Goal: Transaction & Acquisition: Subscribe to service/newsletter

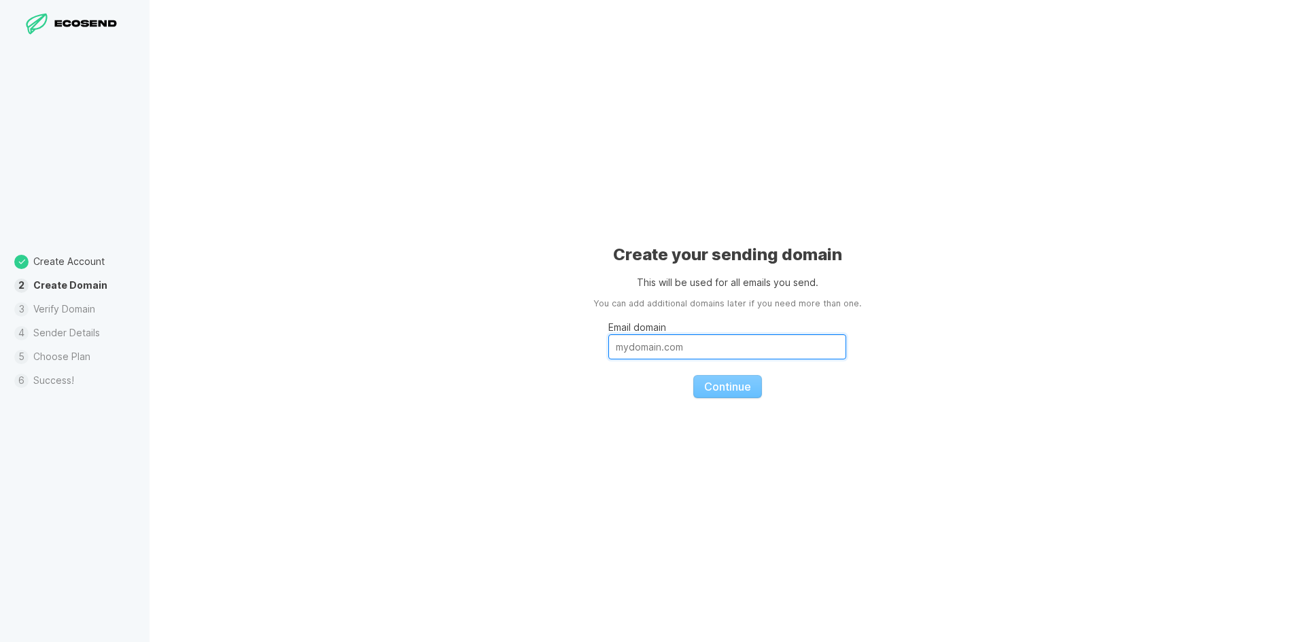
click at [669, 348] on input "Email domain" at bounding box center [727, 346] width 238 height 25
click at [650, 347] on input "Email domain" at bounding box center [727, 346] width 238 height 25
click at [689, 353] on input "Email domain" at bounding box center [727, 346] width 238 height 25
paste input "[DOMAIN_NAME]"
type input "[DOMAIN_NAME]"
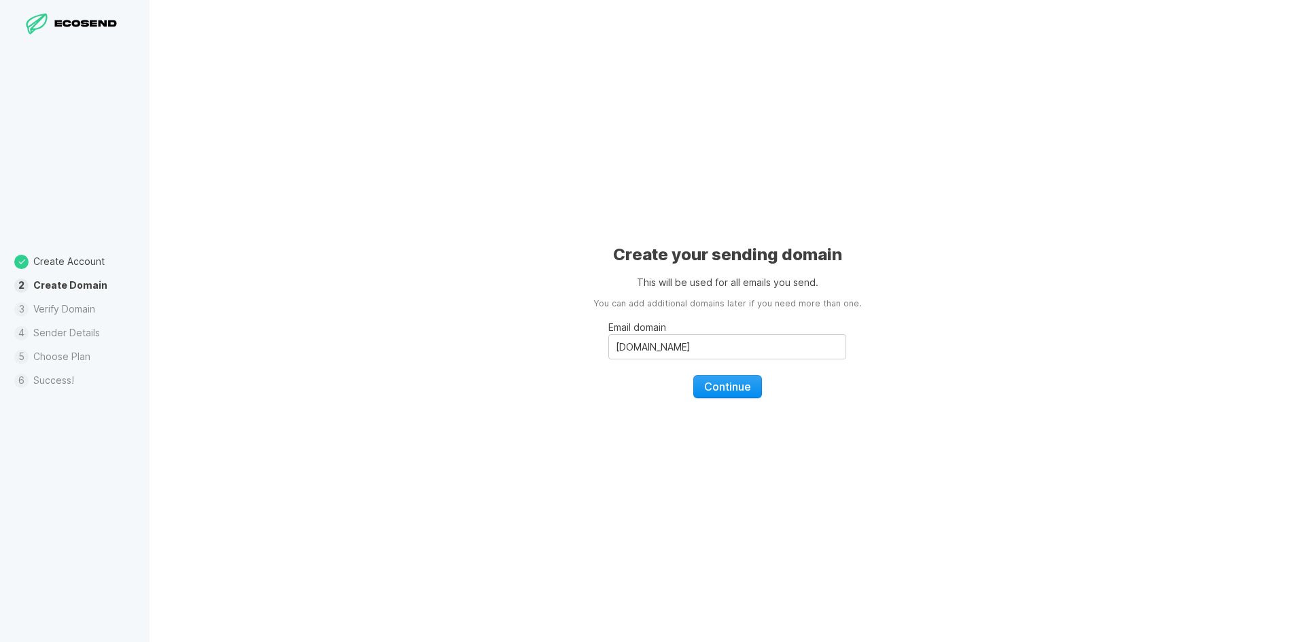
click at [735, 380] on span "Continue" at bounding box center [727, 387] width 47 height 14
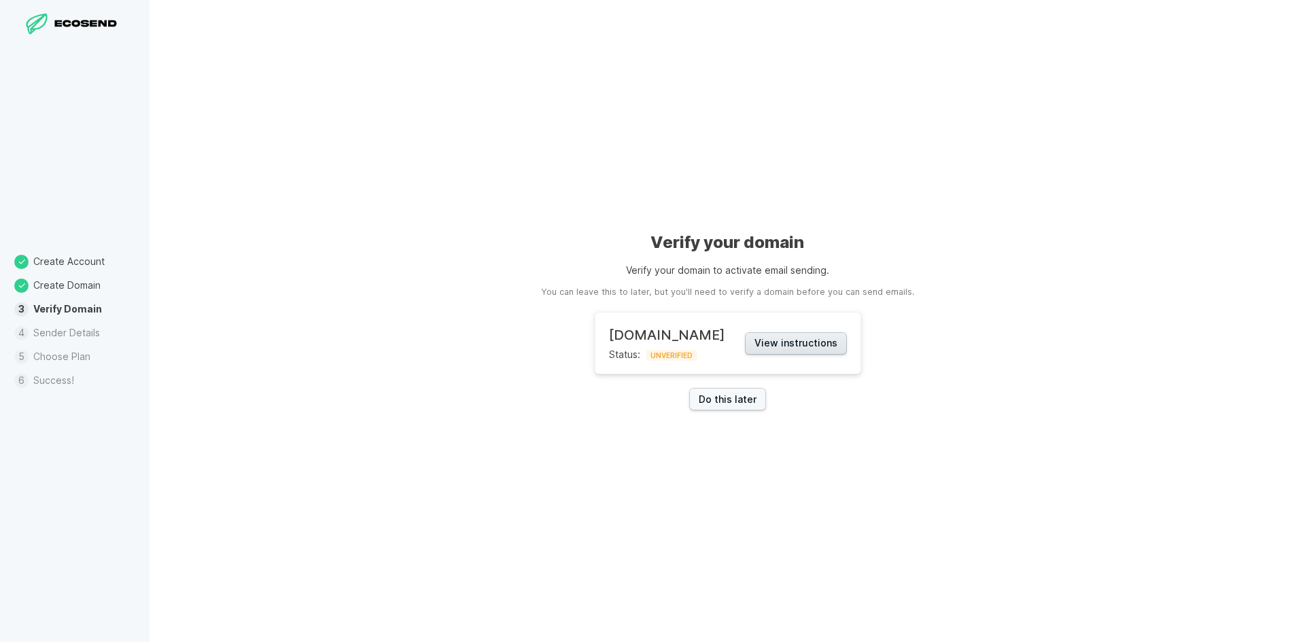
click at [797, 346] on button "View instructions" at bounding box center [796, 343] width 102 height 22
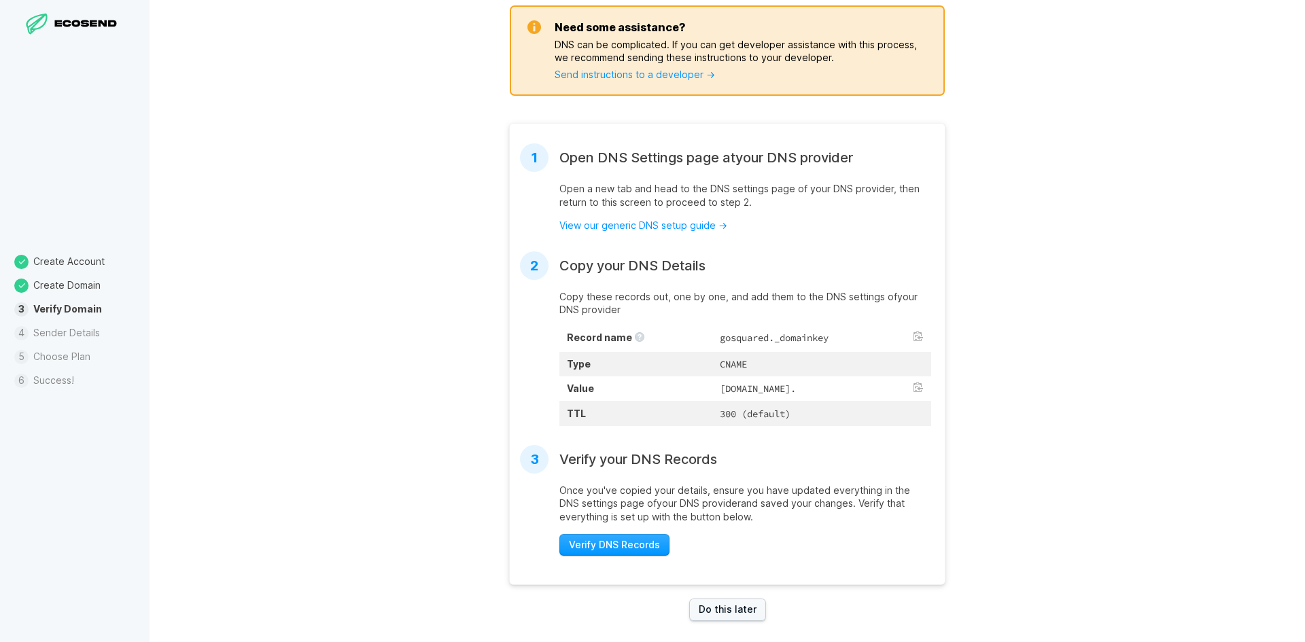
scroll to position [204, 0]
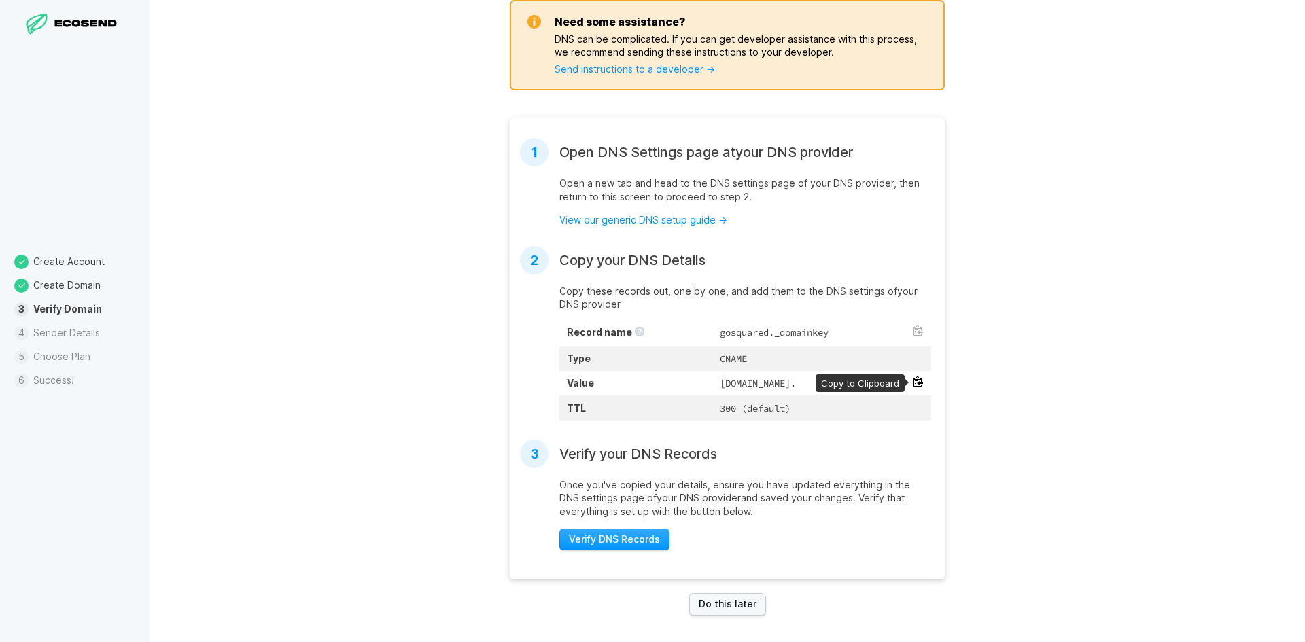
click at [913, 381] on button at bounding box center [918, 381] width 11 height 11
click at [633, 551] on button "Verify DNS Records" at bounding box center [614, 540] width 110 height 22
drag, startPoint x: 653, startPoint y: 331, endPoint x: 790, endPoint y: 324, distance: 136.8
click at [790, 324] on td "gosquared._domainkey" at bounding box center [821, 333] width 219 height 27
click at [913, 382] on button at bounding box center [918, 381] width 11 height 11
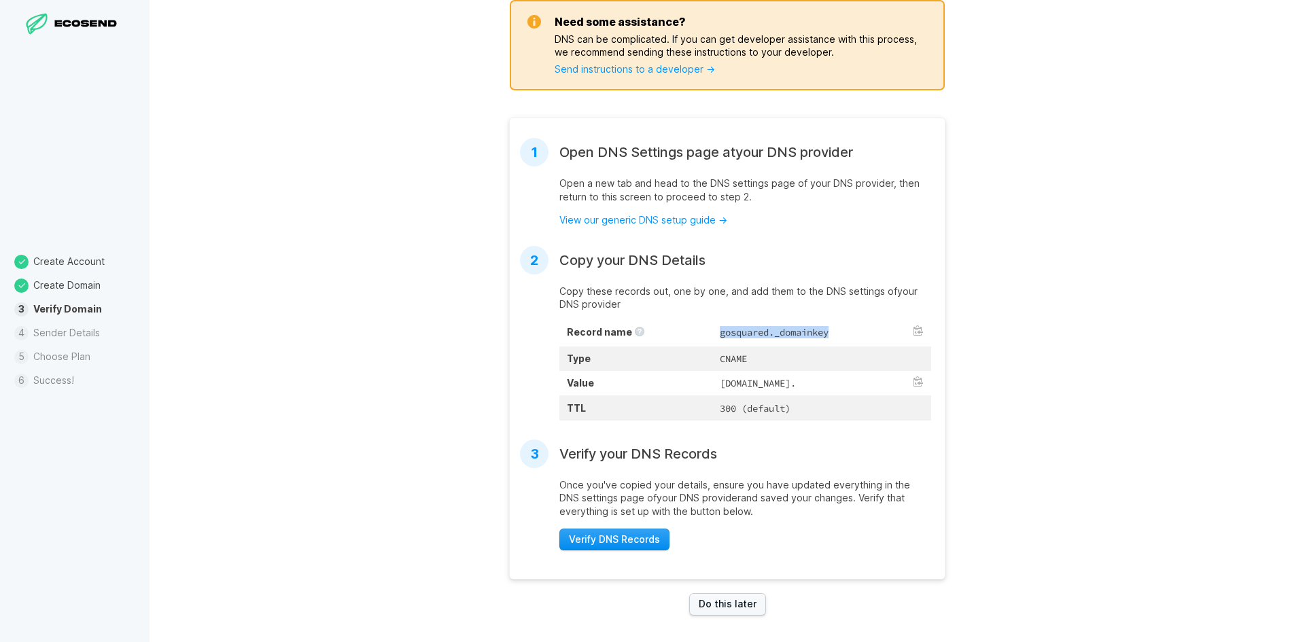
click at [635, 546] on span "Verify DNS Records" at bounding box center [614, 540] width 91 height 14
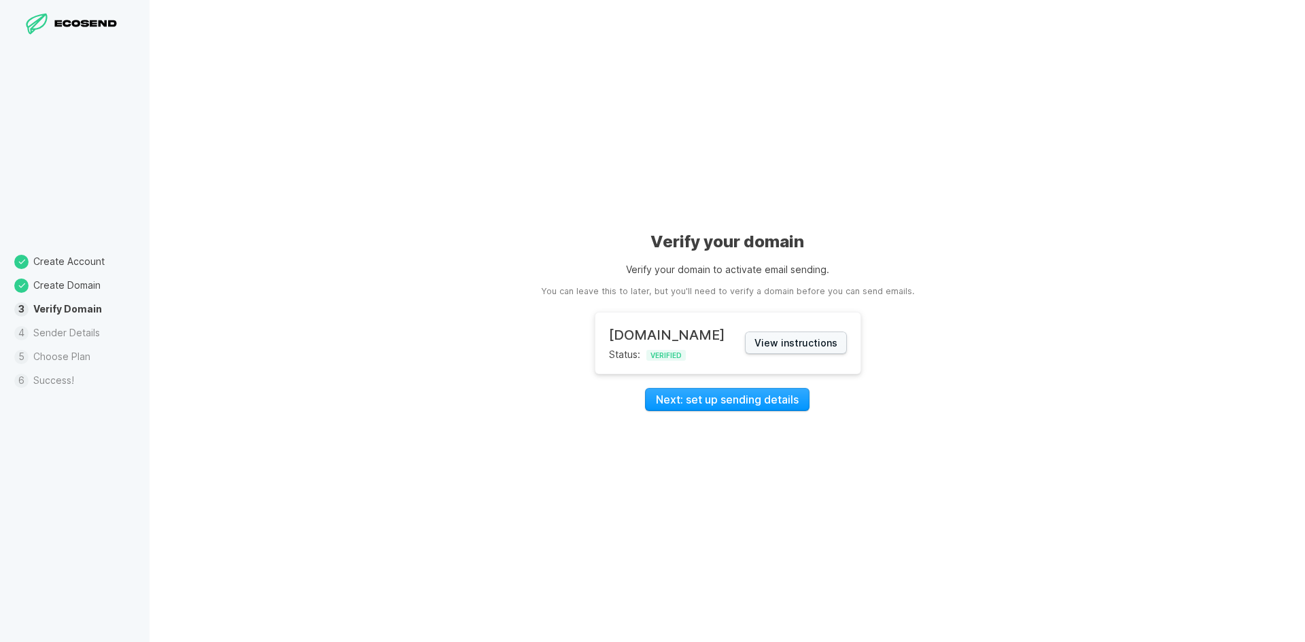
scroll to position [0, 0]
click at [751, 398] on link "Next: set up sending details" at bounding box center [727, 399] width 164 height 23
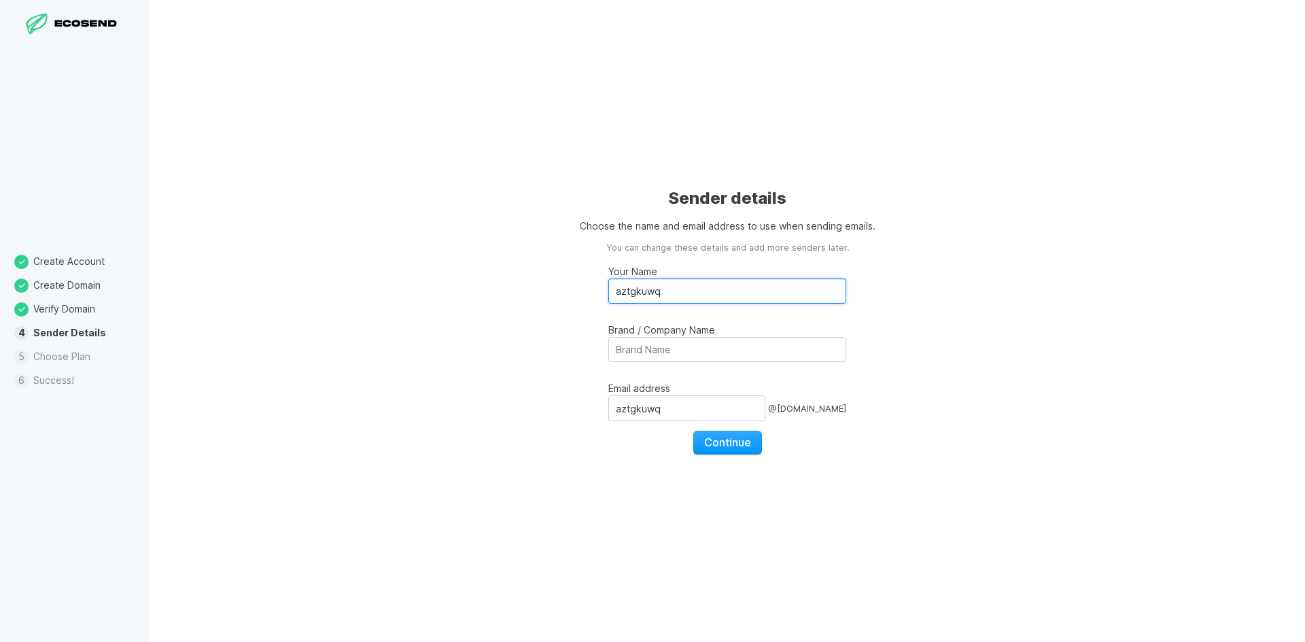
click at [679, 294] on input "aztgkuwq" at bounding box center [727, 291] width 238 height 25
paste input "[PERSON_NAME]"
type input "[PERSON_NAME]"
click at [684, 350] on input "Brand / Company Name" at bounding box center [727, 349] width 238 height 25
paste input "[PERSON_NAME]"
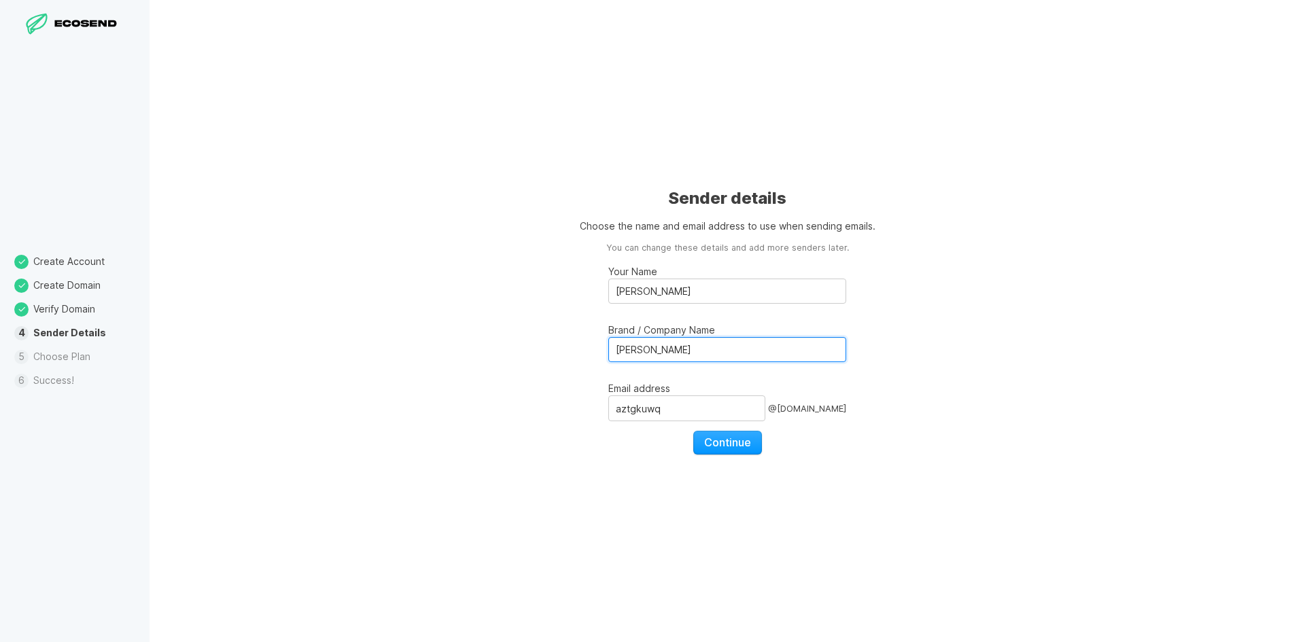
drag, startPoint x: 636, startPoint y: 349, endPoint x: 580, endPoint y: 353, distance: 55.8
click at [580, 353] on div "Sender details Choose the name and email address to use when sending emails. Yo…" at bounding box center [726, 321] width 1155 height 642
type input "[PERSON_NAME]"
click at [699, 420] on input "aztgkuwq" at bounding box center [686, 408] width 157 height 26
paste input "[PERSON_NAME]"
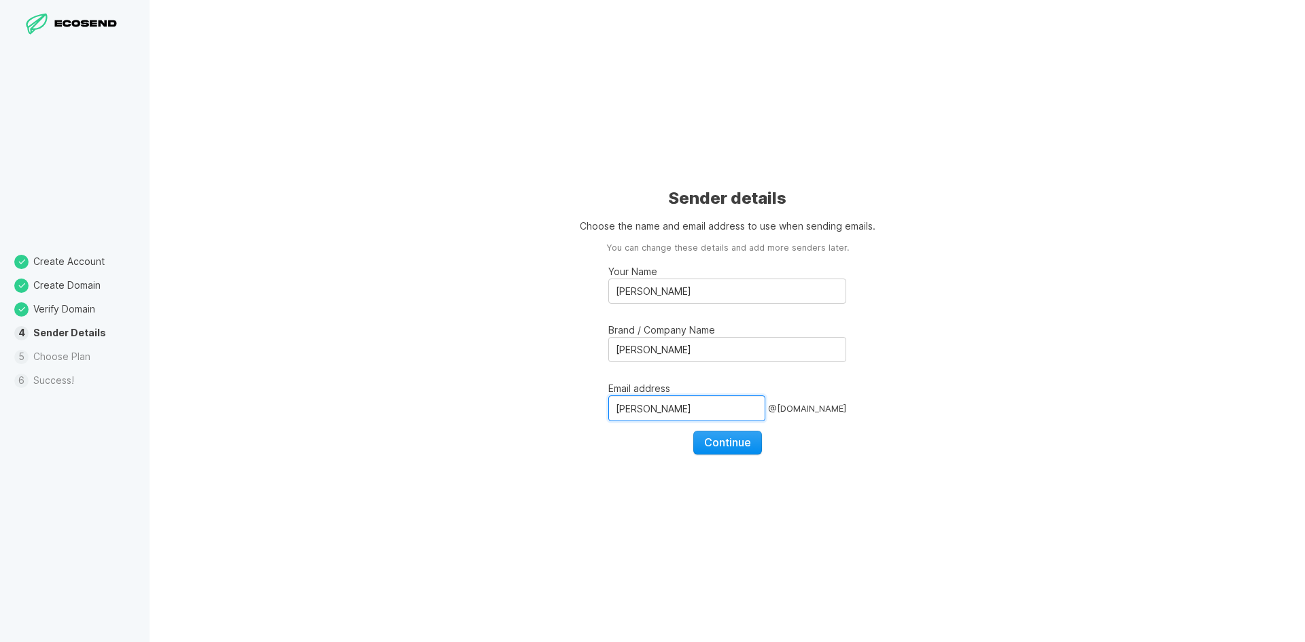
type input "[PERSON_NAME]"
click at [739, 445] on span "Continue" at bounding box center [727, 443] width 47 height 14
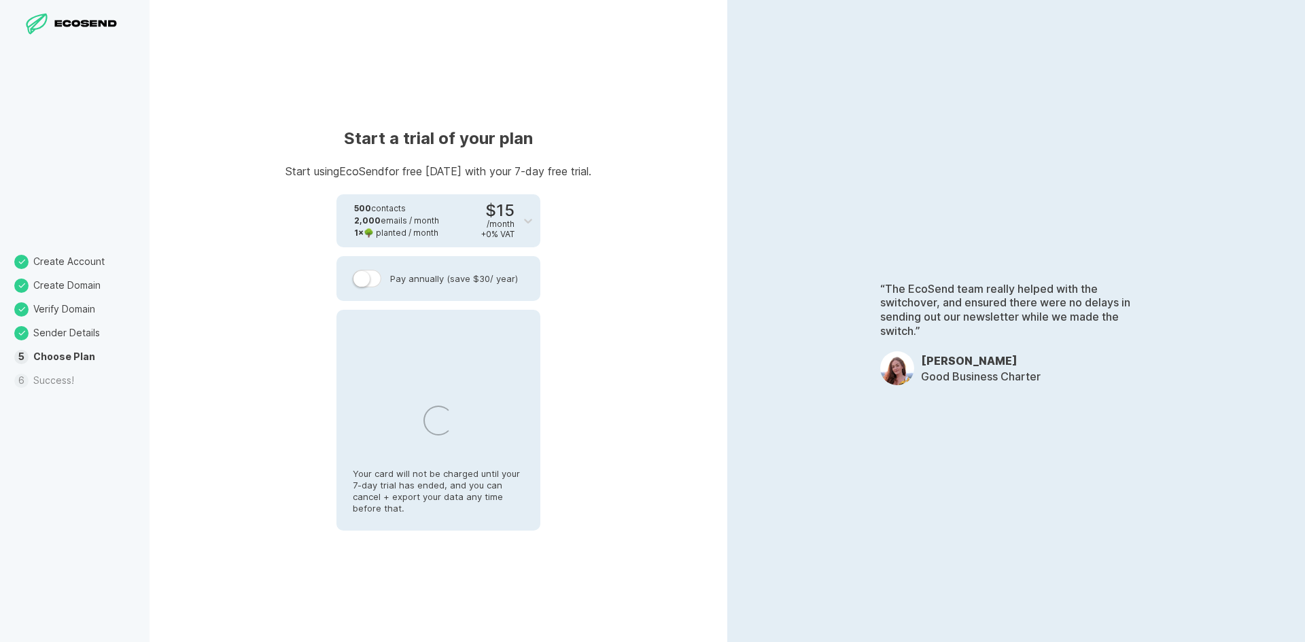
select select "US"
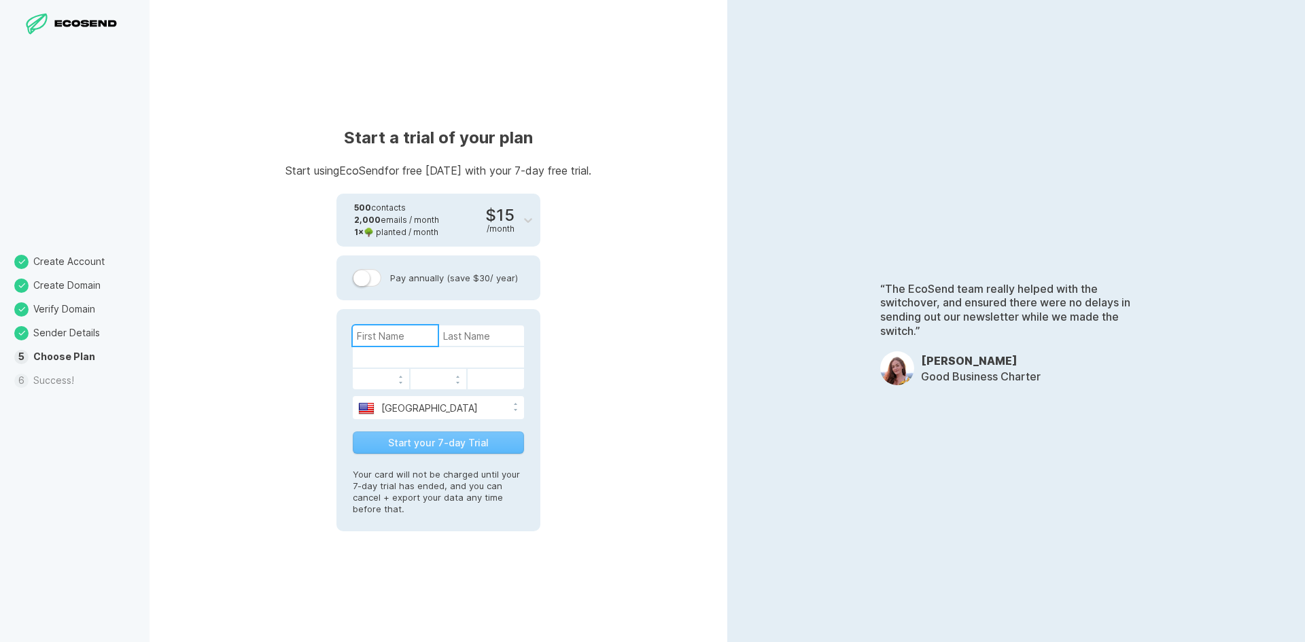
click at [390, 339] on input at bounding box center [395, 335] width 85 height 20
type input "fcgh"
type input "fgh"
drag, startPoint x: 449, startPoint y: 445, endPoint x: 578, endPoint y: 381, distance: 143.4
click at [451, 444] on button "Start your 7-day Trial" at bounding box center [438, 442] width 171 height 22
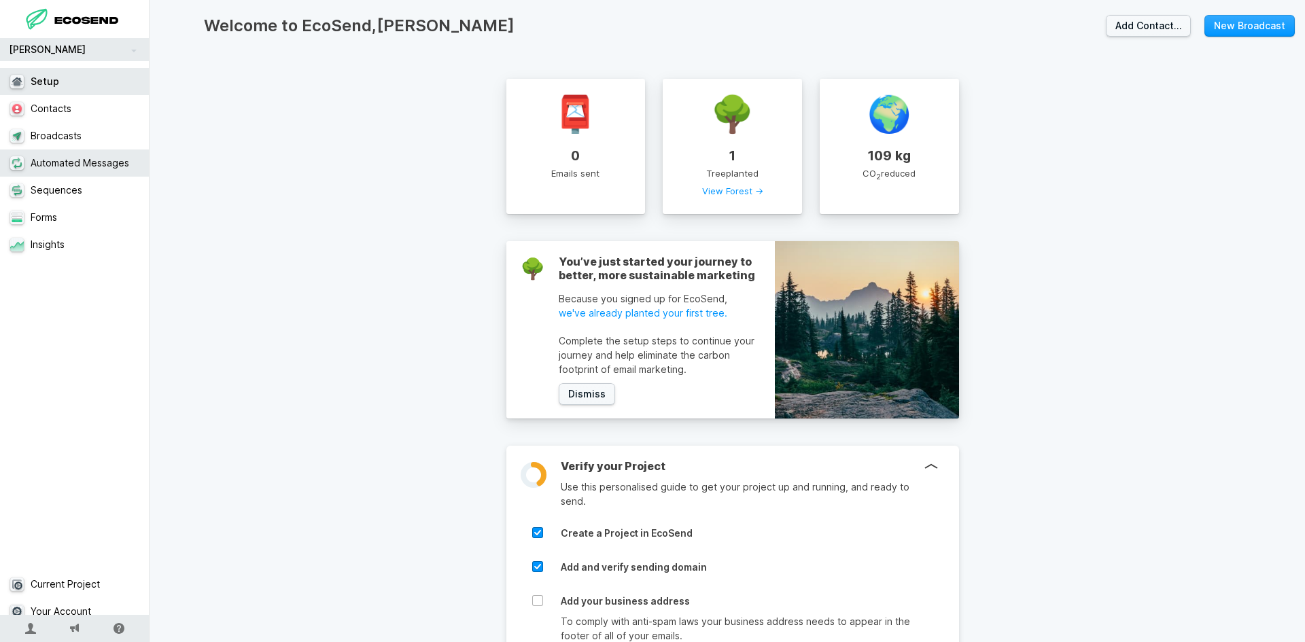
click at [88, 160] on link "Automated Messages" at bounding box center [80, 162] width 160 height 27
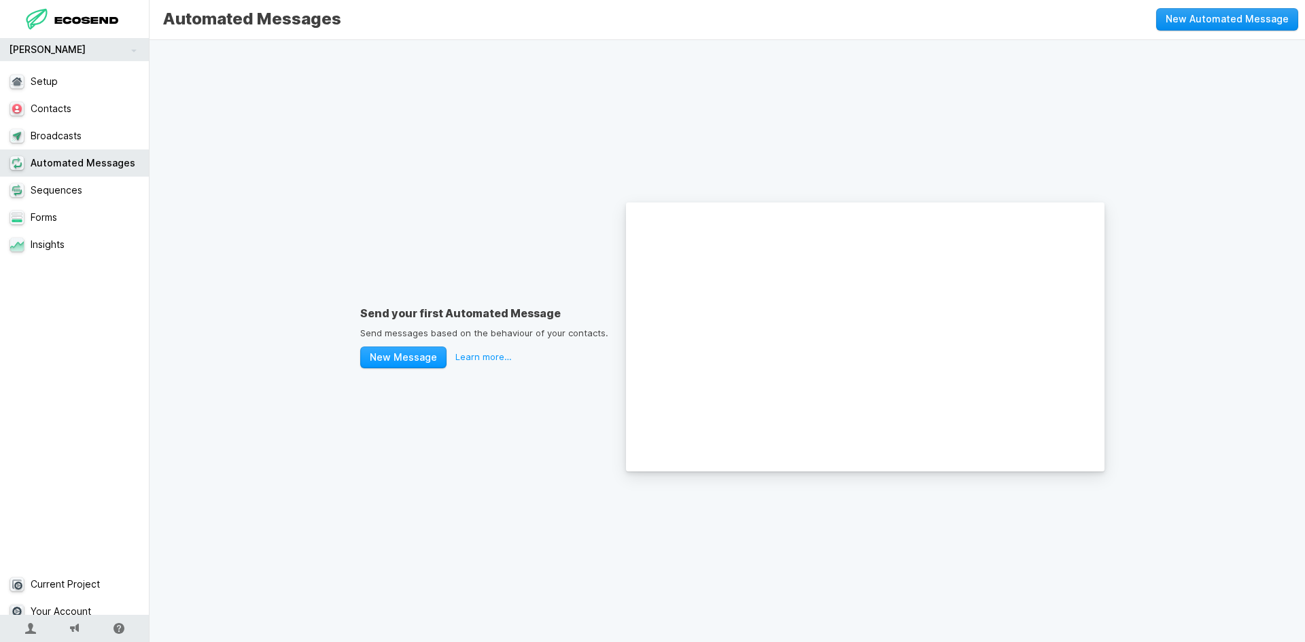
click at [1239, 17] on button "New Automated Message" at bounding box center [1227, 19] width 142 height 22
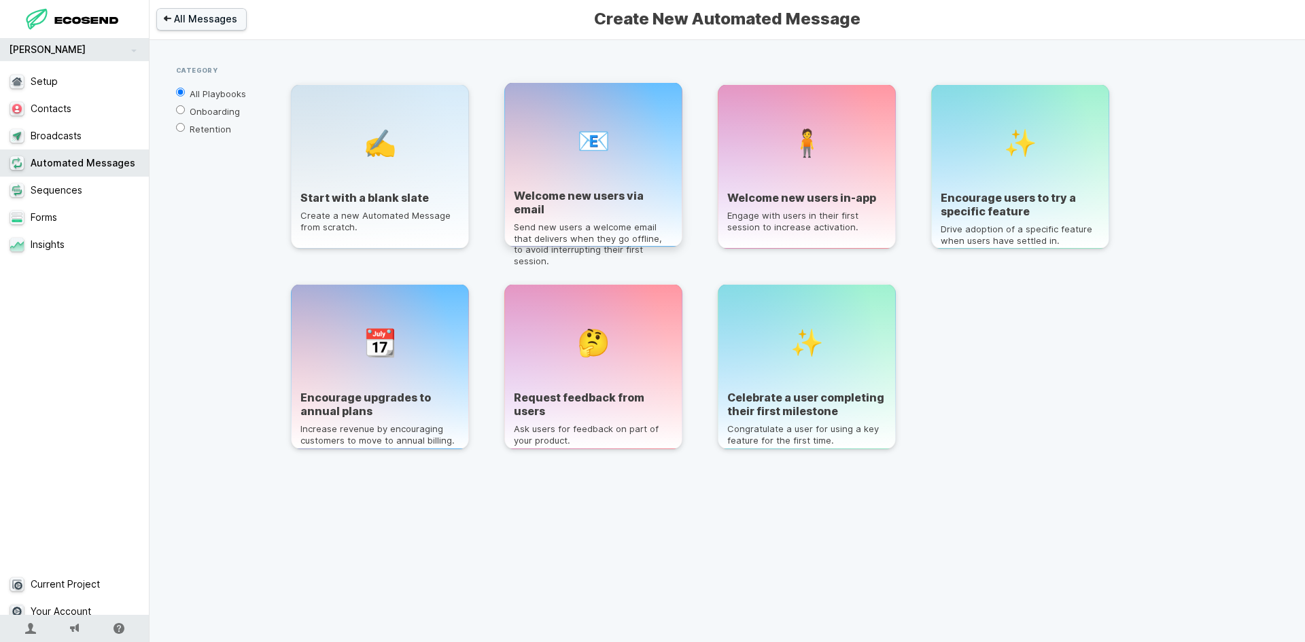
click at [644, 207] on div "Welcome new users via email Send new users a welcome email that delivers when t…" at bounding box center [593, 209] width 159 height 40
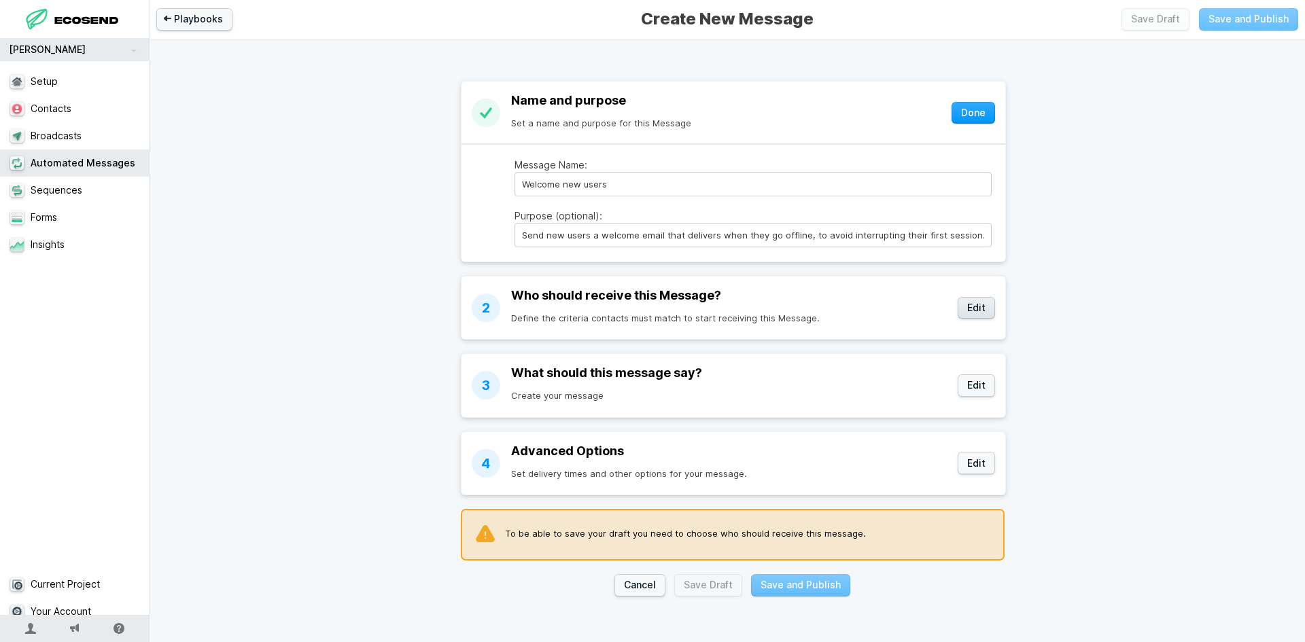
click at [959, 315] on button "Edit" at bounding box center [975, 308] width 37 height 22
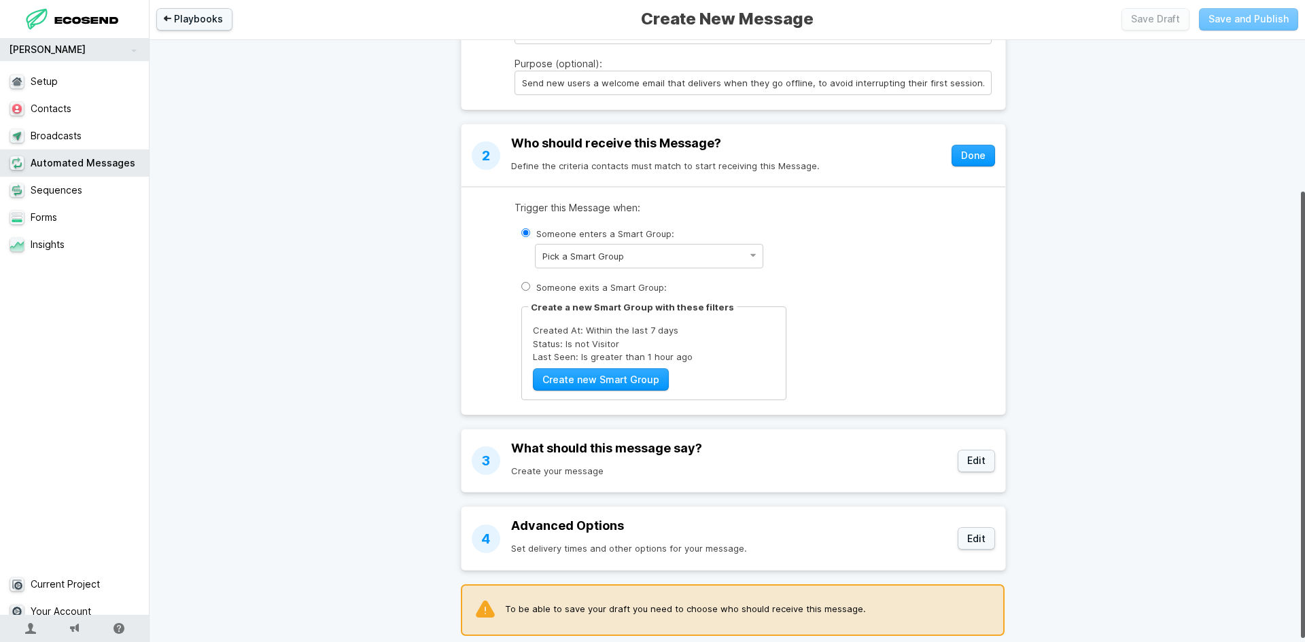
scroll to position [204, 0]
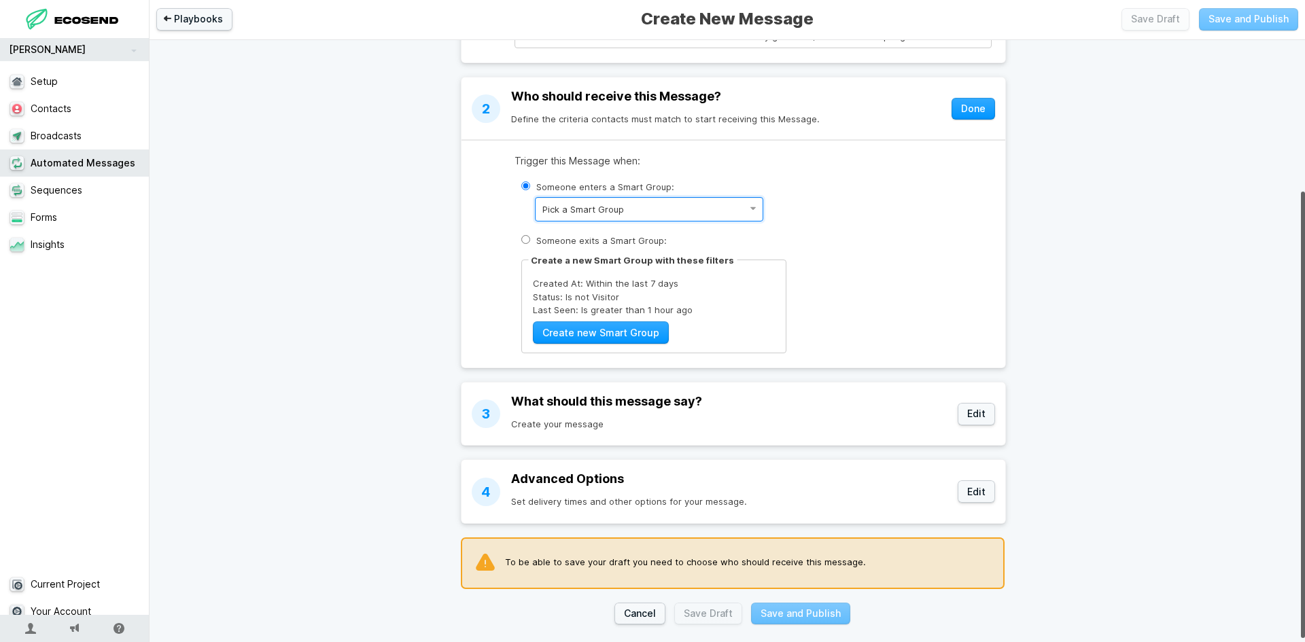
click at [589, 209] on select "Pick a Smart Group New Contacts Unsubscribed Contacts" at bounding box center [649, 209] width 228 height 24
select select "new-users"
click at [535, 222] on select "Pick a Smart Group New Contacts Unsubscribed Contacts" at bounding box center [649, 209] width 228 height 24
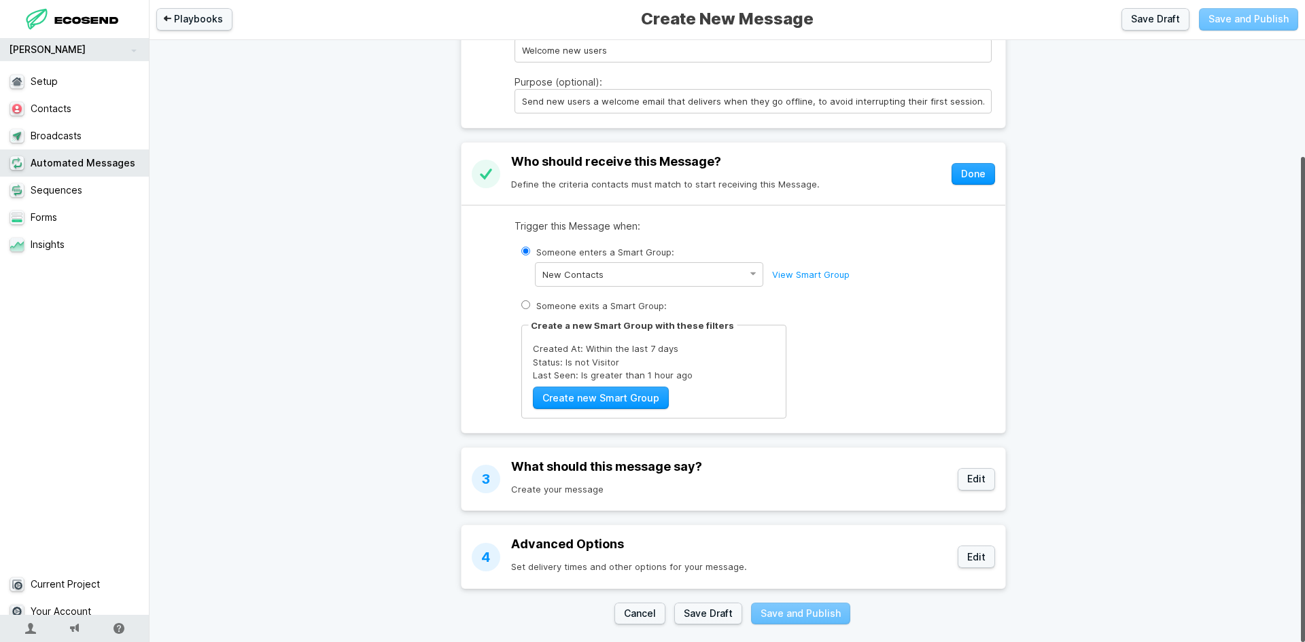
click at [815, 317] on div "Trigger this Message when: Someone enters a Smart Group: Pick a Smart Group New…" at bounding box center [752, 318] width 477 height 199
click at [530, 256] on input "Someone enters a Smart Group:" at bounding box center [525, 251] width 9 height 9
click at [974, 468] on button "Edit" at bounding box center [975, 479] width 37 height 22
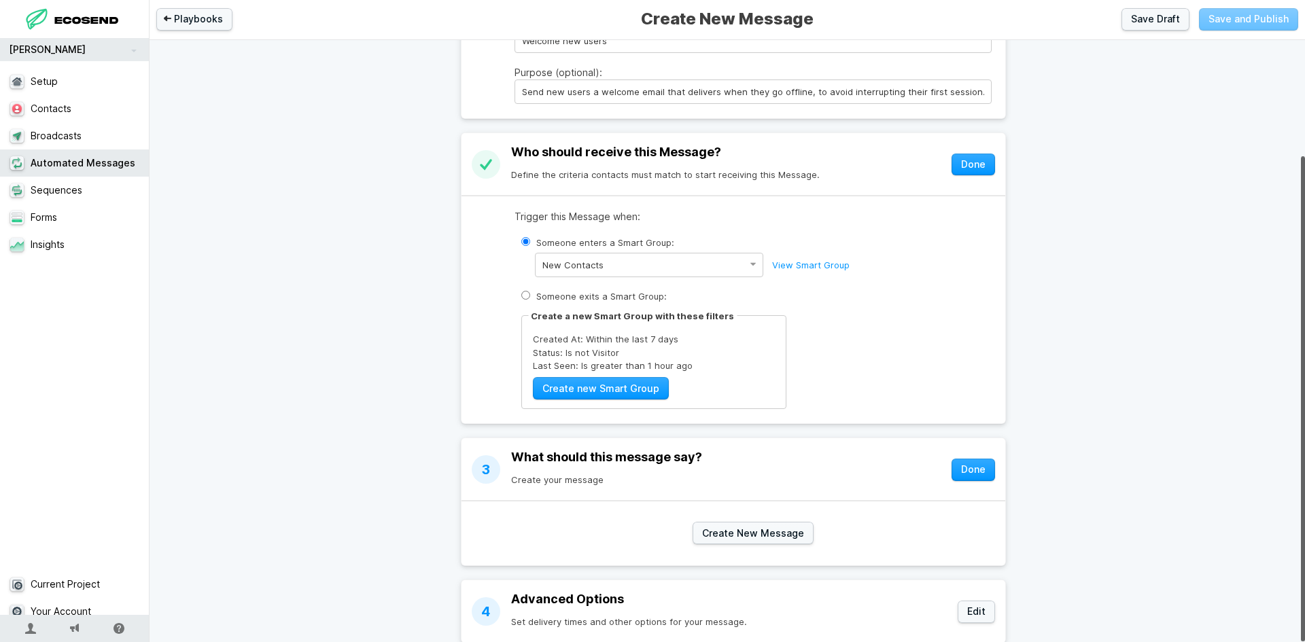
scroll to position [208, 0]
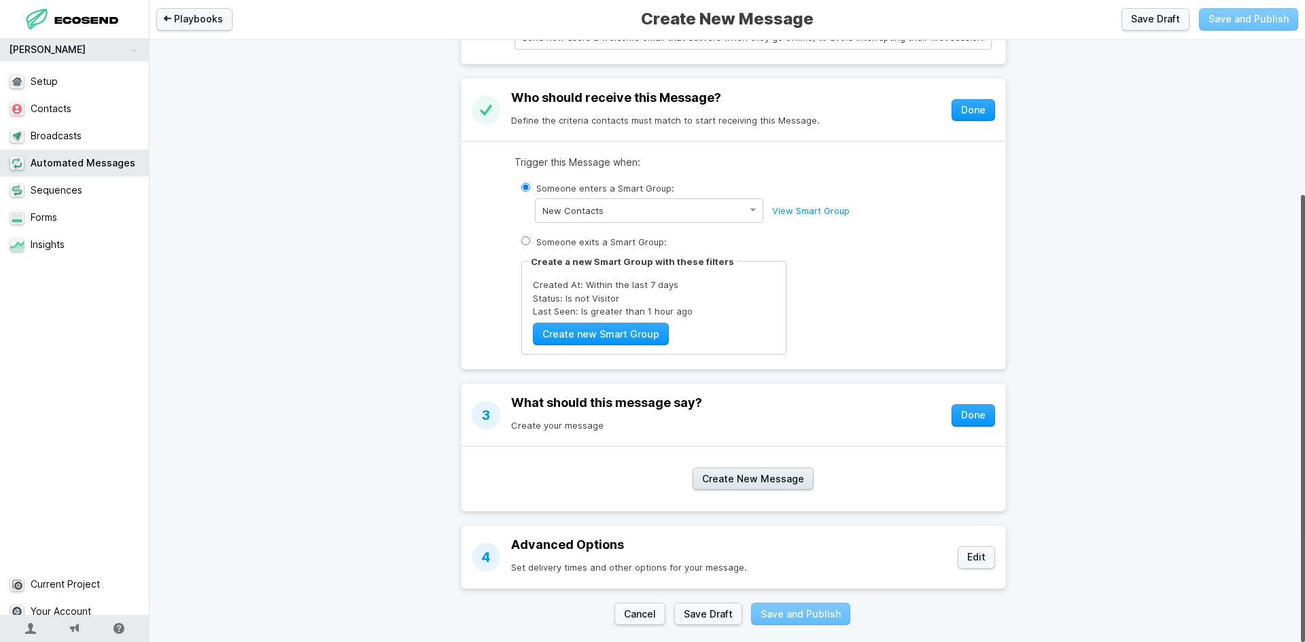
click at [745, 472] on button "Create New Message" at bounding box center [752, 479] width 121 height 22
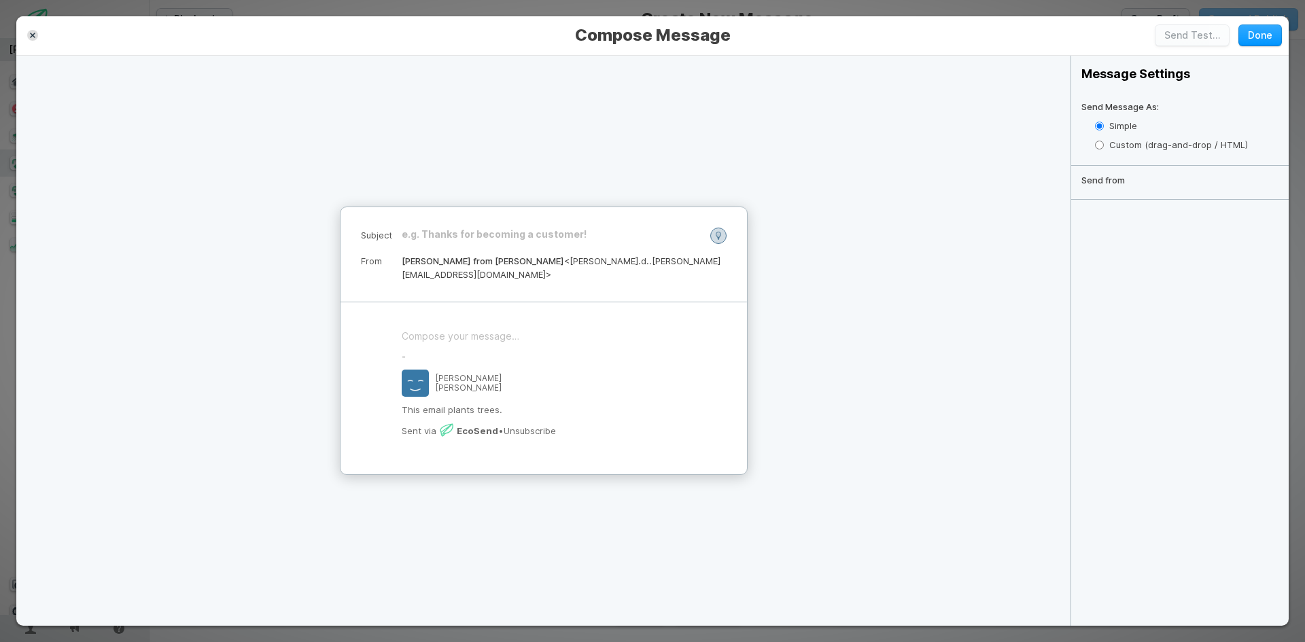
click at [448, 266] on span "[PERSON_NAME] from [PERSON_NAME]" at bounding box center [483, 261] width 162 height 11
click at [527, 261] on dl "Subject ﻿ From [PERSON_NAME] from [PERSON_NAME] <[PERSON_NAME].d..[PERSON_NAME]…" at bounding box center [544, 255] width 366 height 54
click at [530, 276] on header "Subject ﻿ From [PERSON_NAME] from [PERSON_NAME] <[PERSON_NAME].d..[PERSON_NAME]…" at bounding box center [543, 254] width 406 height 95
click at [463, 241] on div "﻿" at bounding box center [552, 235] width 300 height 14
click at [445, 330] on div "﻿" at bounding box center [544, 337] width 284 height 14
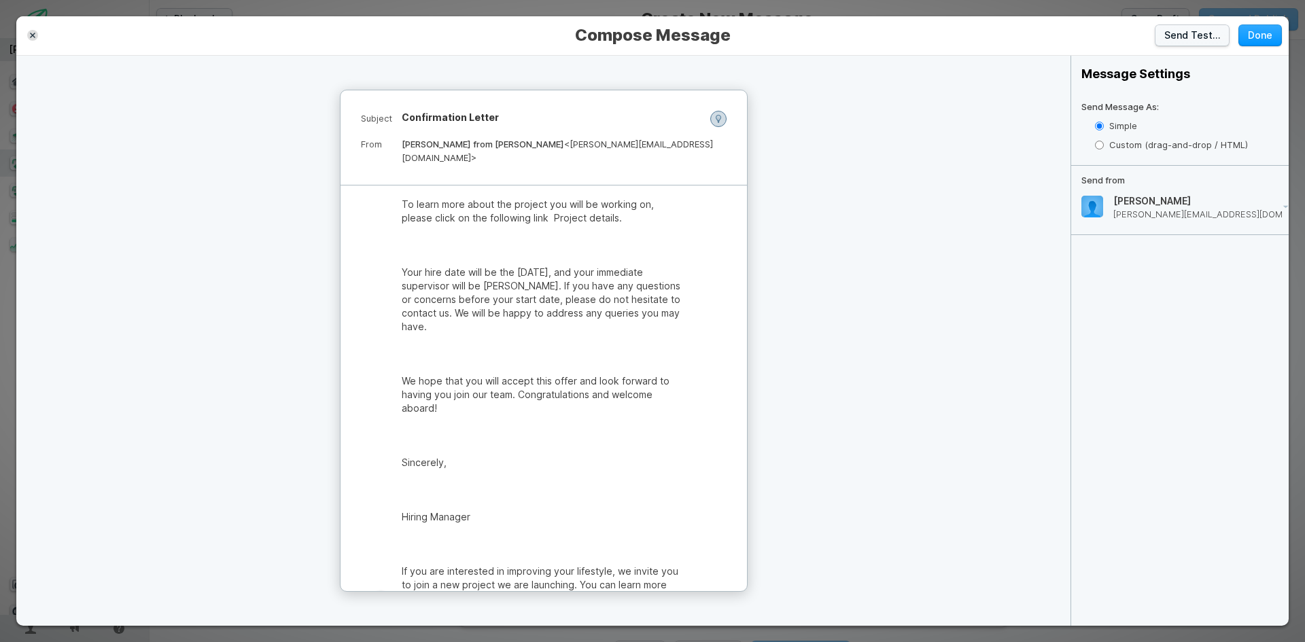
scroll to position [0, 0]
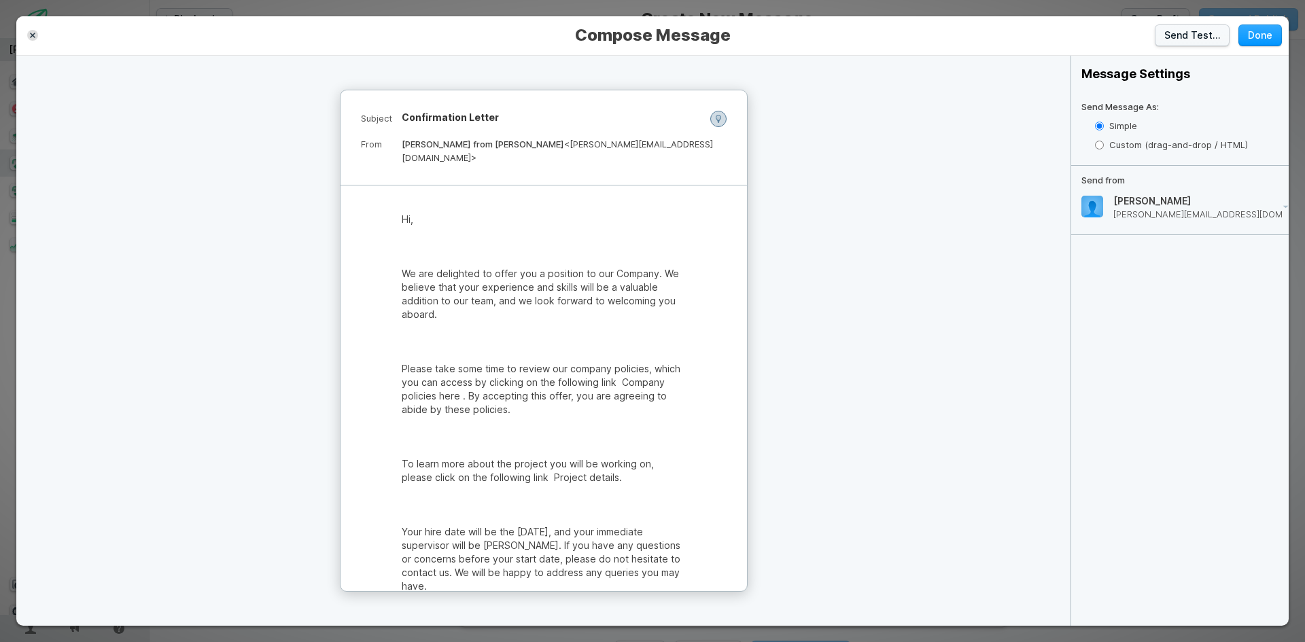
click at [1162, 144] on label "Custom (drag-and-drop / HTML)" at bounding box center [1192, 145] width 194 height 20
click at [1104, 144] on input "Custom (drag-and-drop / HTML)" at bounding box center [1099, 145] width 9 height 9
radio input "true"
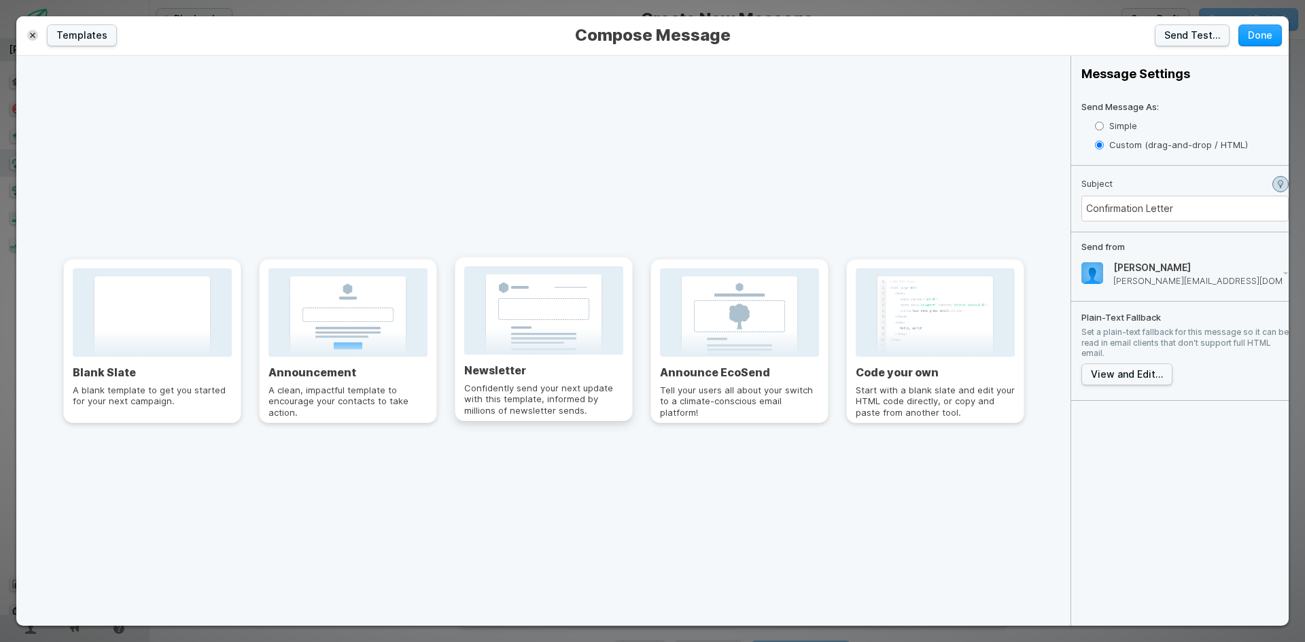
click at [561, 379] on div "Newsletter Confidently send your next update with this template, informed by mi…" at bounding box center [543, 384] width 159 height 40
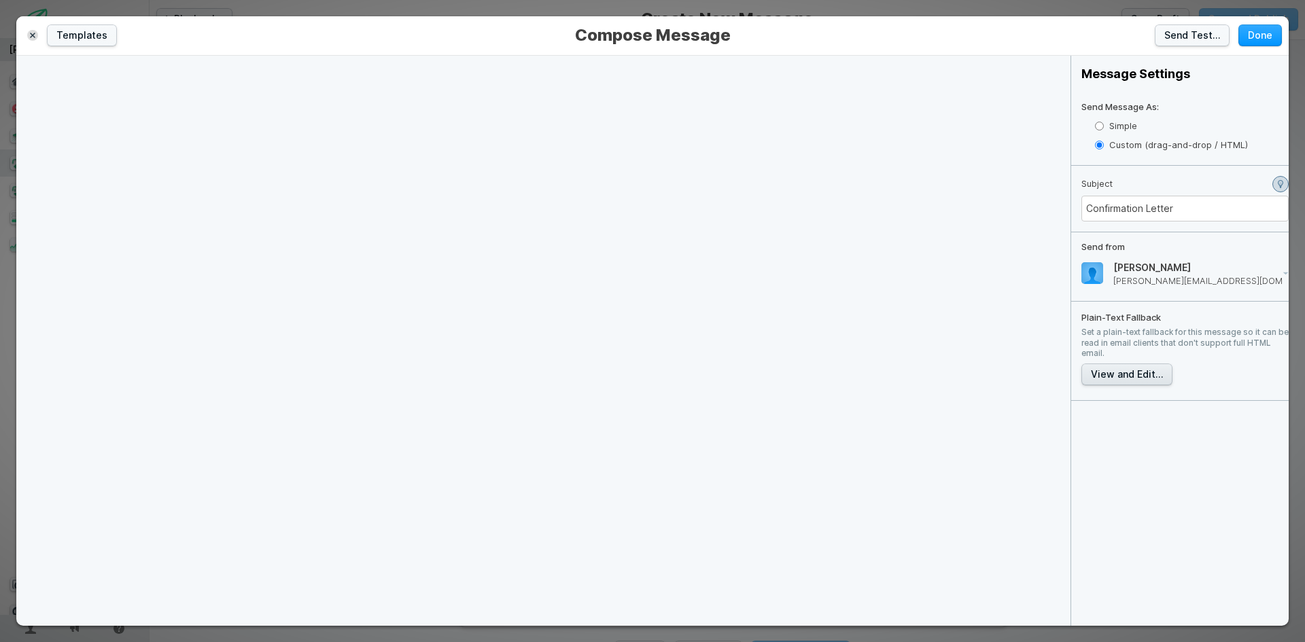
click at [1138, 378] on button "View and Edit…" at bounding box center [1126, 375] width 91 height 22
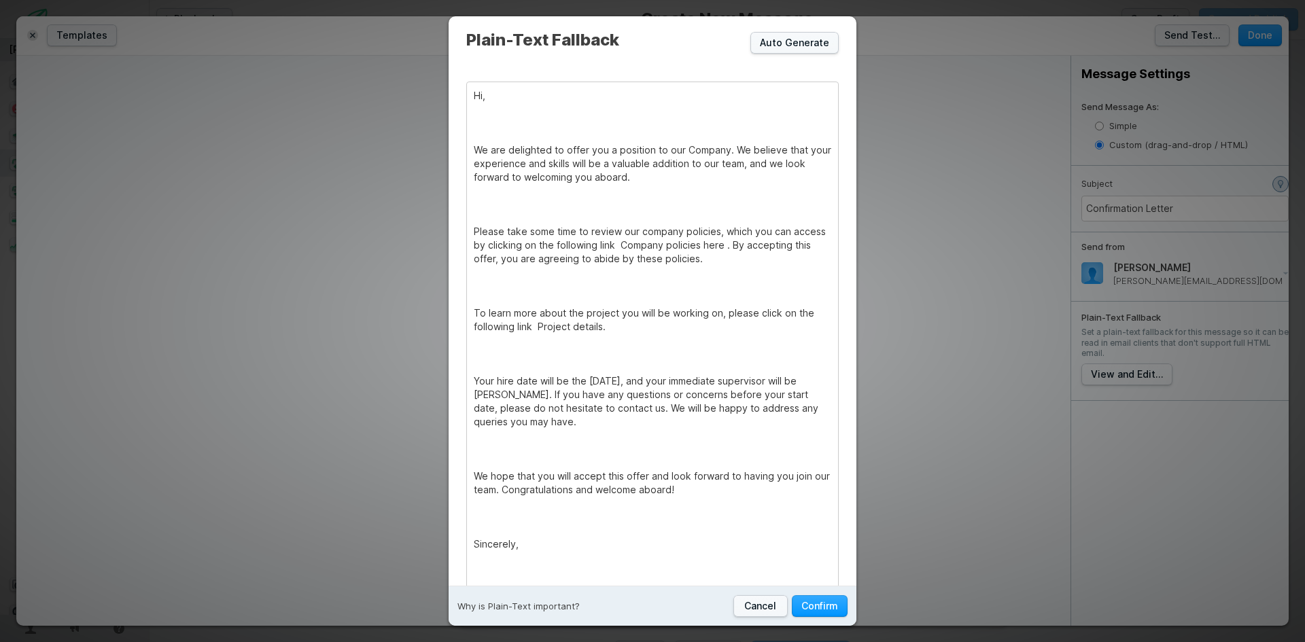
drag, startPoint x: 580, startPoint y: 177, endPoint x: 598, endPoint y: 182, distance: 19.0
click at [580, 177] on span "We are delighted to offer you a position to our Company. We believe that your e…" at bounding box center [654, 163] width 360 height 39
click at [637, 207] on div "﻿" at bounding box center [652, 205] width 357 height 14
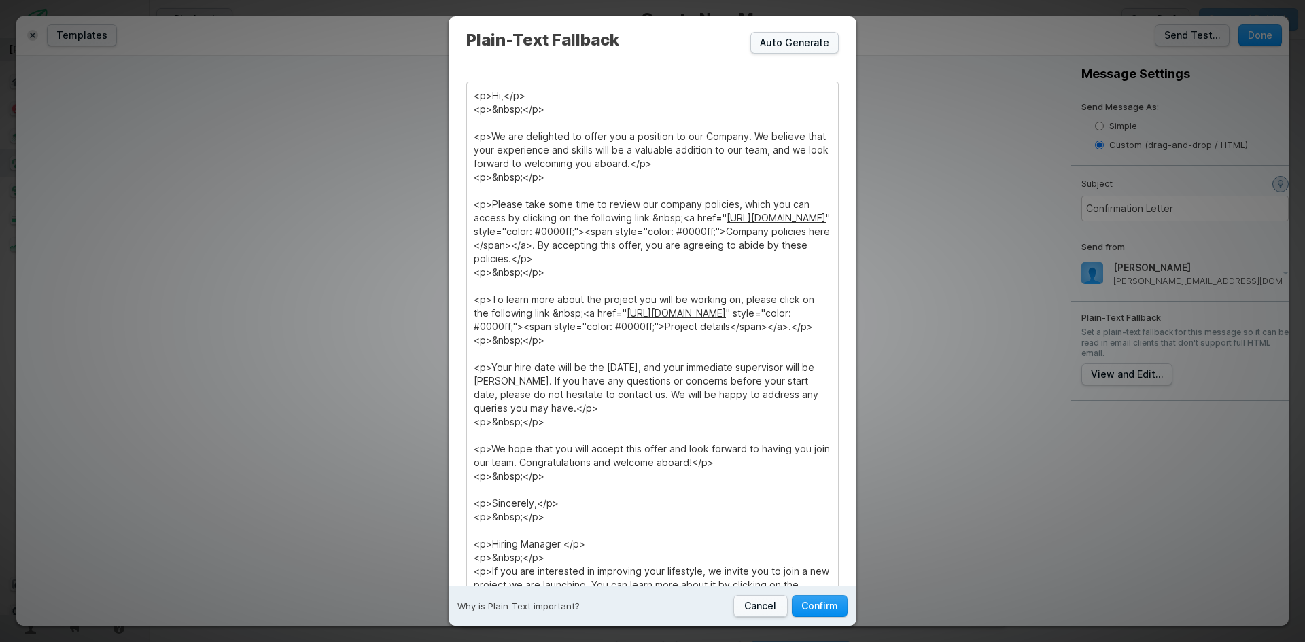
click at [826, 601] on button "Confirm" at bounding box center [820, 606] width 56 height 22
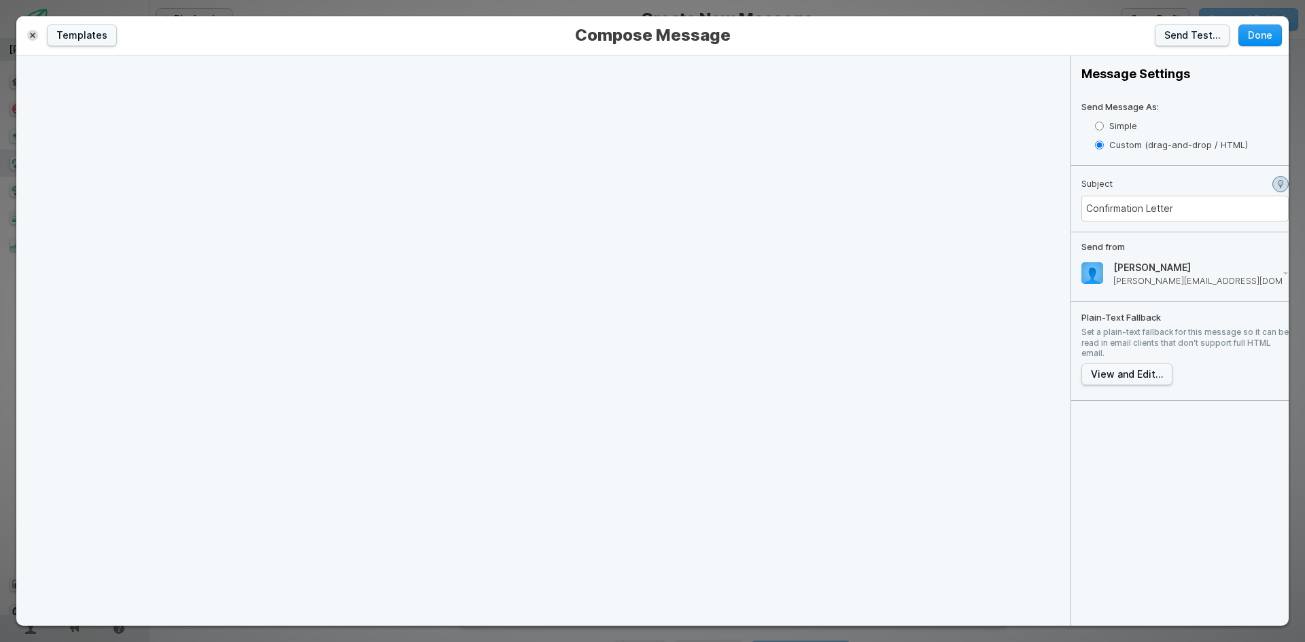
click at [1269, 40] on button "Done" at bounding box center [1259, 35] width 43 height 22
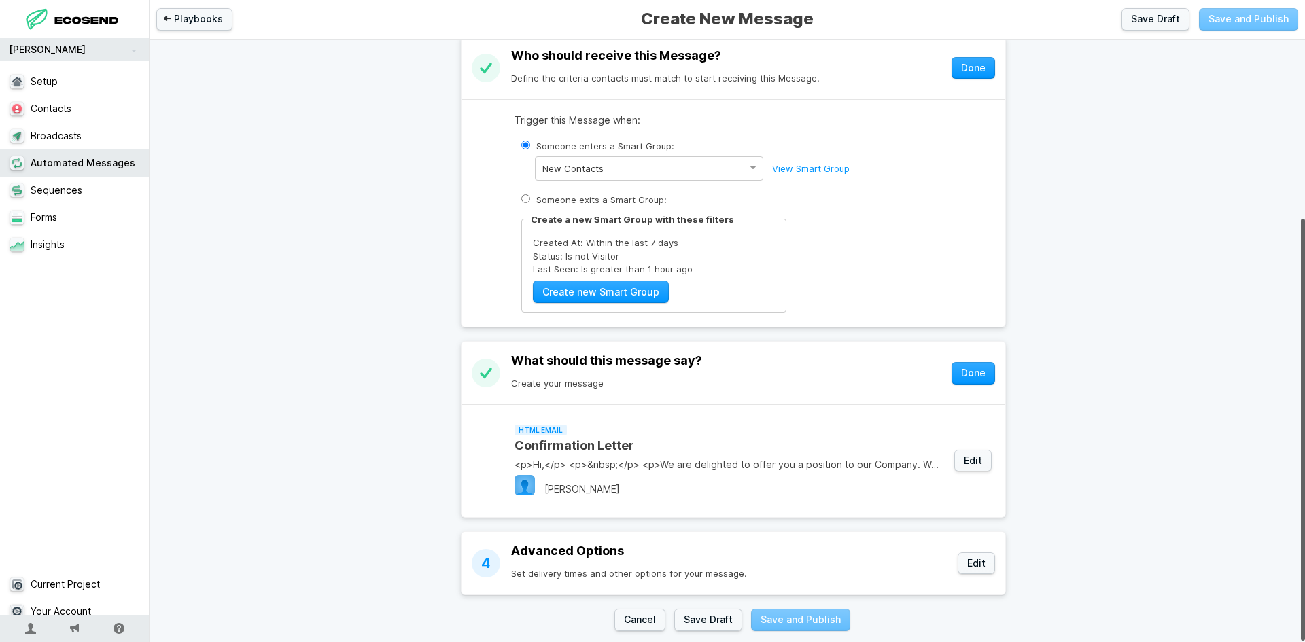
scroll to position [256, 0]
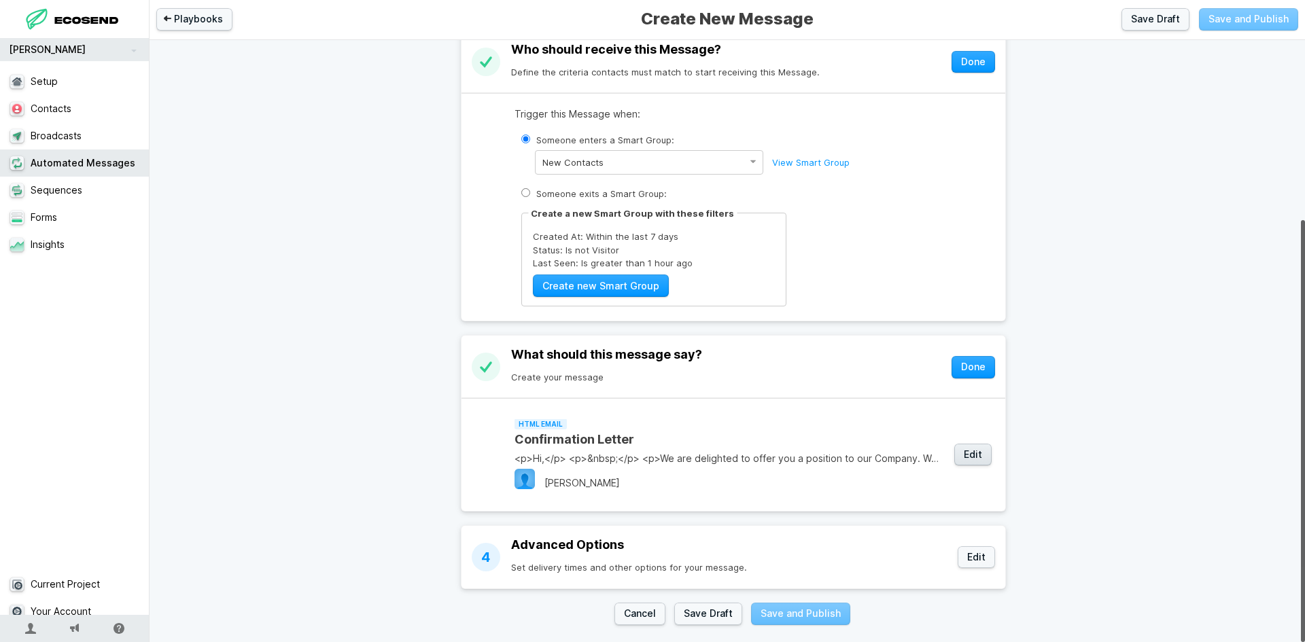
click at [970, 451] on button "Edit" at bounding box center [972, 455] width 37 height 22
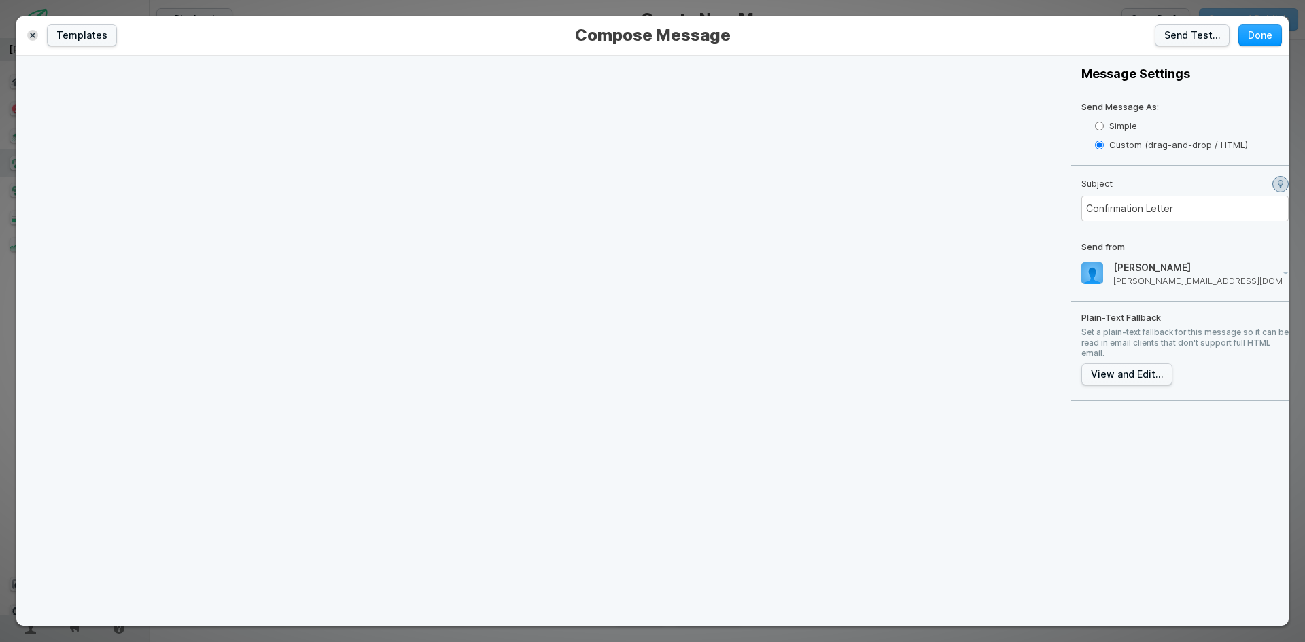
click at [1116, 120] on label "Simple" at bounding box center [1192, 126] width 194 height 20
click at [1104, 122] on input "Simple" at bounding box center [1099, 126] width 9 height 9
radio input "true"
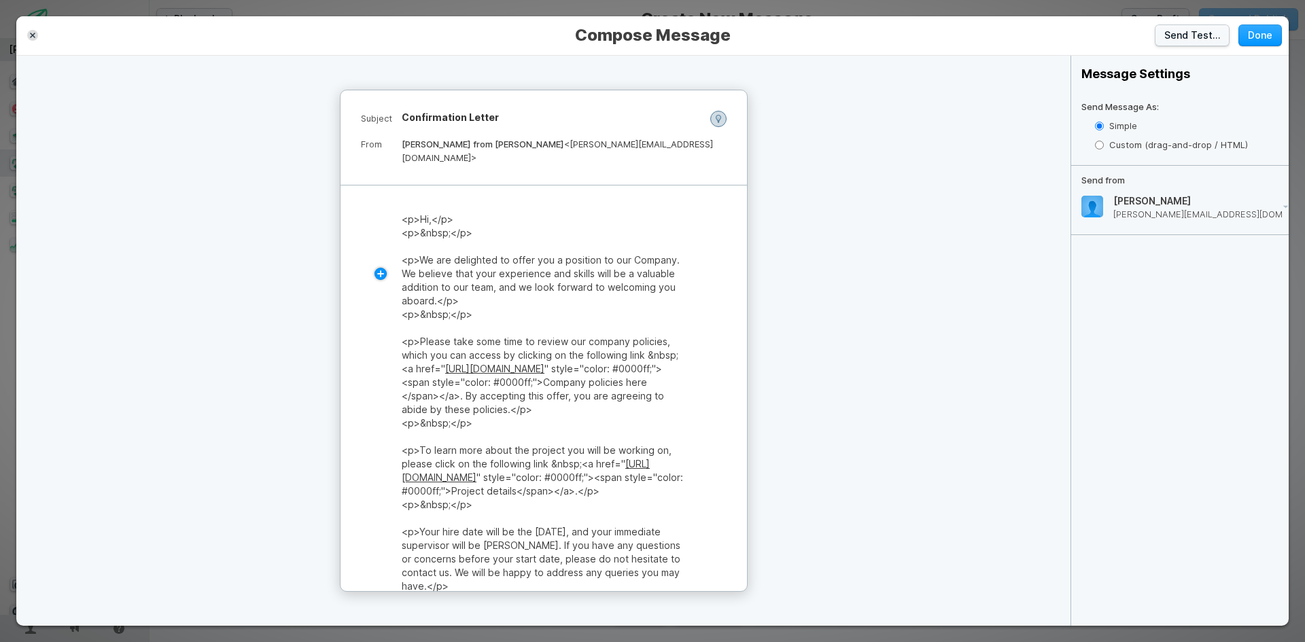
click at [600, 266] on div "<p>We are delighted to offer you a position to our Company. We believe that you…" at bounding box center [544, 280] width 284 height 54
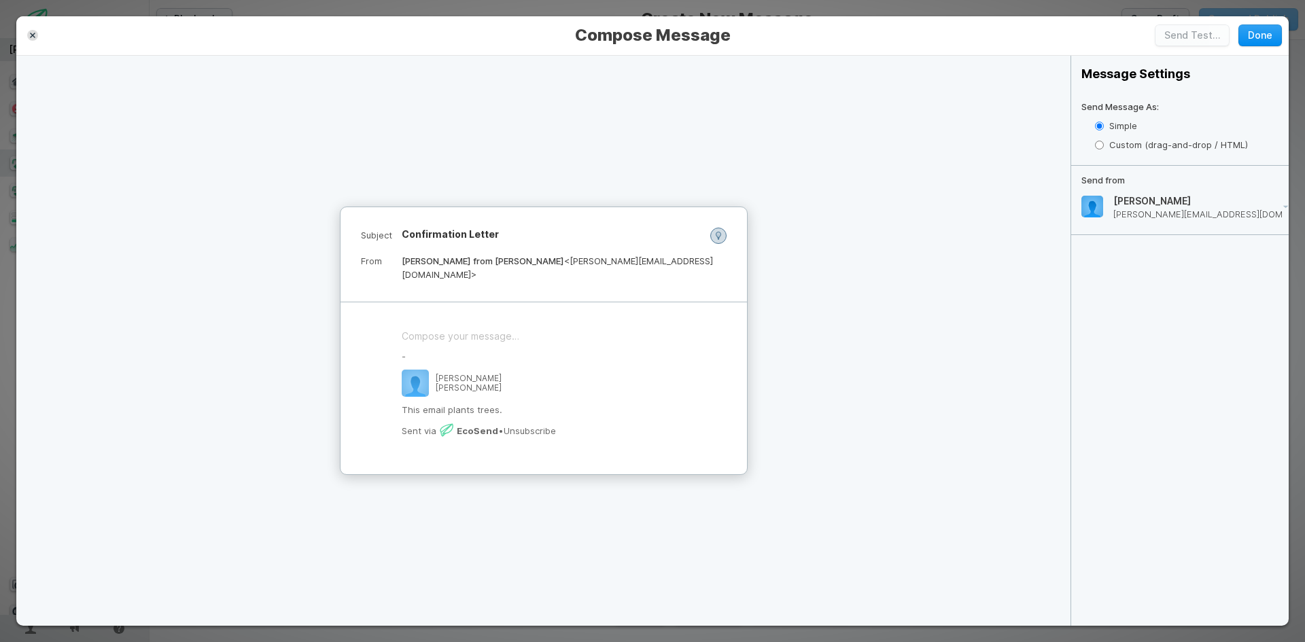
click at [1263, 33] on button "Done" at bounding box center [1259, 35] width 43 height 22
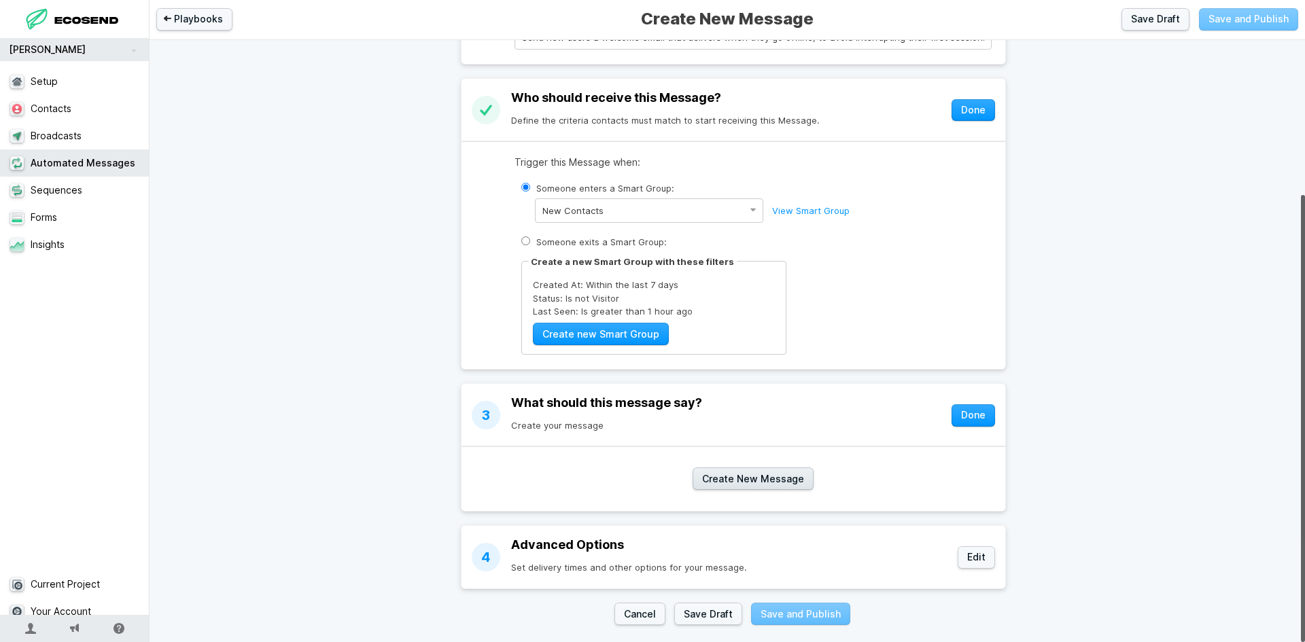
click at [758, 468] on button "Create New Message" at bounding box center [752, 479] width 121 height 22
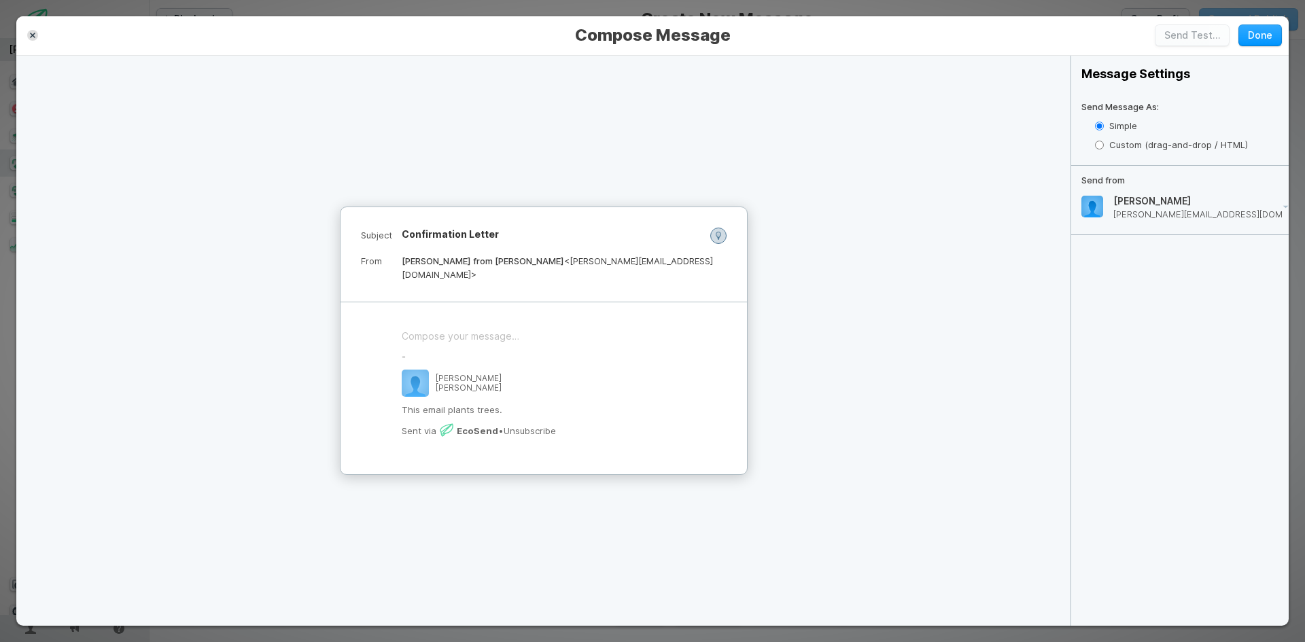
click at [1140, 144] on label "Custom (drag-and-drop / HTML)" at bounding box center [1192, 145] width 194 height 20
click at [1104, 144] on input "Custom (drag-and-drop / HTML)" at bounding box center [1099, 145] width 9 height 9
radio input "true"
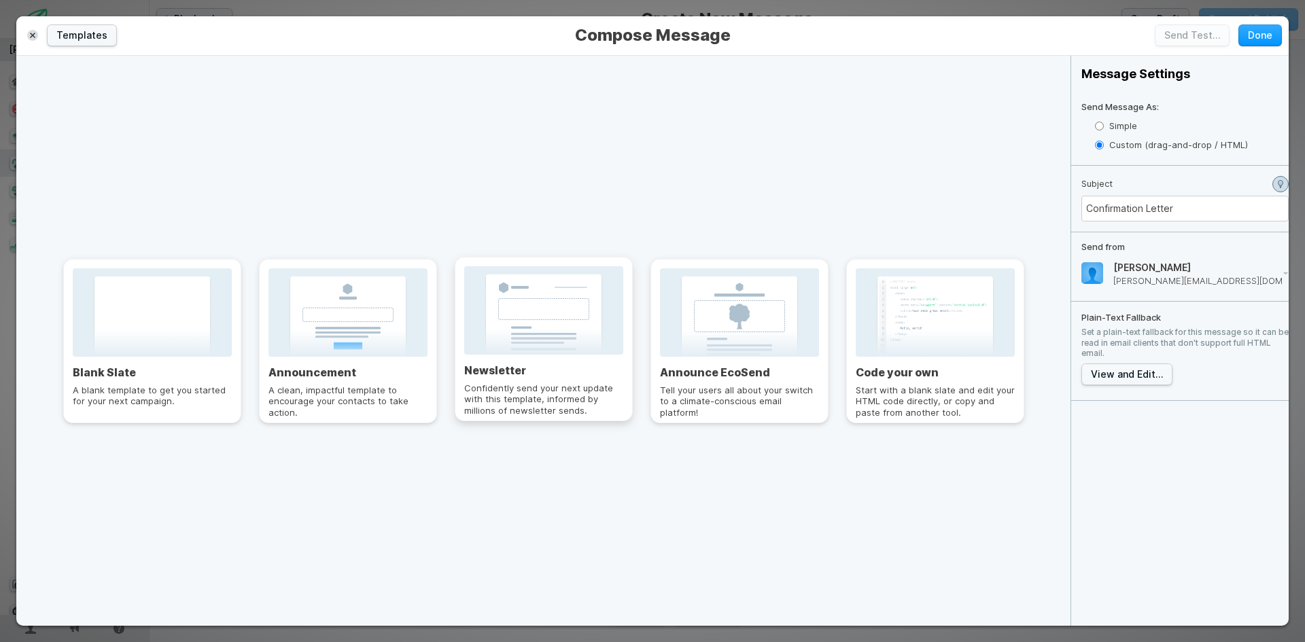
click at [522, 345] on div at bounding box center [543, 310] width 159 height 88
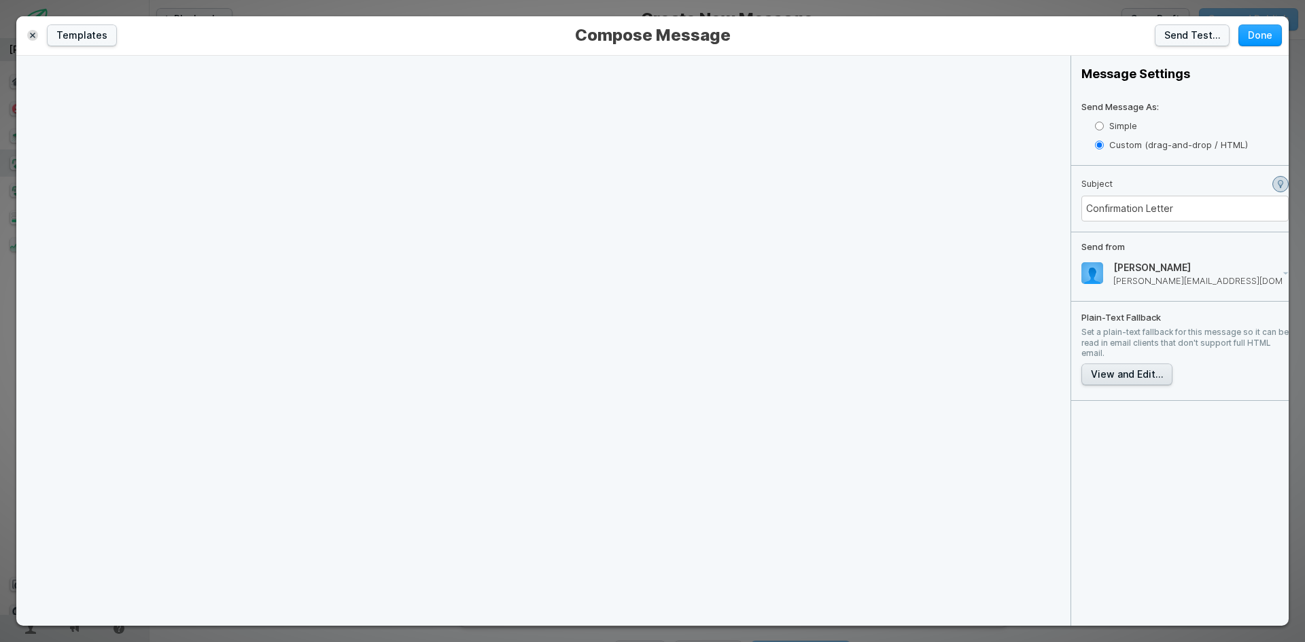
click at [1135, 375] on button "View and Edit…" at bounding box center [1126, 375] width 91 height 22
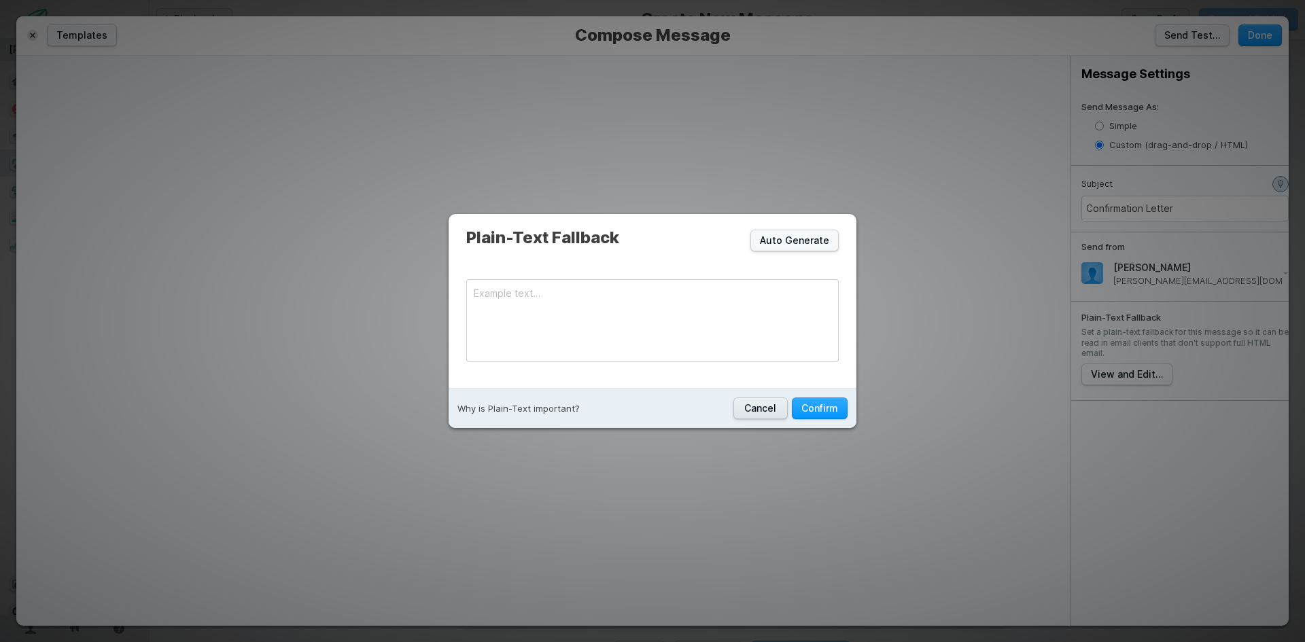
click at [762, 403] on button "Cancel" at bounding box center [760, 409] width 54 height 22
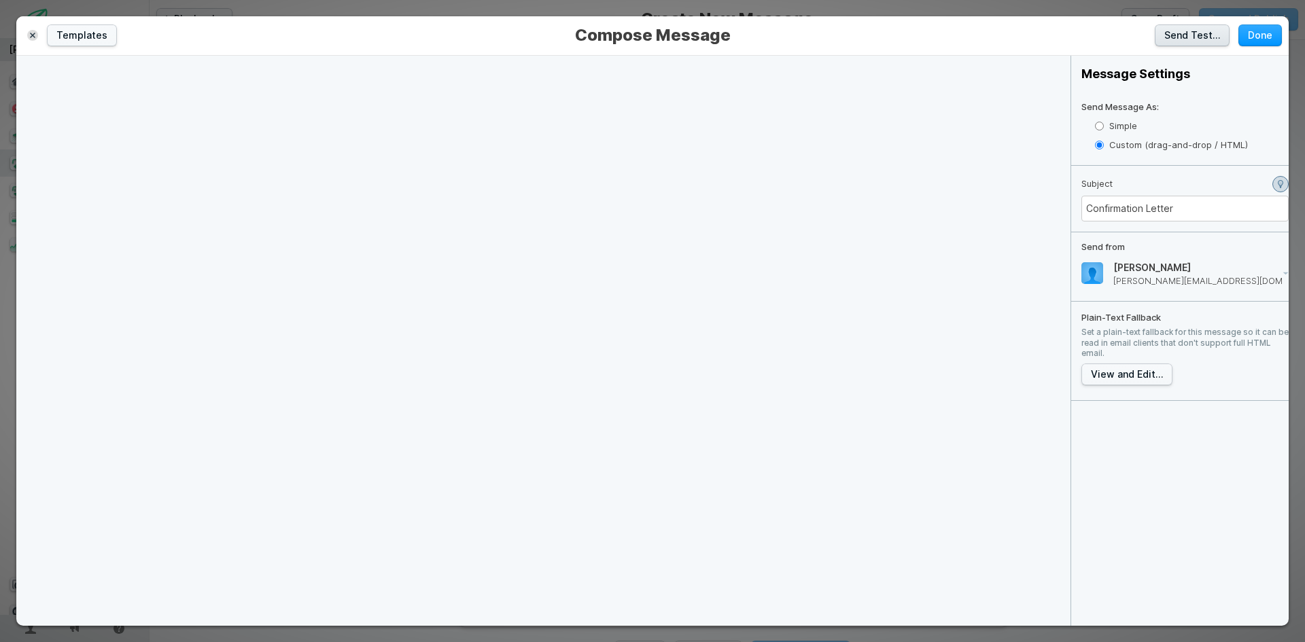
click at [1186, 45] on button "Send Test…" at bounding box center [1192, 35] width 75 height 22
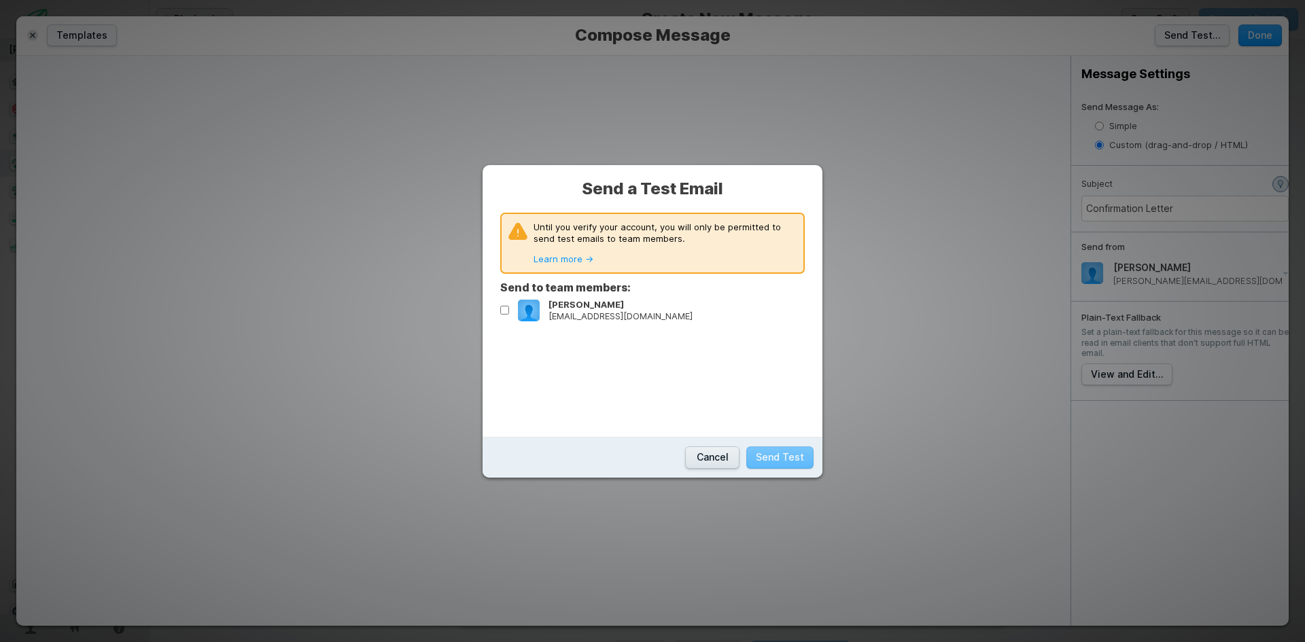
click at [709, 459] on button "Cancel" at bounding box center [712, 457] width 54 height 22
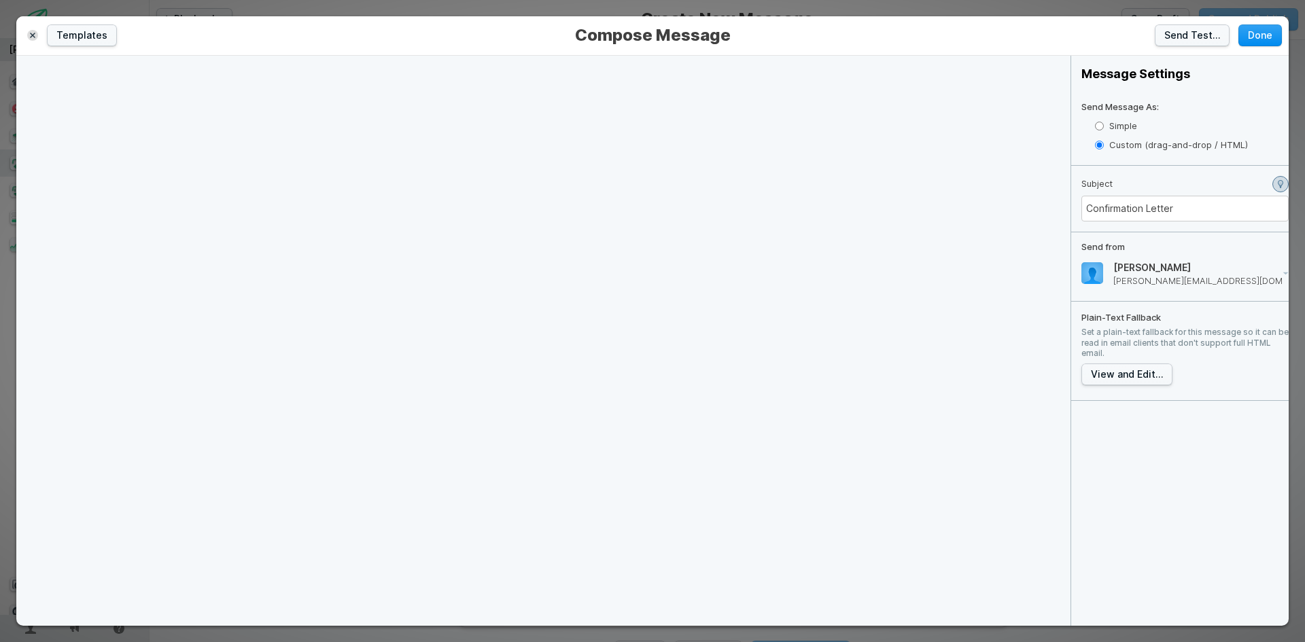
click at [1265, 36] on button "Done" at bounding box center [1259, 35] width 43 height 22
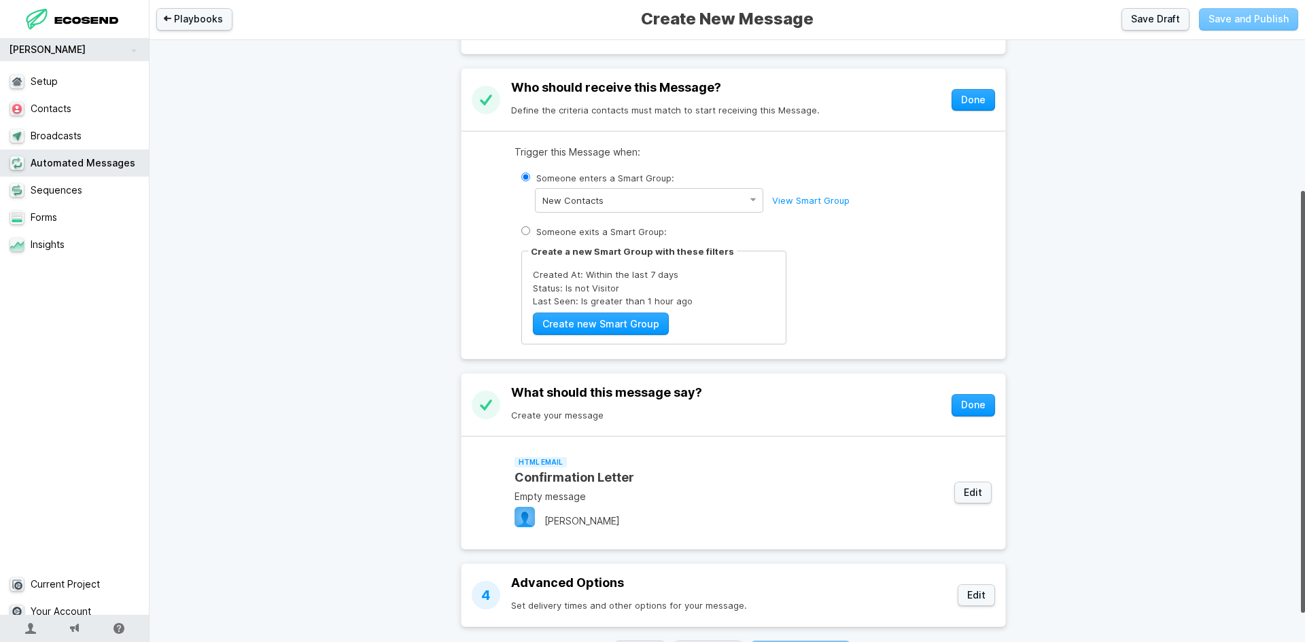
scroll to position [256, 0]
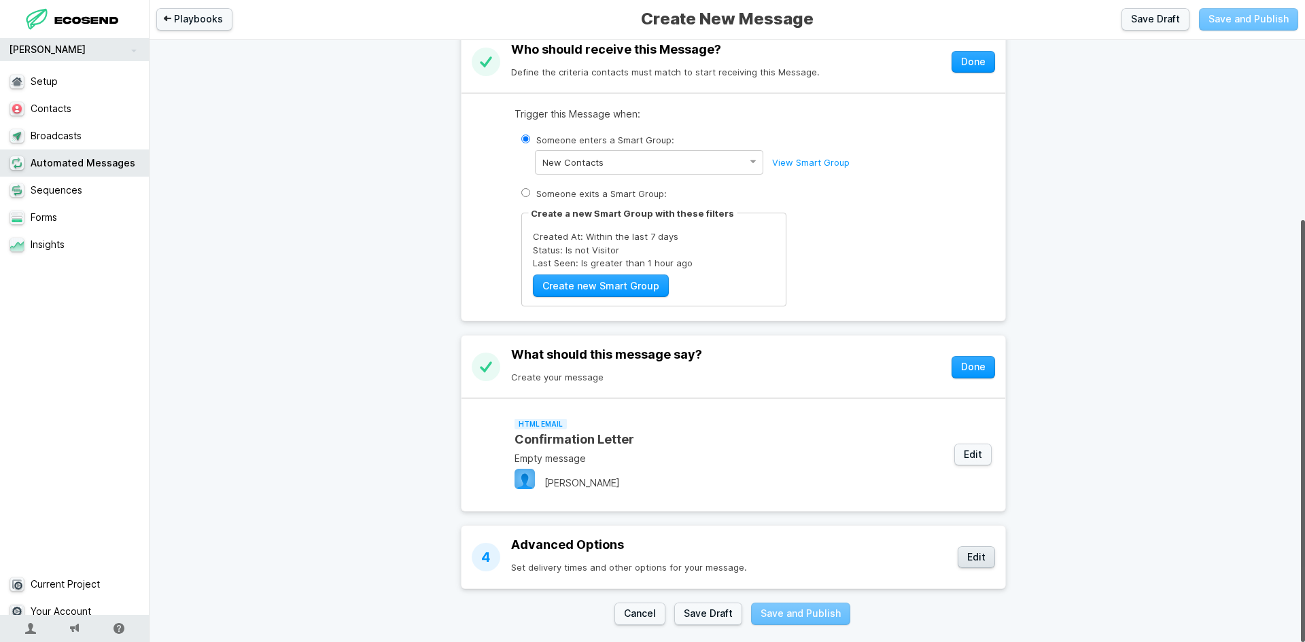
drag, startPoint x: 964, startPoint y: 548, endPoint x: 948, endPoint y: 546, distance: 16.5
click at [965, 548] on button "Edit" at bounding box center [975, 557] width 37 height 22
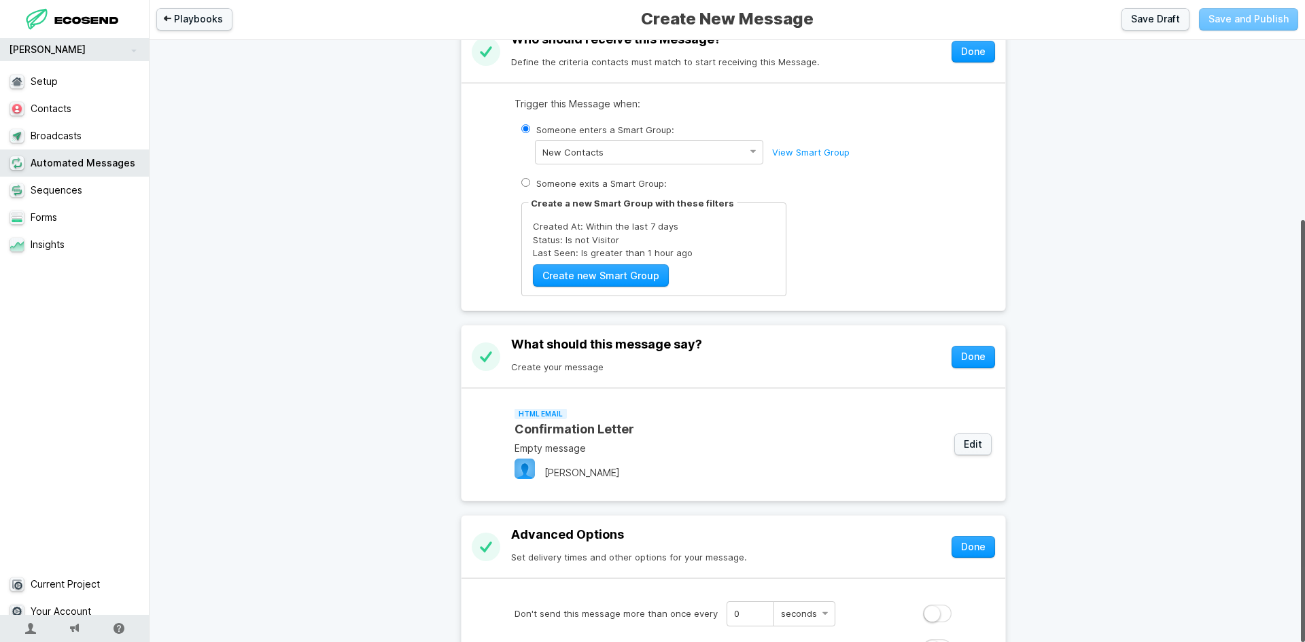
scroll to position [389, 0]
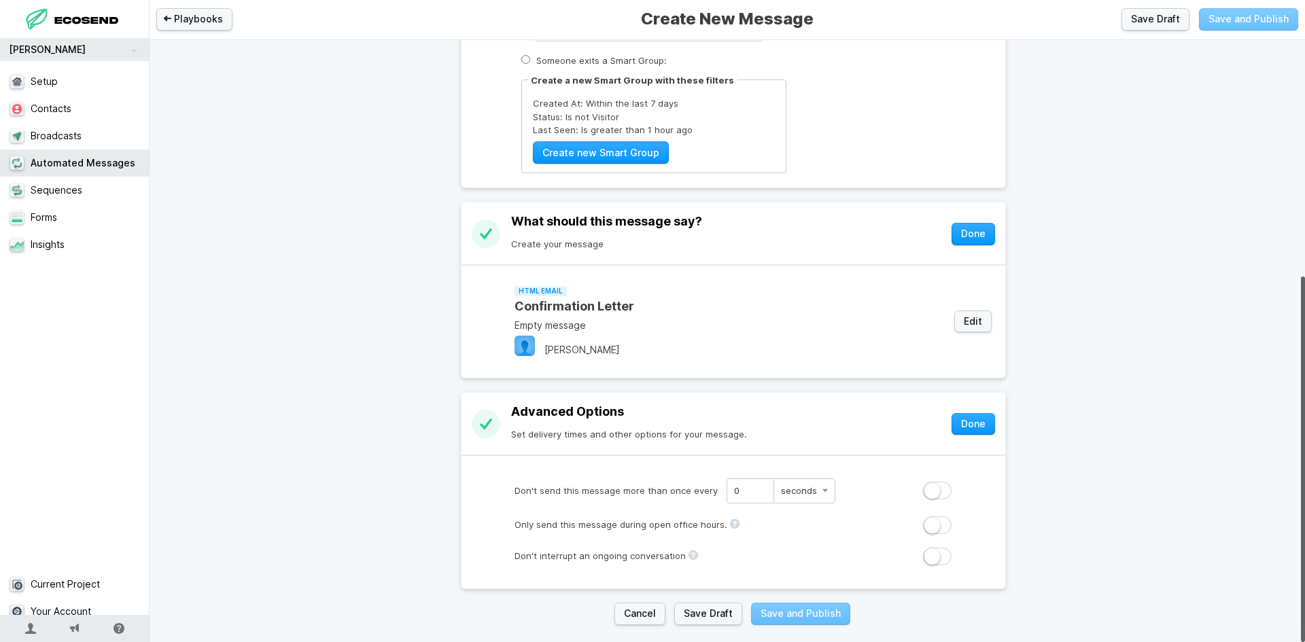
click at [926, 482] on label at bounding box center [937, 491] width 29 height 18
click at [0, 0] on input "Don't send this message more than once every 0 seconds minutes hours days" at bounding box center [0, 0] width 0 height 0
click at [934, 482] on label at bounding box center [937, 491] width 29 height 18
click at [0, 0] on input "Don't send this message more than once every 1 seconds minutes hours days" at bounding box center [0, 0] width 0 height 0
type input "0"
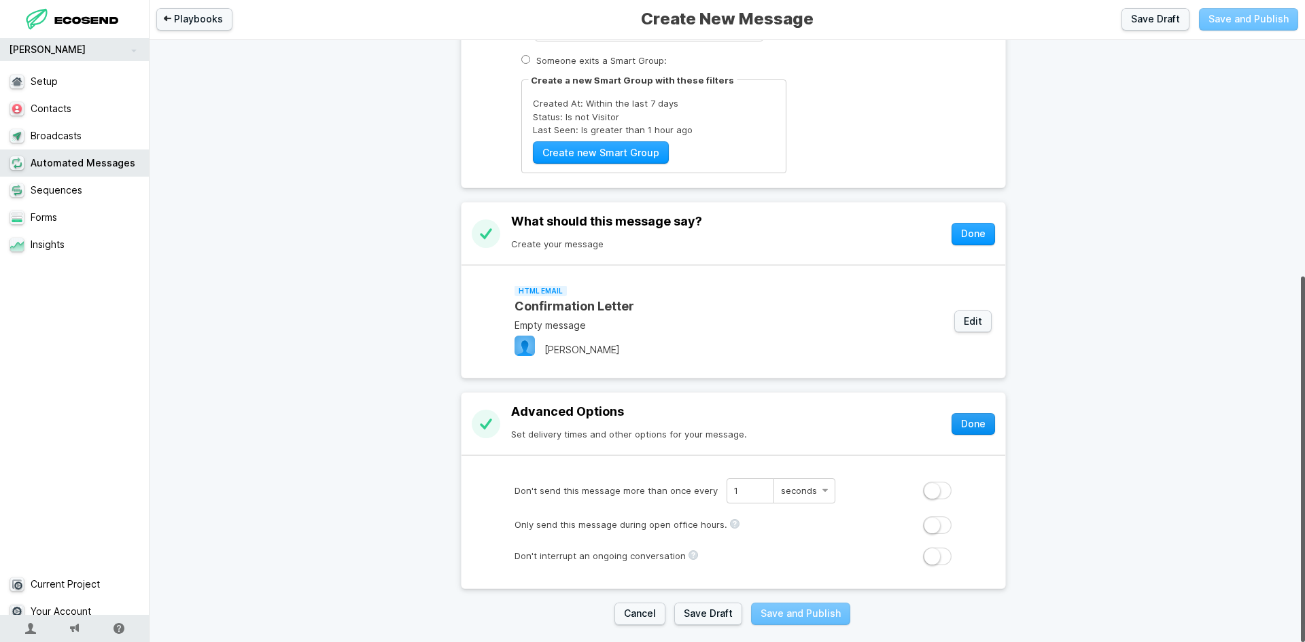
select select "hour"
click at [968, 223] on button "Done" at bounding box center [972, 234] width 43 height 22
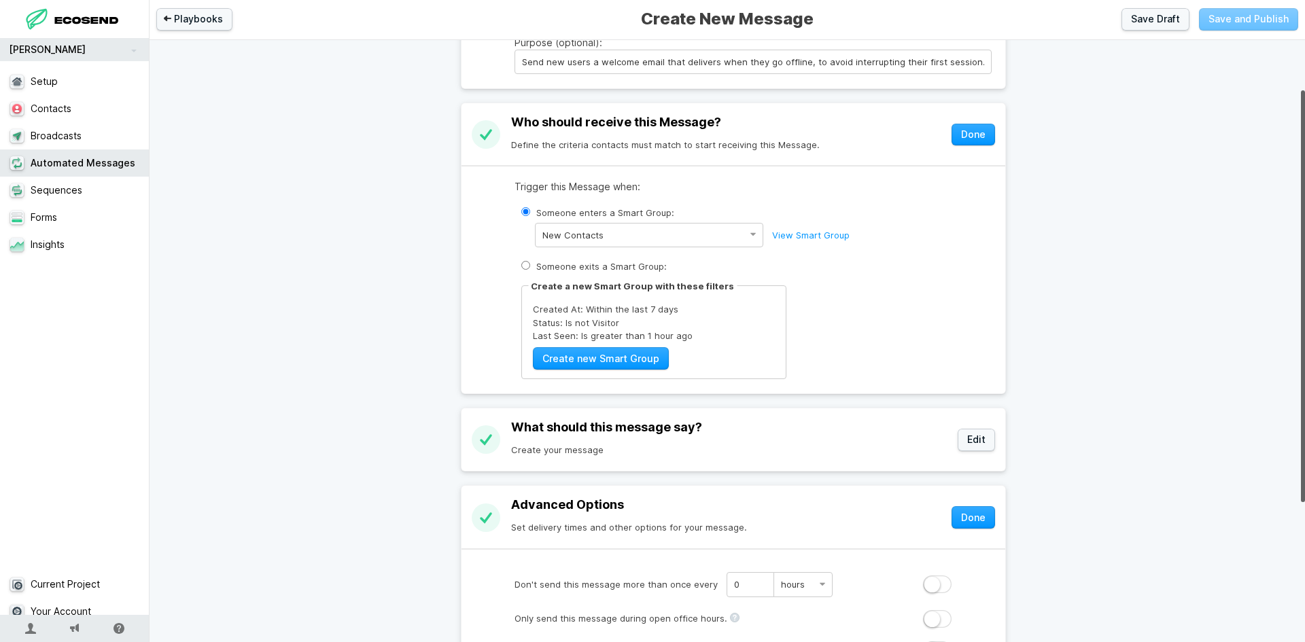
scroll to position [73, 0]
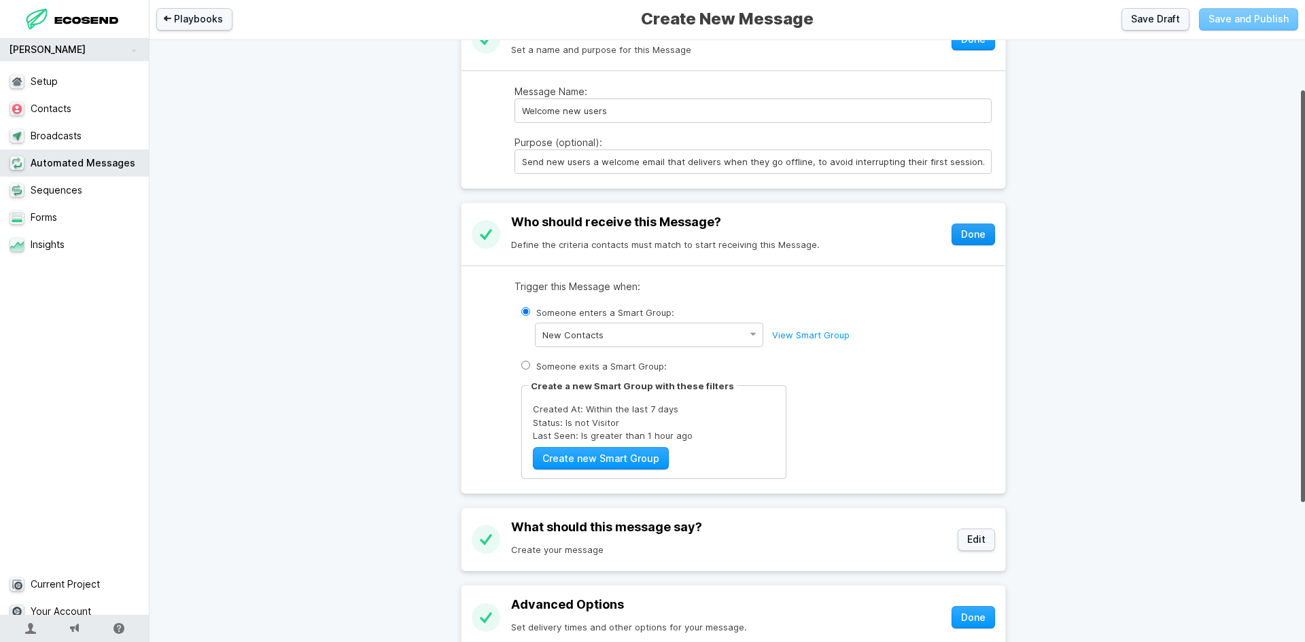
click at [971, 243] on button "Done" at bounding box center [972, 235] width 43 height 22
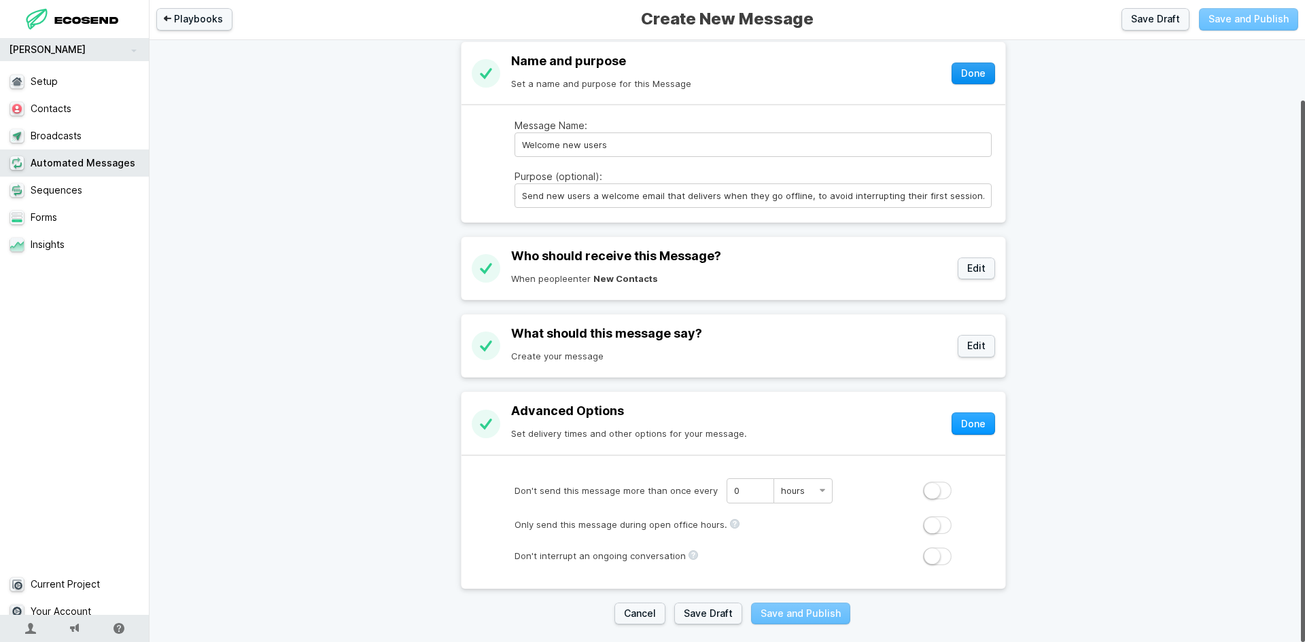
scroll to position [50, 0]
click at [976, 63] on button "Done" at bounding box center [972, 74] width 43 height 22
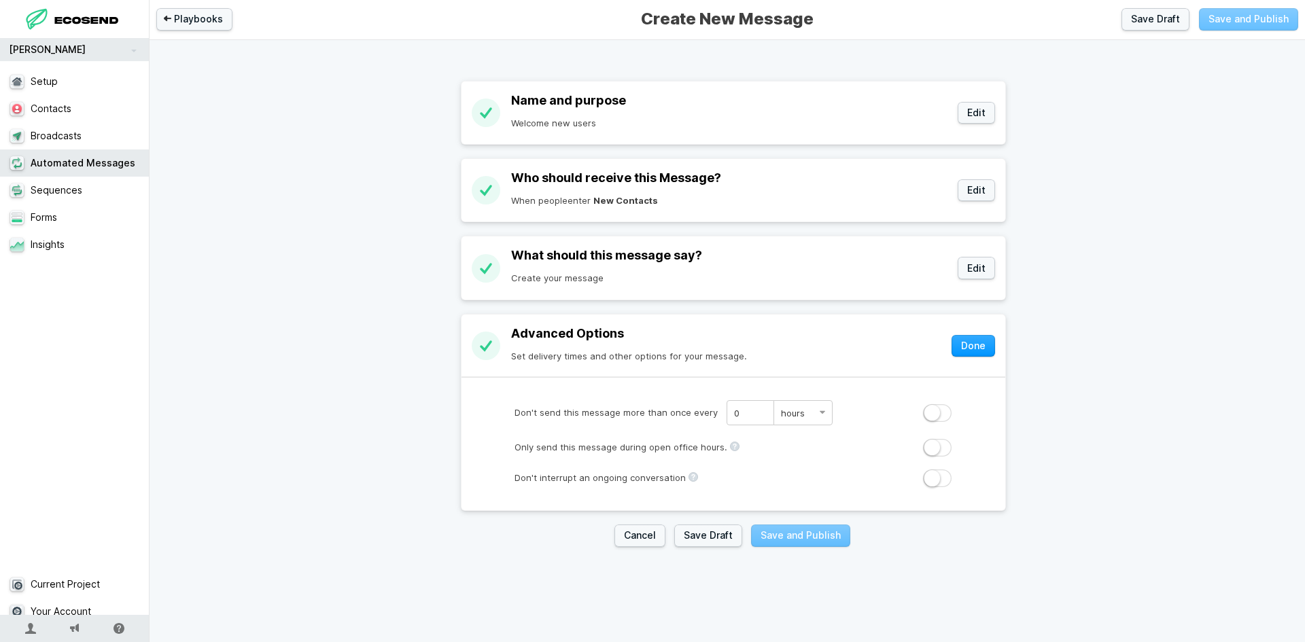
scroll to position [0, 0]
select select "new-users"
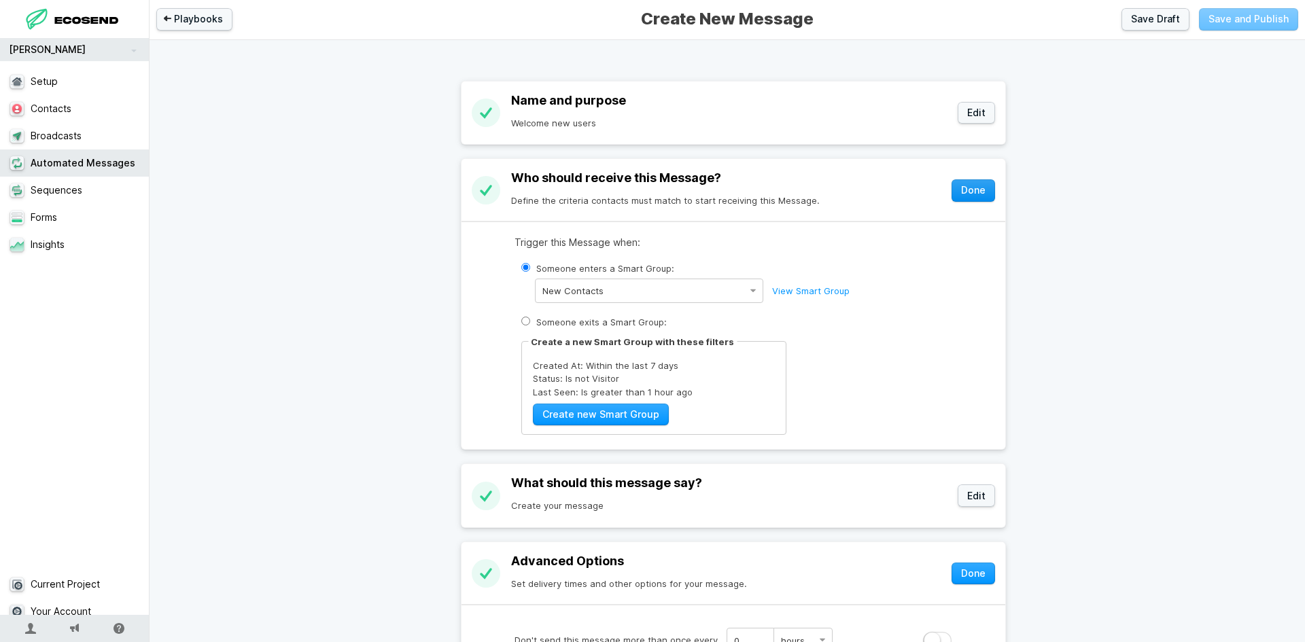
click at [968, 192] on button "Done" at bounding box center [972, 190] width 43 height 22
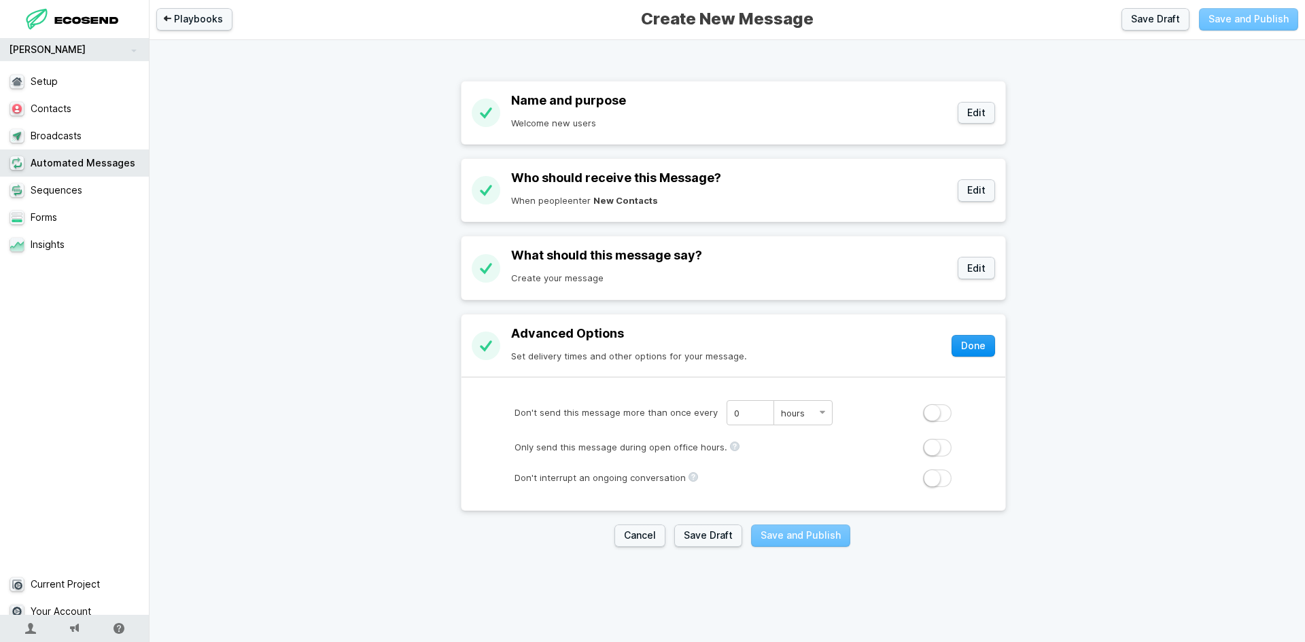
click at [969, 351] on button "Done" at bounding box center [972, 346] width 43 height 22
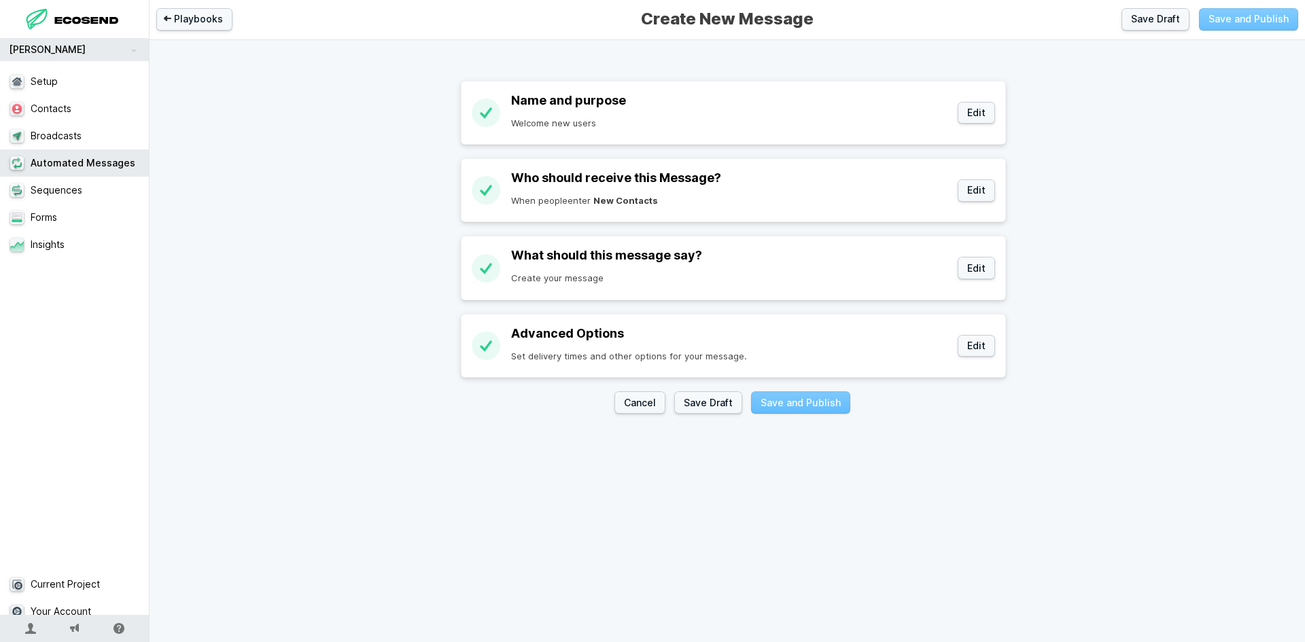
click at [790, 398] on section "Cancel Save Draft Save and Publish" at bounding box center [733, 402] width 544 height 22
click at [1248, 25] on div "Save Draft Save and Publish" at bounding box center [1205, 19] width 186 height 22
click at [974, 349] on button "Edit" at bounding box center [975, 346] width 37 height 22
select select "hour"
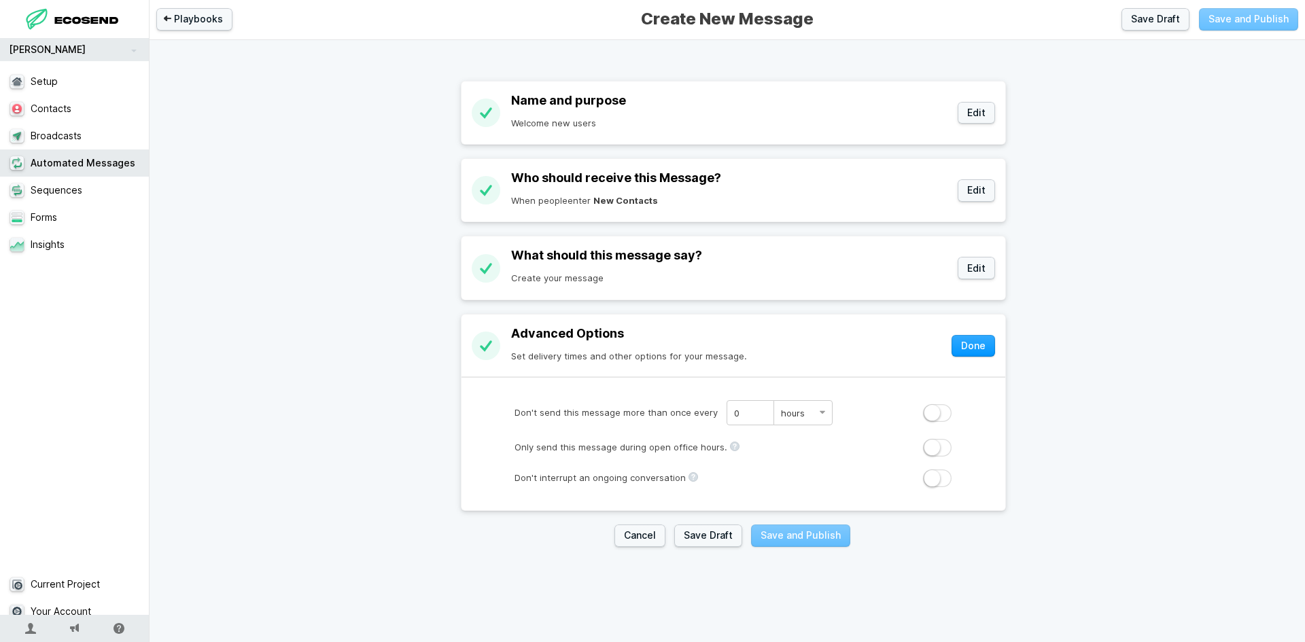
click at [929, 413] on label at bounding box center [937, 413] width 29 height 18
click at [0, 0] on input "Don't send this message more than once every 0 minutes hours days" at bounding box center [0, 0] width 0 height 0
type input "1"
select select "sec"
click at [814, 533] on section "Cancel Save Draft Save and Publish" at bounding box center [733, 536] width 544 height 22
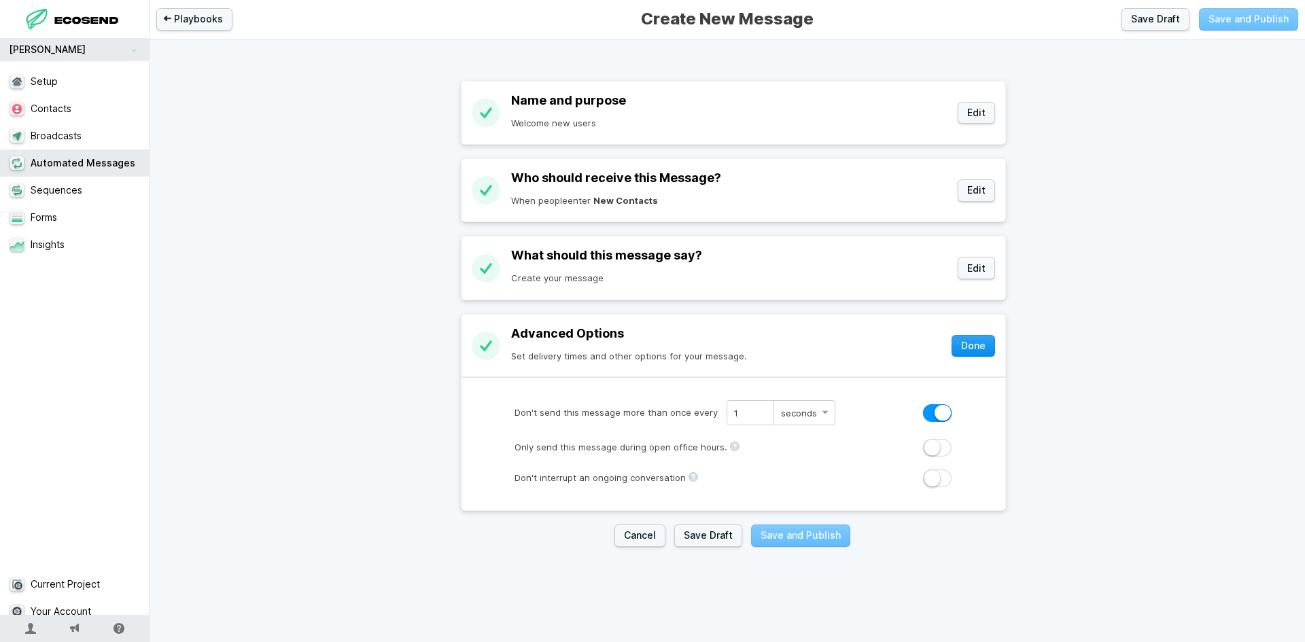
click at [973, 349] on button "Done" at bounding box center [972, 346] width 43 height 22
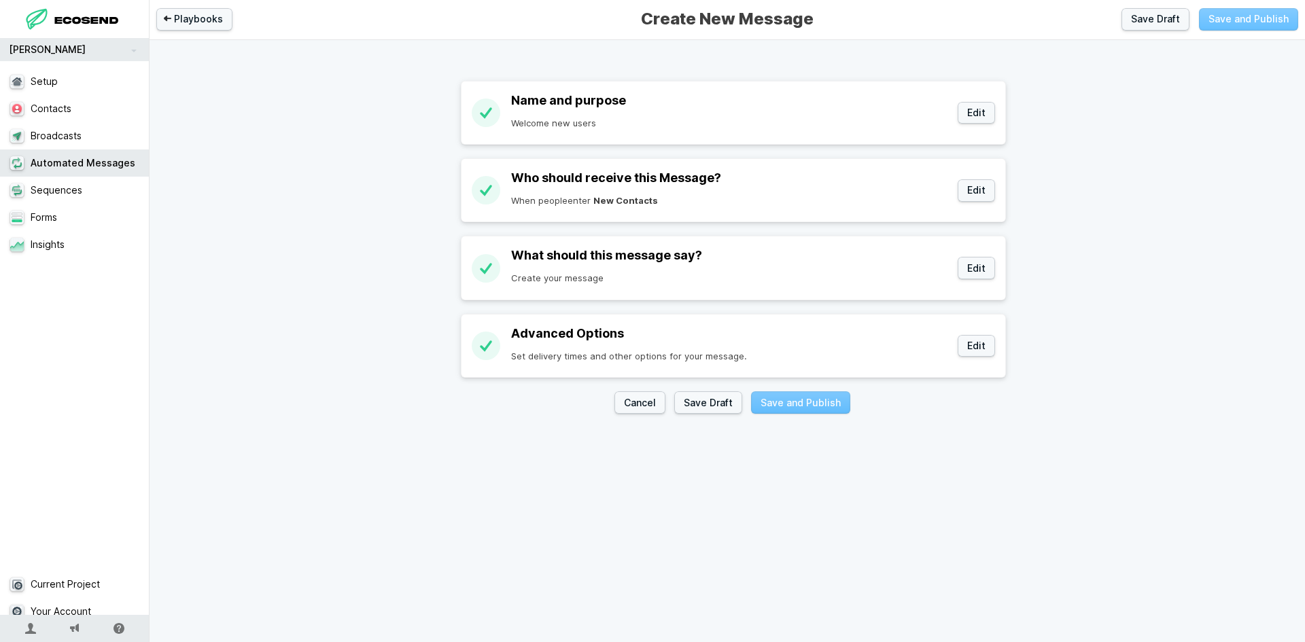
drag, startPoint x: 777, startPoint y: 410, endPoint x: 788, endPoint y: 403, distance: 12.8
click at [778, 410] on section "Cancel Save Draft Save and Publish" at bounding box center [733, 402] width 544 height 22
click at [716, 395] on button "Save Draft" at bounding box center [708, 402] width 68 height 22
click at [709, 402] on button "Save Draft" at bounding box center [708, 402] width 68 height 22
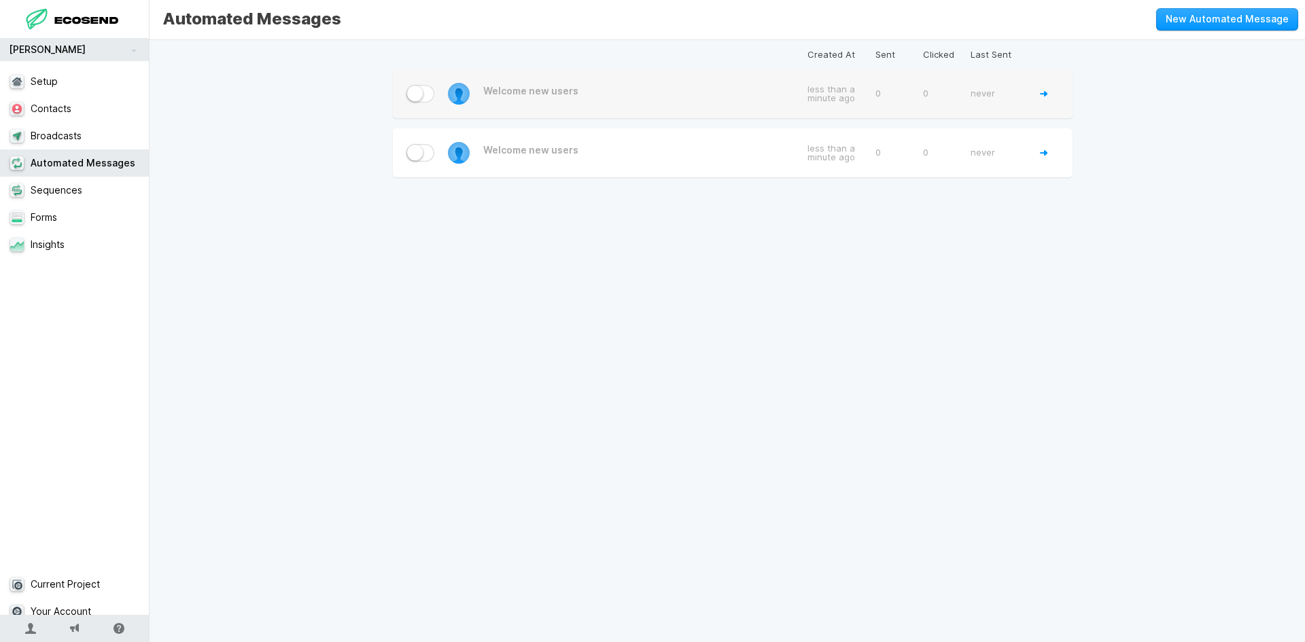
click at [1020, 93] on div "never" at bounding box center [998, 94] width 68 height 22
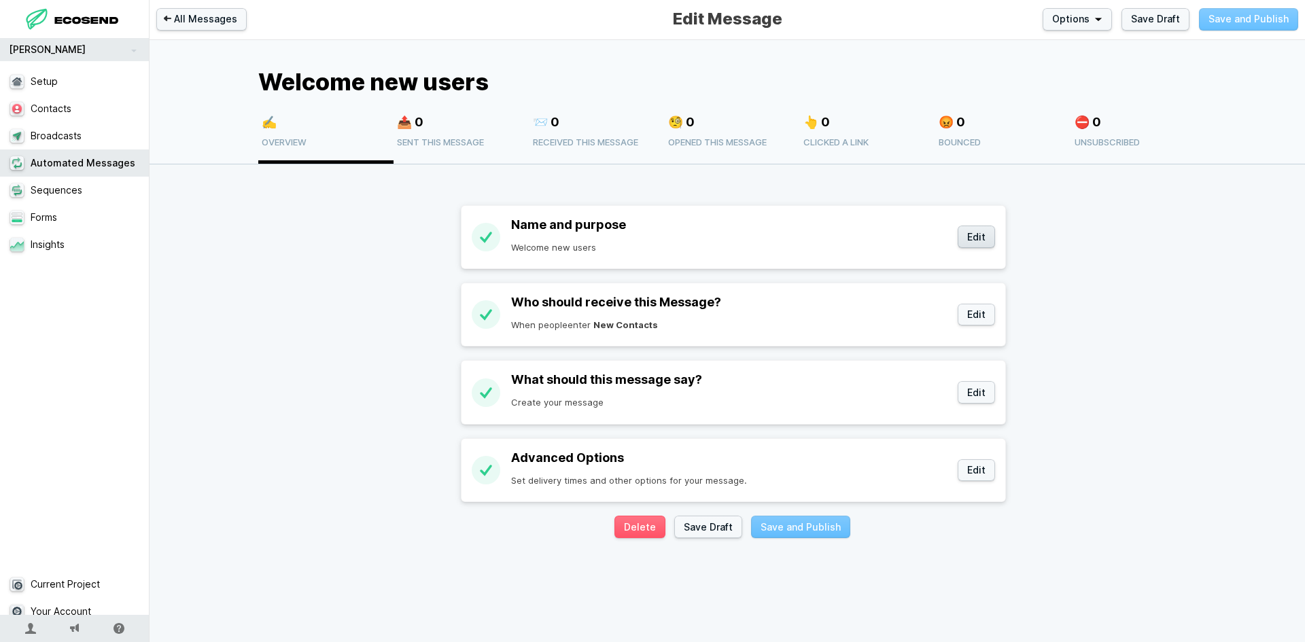
click at [965, 238] on button "Edit" at bounding box center [975, 237] width 37 height 22
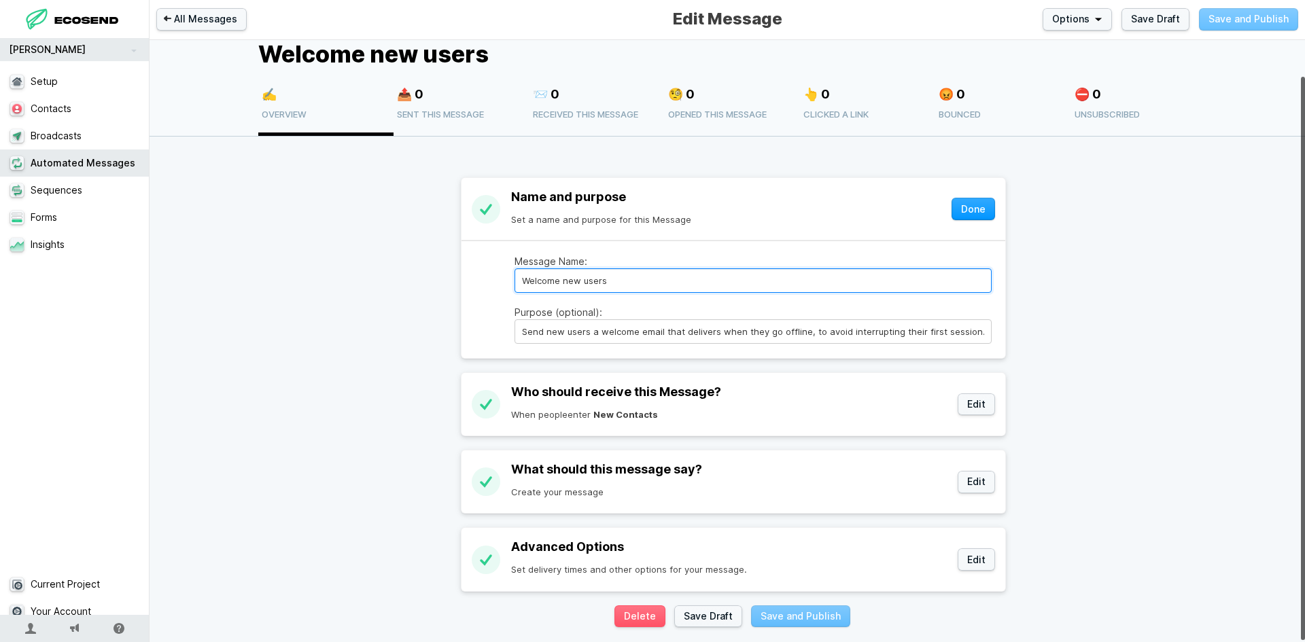
scroll to position [40, 0]
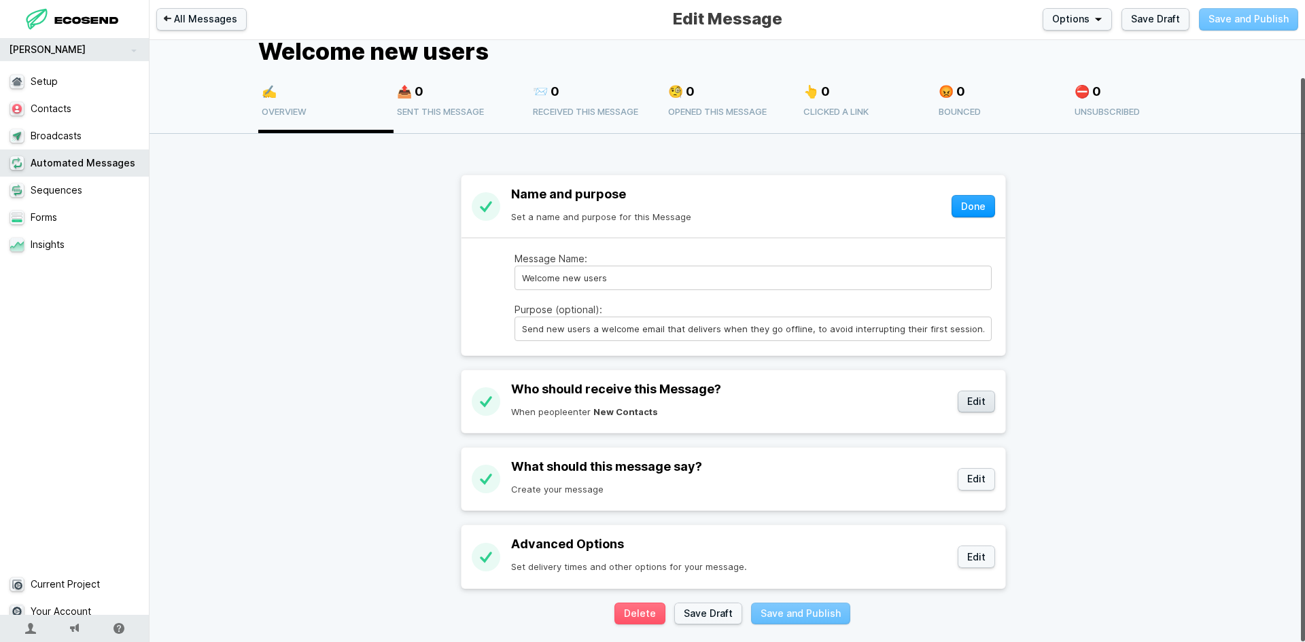
click at [972, 392] on button "Edit" at bounding box center [975, 402] width 37 height 22
select select "new-users"
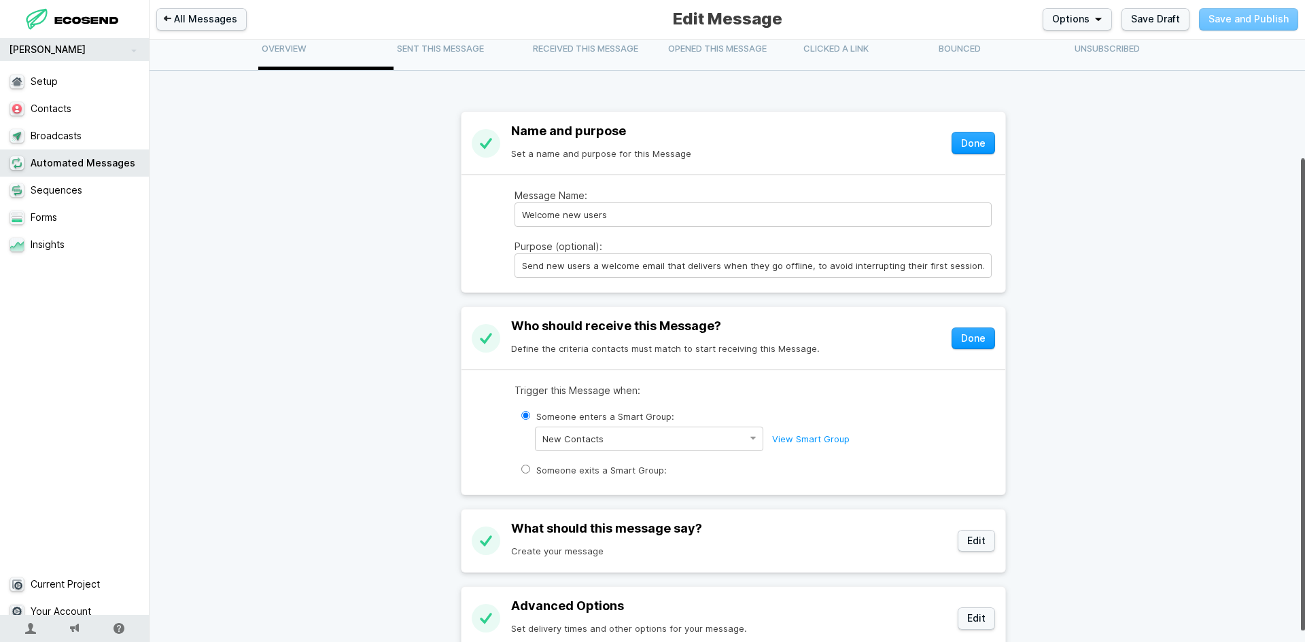
scroll to position [165, 0]
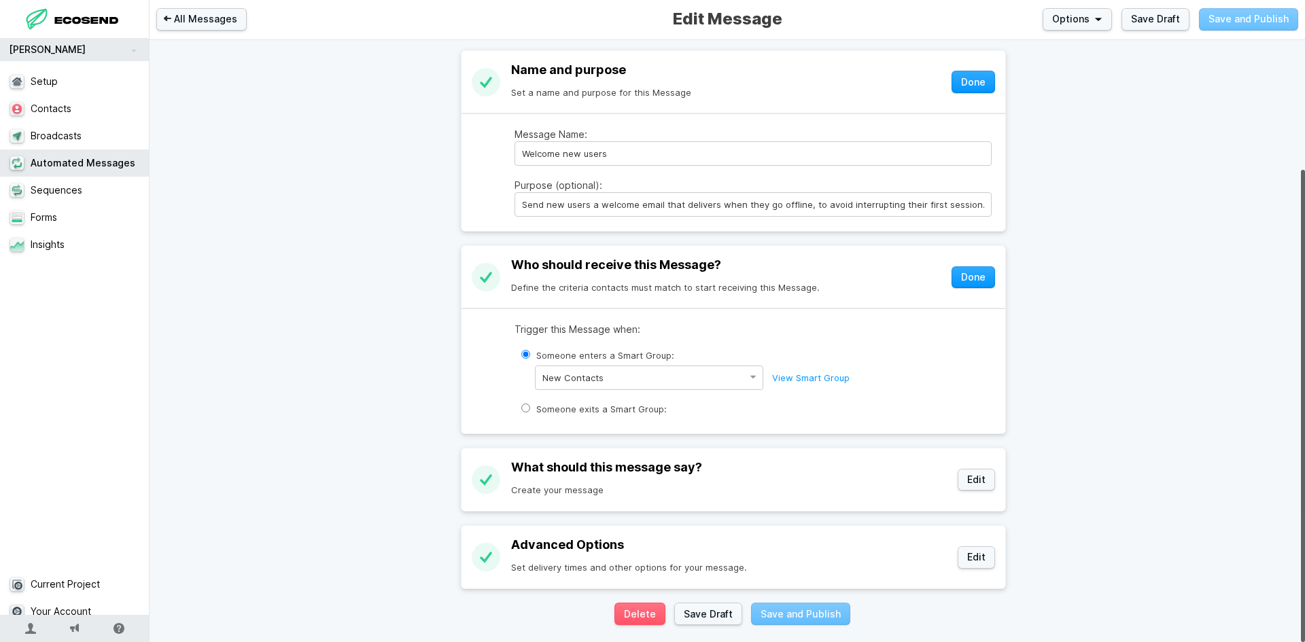
click at [979, 482] on header "3 What should this message say? Create your message Edit" at bounding box center [733, 479] width 544 height 61
click at [969, 478] on button "Edit" at bounding box center [975, 480] width 37 height 22
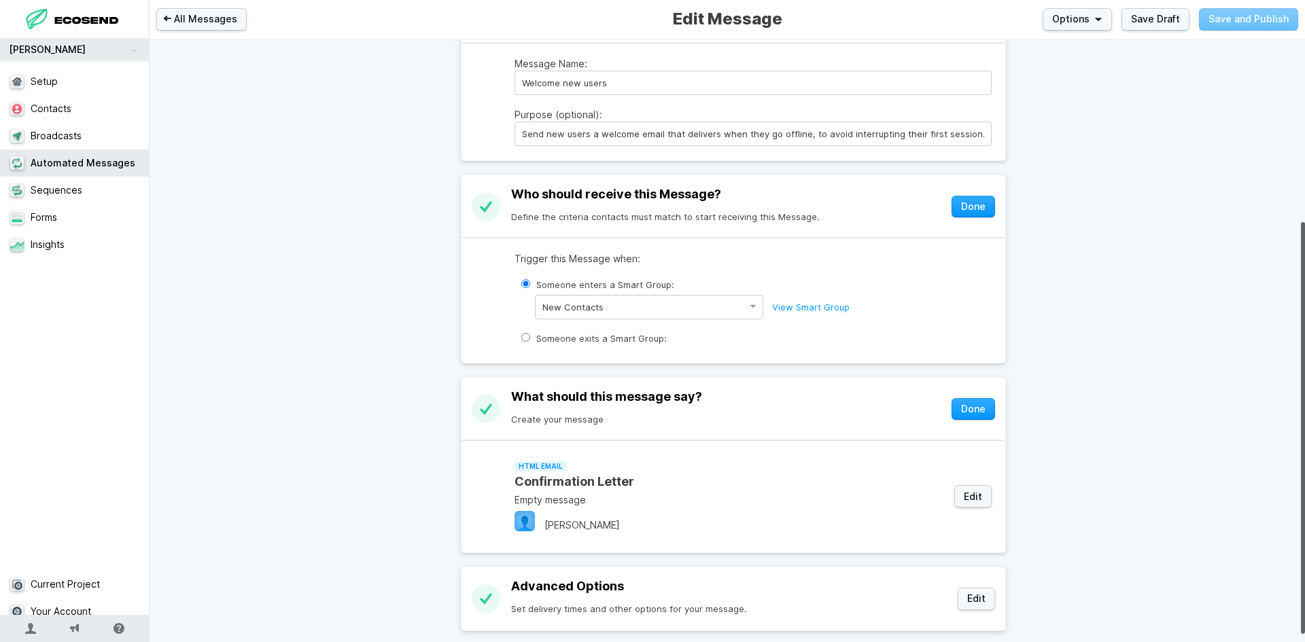
scroll to position [277, 0]
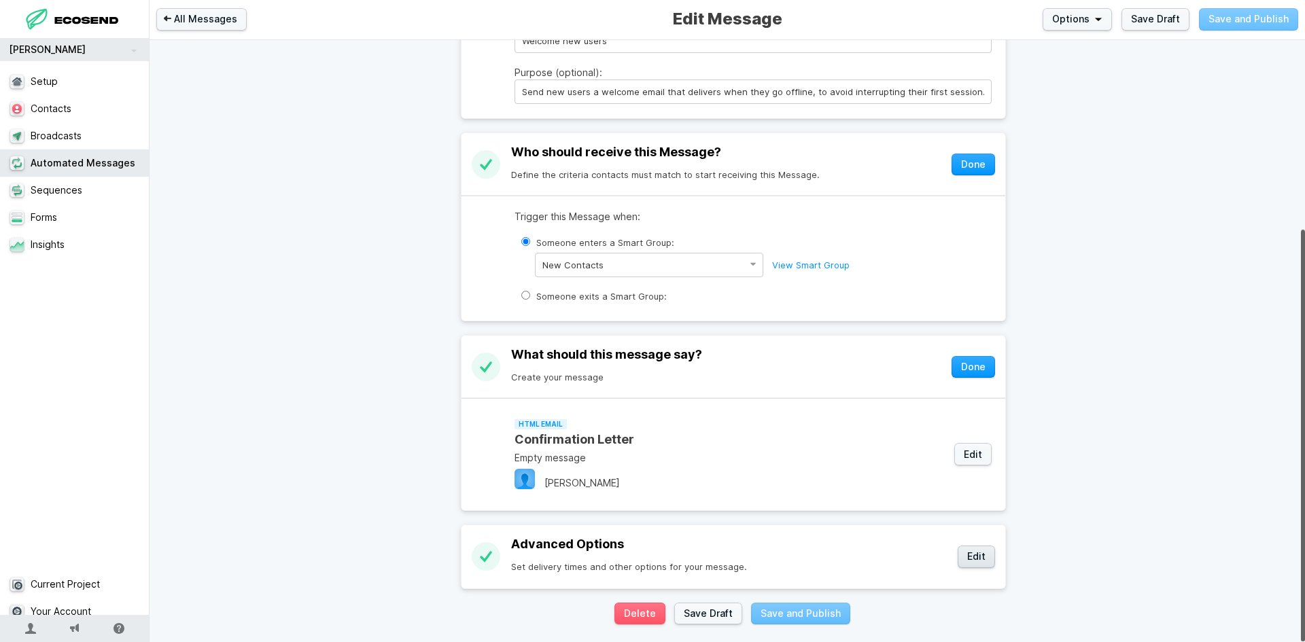
click at [977, 546] on button "Edit" at bounding box center [975, 557] width 37 height 22
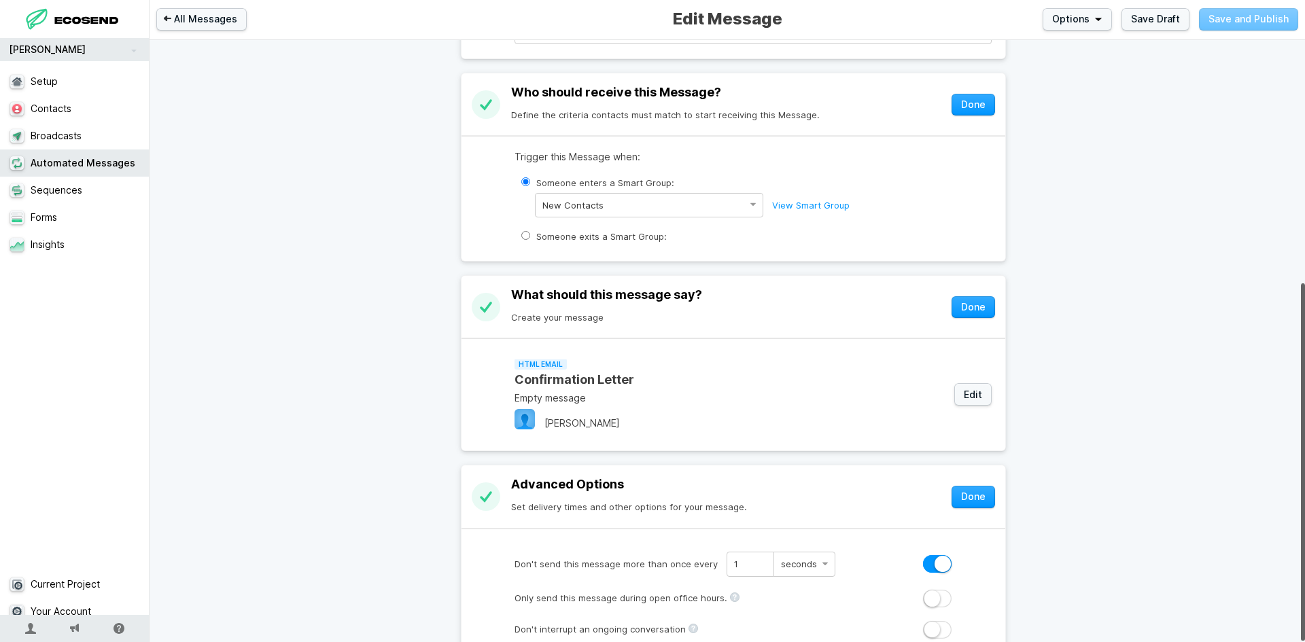
scroll to position [410, 0]
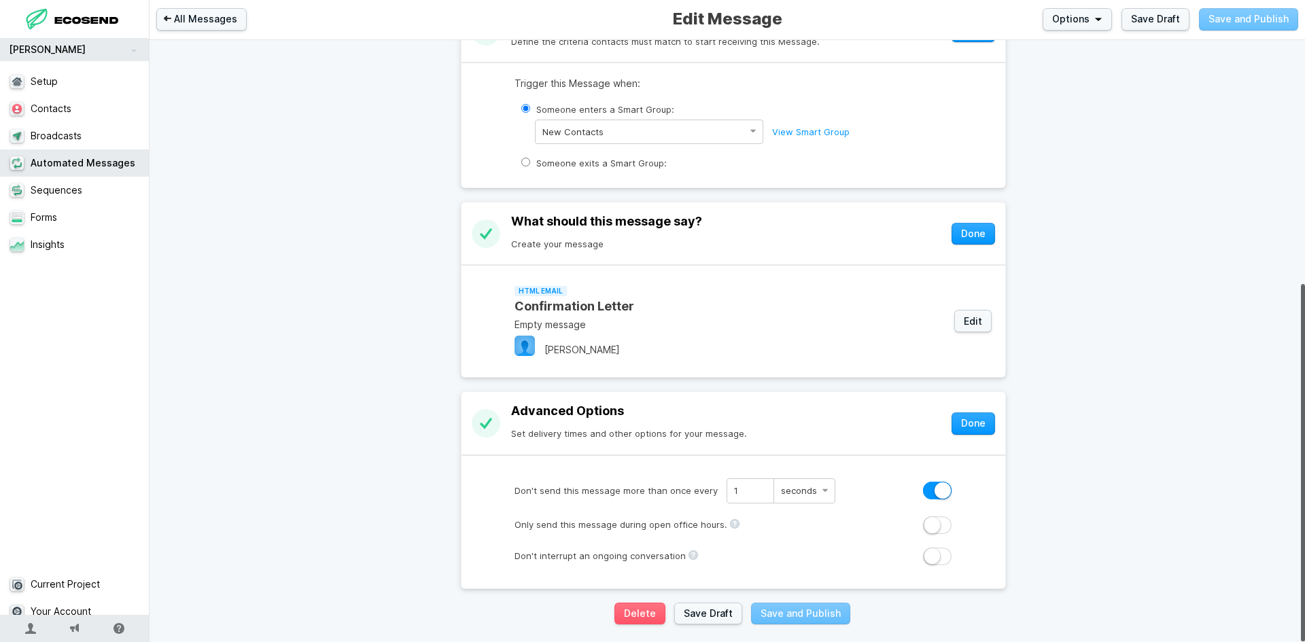
click at [935, 520] on label at bounding box center [937, 525] width 29 height 18
click at [0, 0] on input "Only send this message during open office hours." at bounding box center [0, 0] width 0 height 0
click at [943, 553] on label at bounding box center [937, 557] width 29 height 18
click at [0, 0] on input "Don't interrupt an ongoing conversation" at bounding box center [0, 0] width 0 height 0
click at [934, 548] on label at bounding box center [937, 557] width 29 height 18
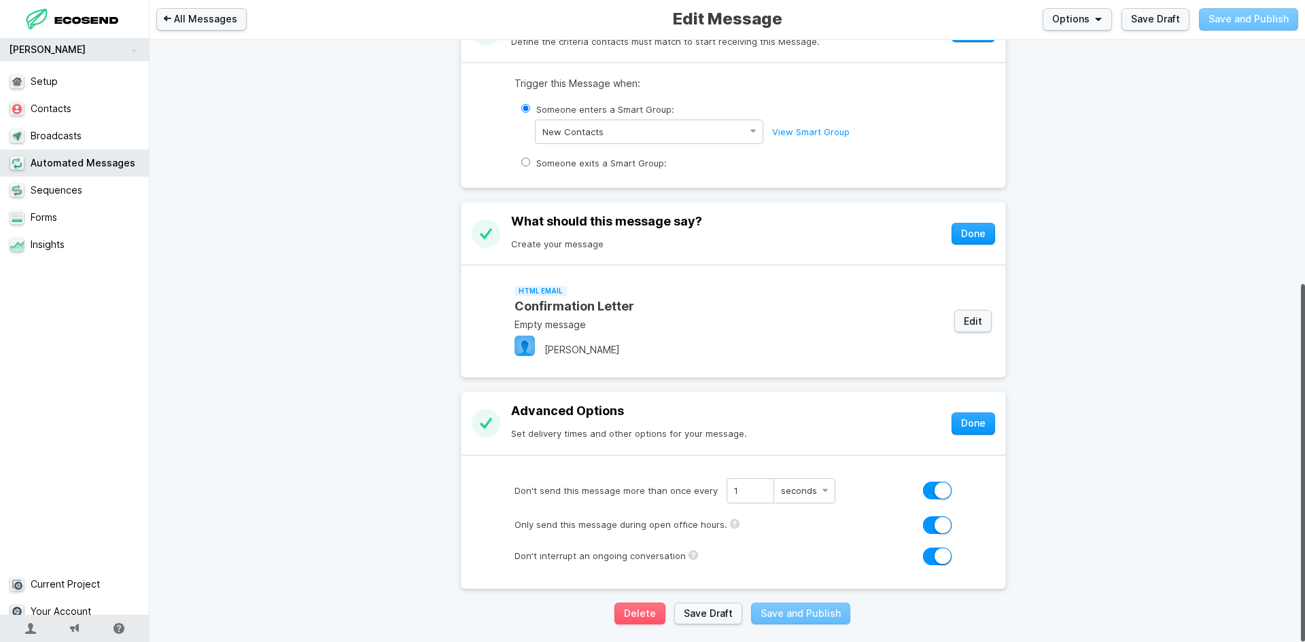
click at [0, 0] on input "Don't interrupt an ongoing conversation" at bounding box center [0, 0] width 0 height 0
drag, startPoint x: 932, startPoint y: 515, endPoint x: 934, endPoint y: 478, distance: 37.5
click at [932, 516] on label at bounding box center [937, 525] width 29 height 18
click at [0, 0] on input "Only send this message during open office hours." at bounding box center [0, 0] width 0 height 0
click at [934, 482] on label at bounding box center [937, 491] width 29 height 18
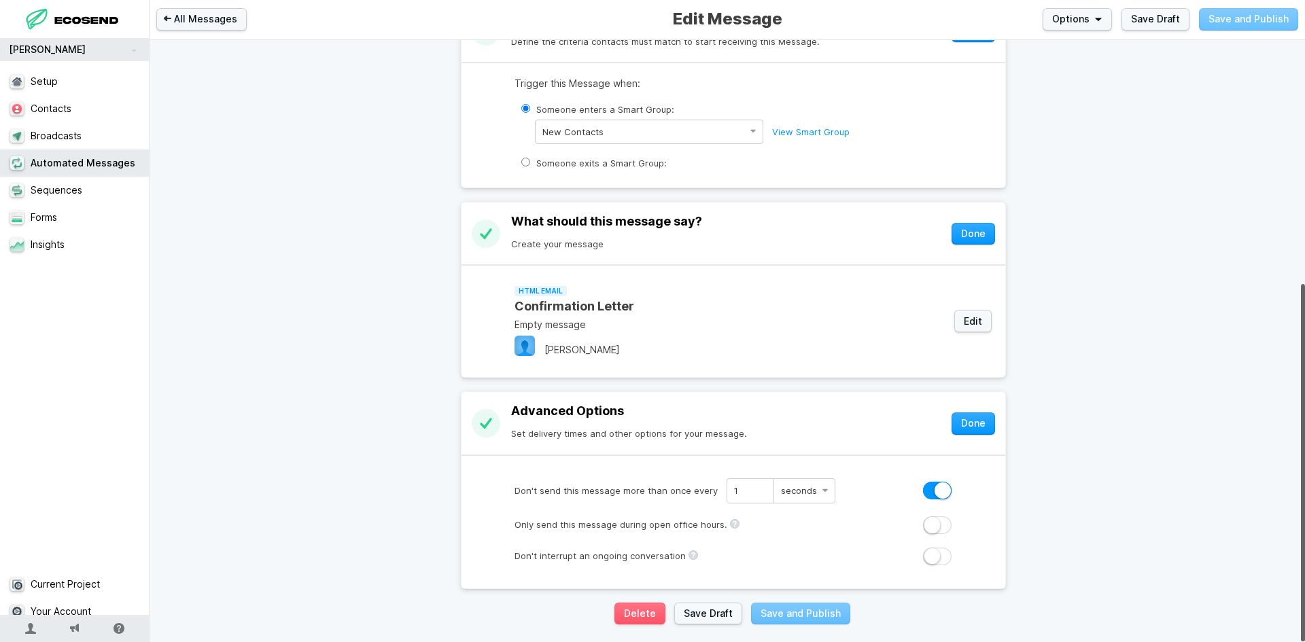
click at [0, 0] on input "Don't send this message more than once every 1 seconds minutes hours days" at bounding box center [0, 0] width 0 height 0
type input "0"
select select "hour"
click at [975, 412] on button "Done" at bounding box center [972, 423] width 43 height 22
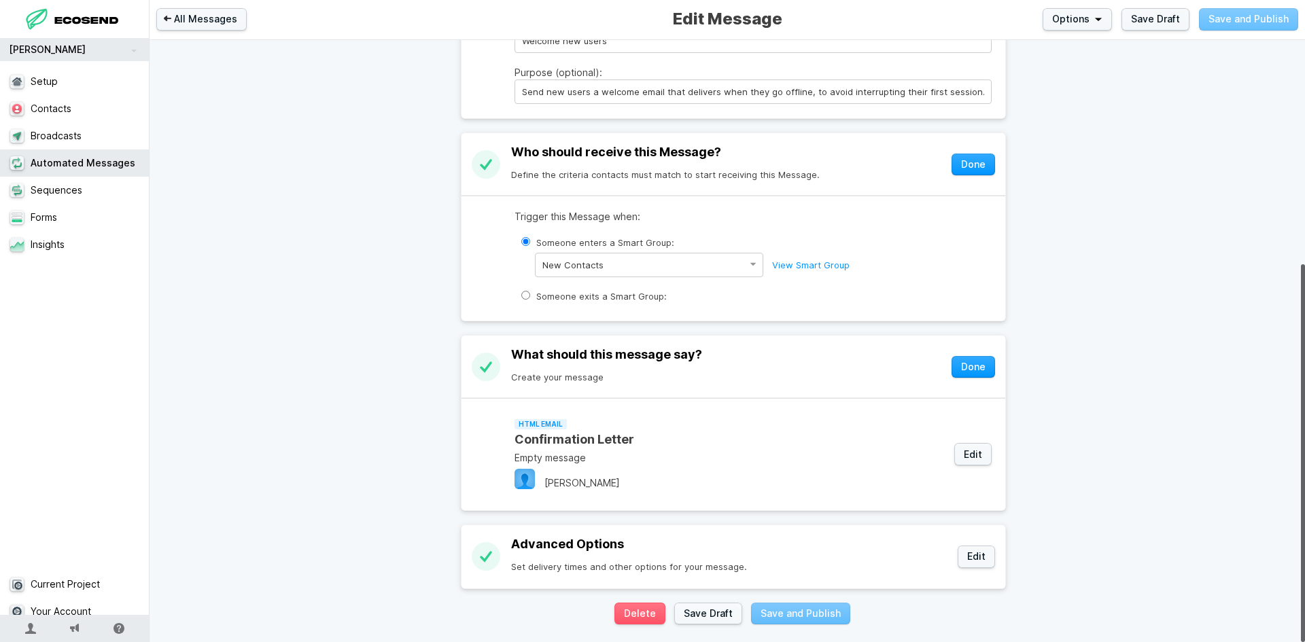
scroll to position [278, 0]
drag, startPoint x: 971, startPoint y: 361, endPoint x: 960, endPoint y: 175, distance: 186.5
click at [976, 359] on button "Done" at bounding box center [972, 367] width 43 height 22
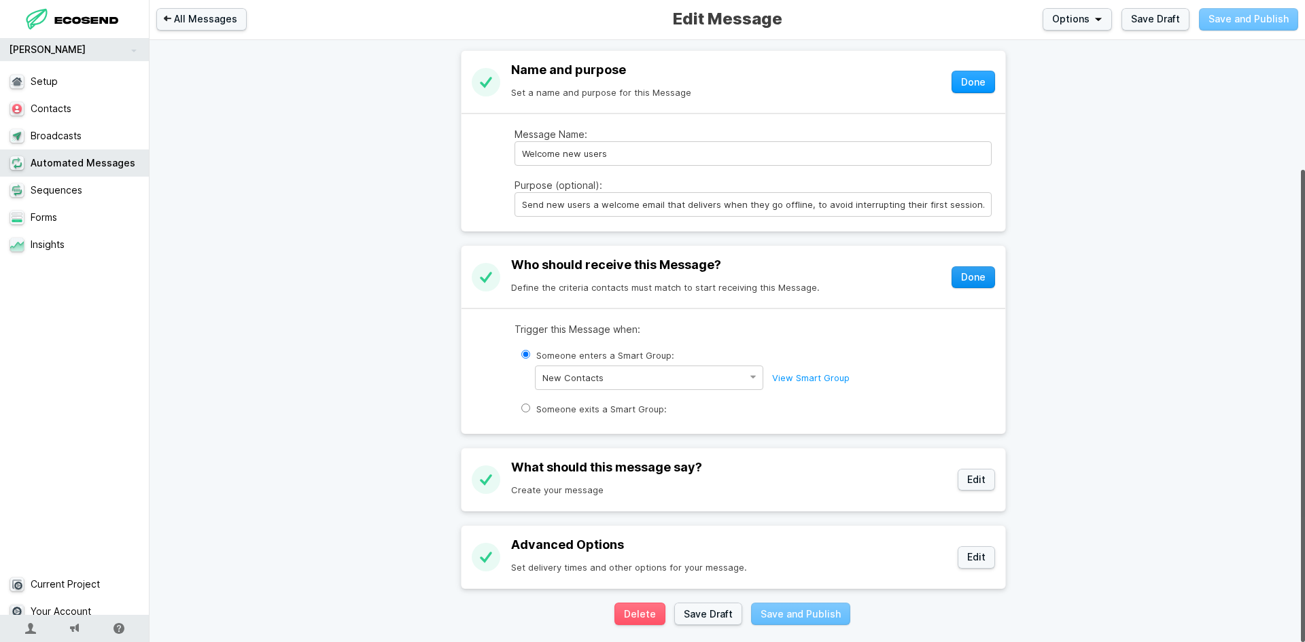
click at [970, 268] on button "Done" at bounding box center [972, 277] width 43 height 22
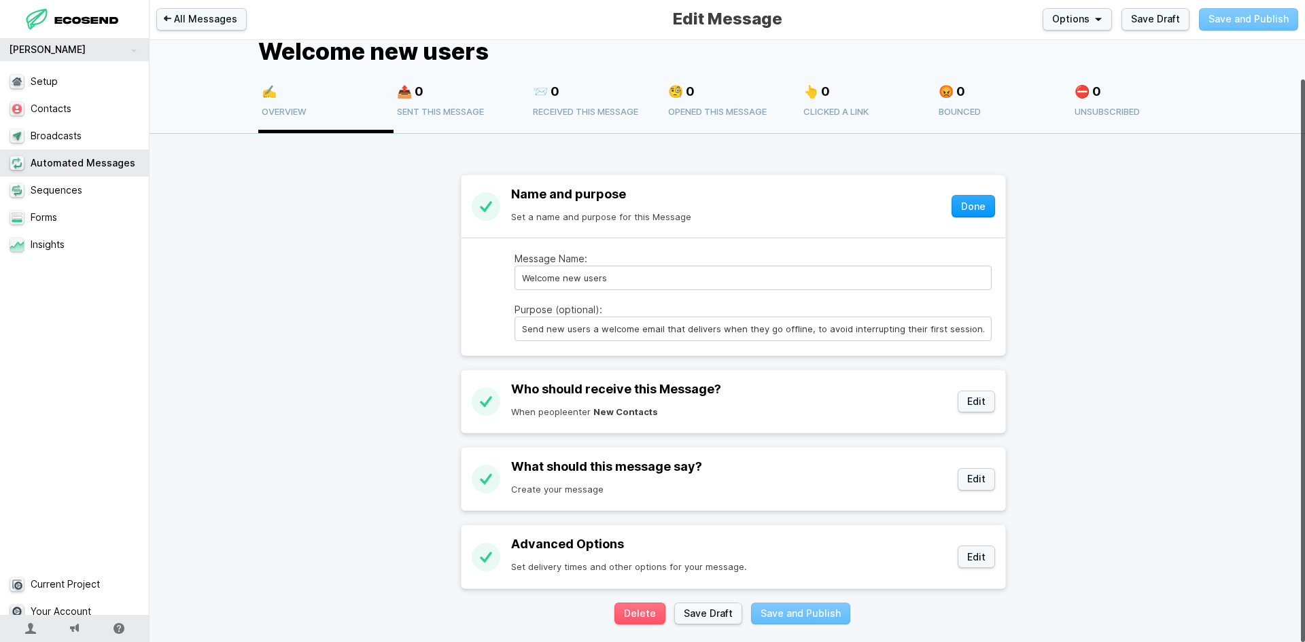
scroll to position [41, 0]
click at [982, 181] on header "1 Name and purpose Set a name and purpose for this Message Done" at bounding box center [733, 207] width 544 height 62
click at [971, 205] on button "Done" at bounding box center [972, 206] width 43 height 22
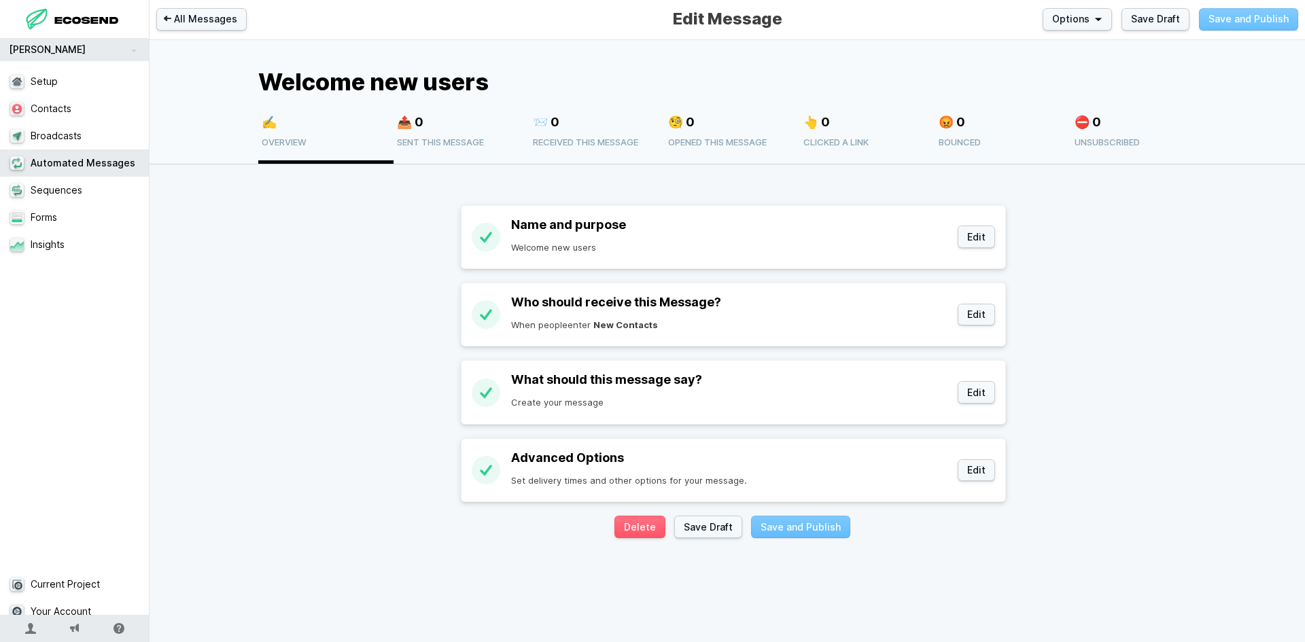
click at [796, 533] on section "Delete Save Draft Save and Publish" at bounding box center [733, 527] width 544 height 22
drag, startPoint x: 803, startPoint y: 528, endPoint x: 893, endPoint y: 521, distance: 90.0
click at [807, 528] on section "Delete Save Draft Save and Publish" at bounding box center [733, 527] width 544 height 22
click at [1245, 24] on div "Save Draft Save and Publish" at bounding box center [1205, 19] width 186 height 22
click at [1085, 22] on span "Options" at bounding box center [1070, 19] width 37 height 14
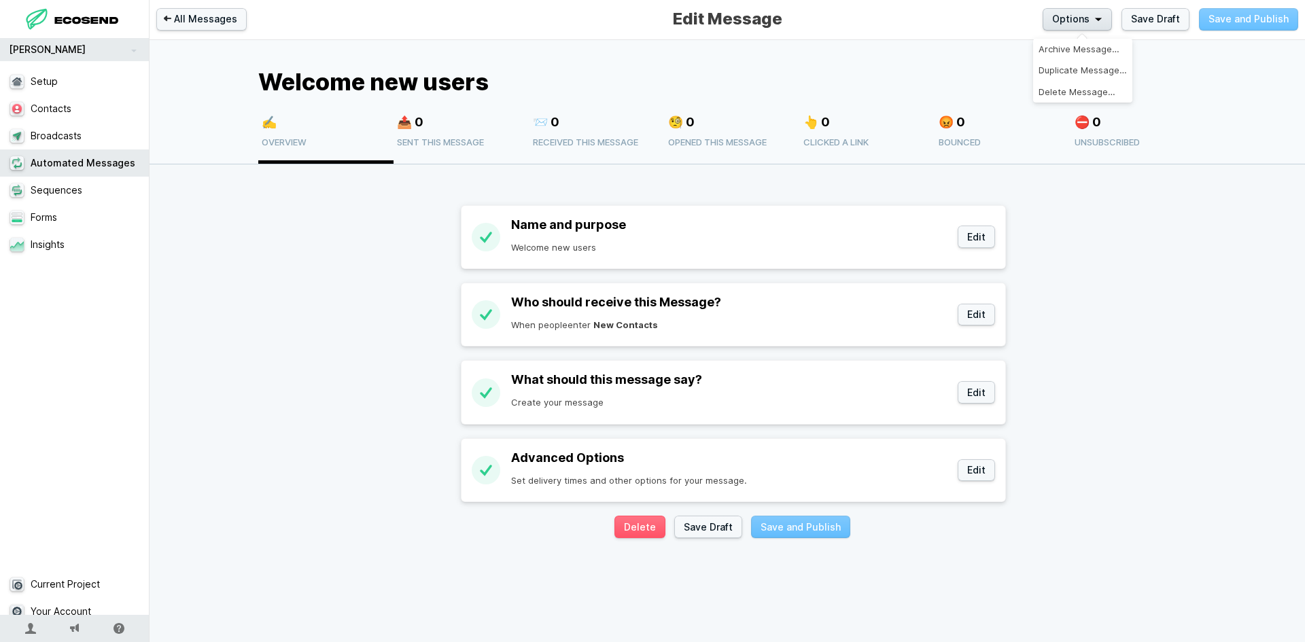
click at [1089, 16] on span "Options" at bounding box center [1070, 19] width 37 height 14
click at [59, 142] on link "Broadcasts" at bounding box center [80, 135] width 160 height 27
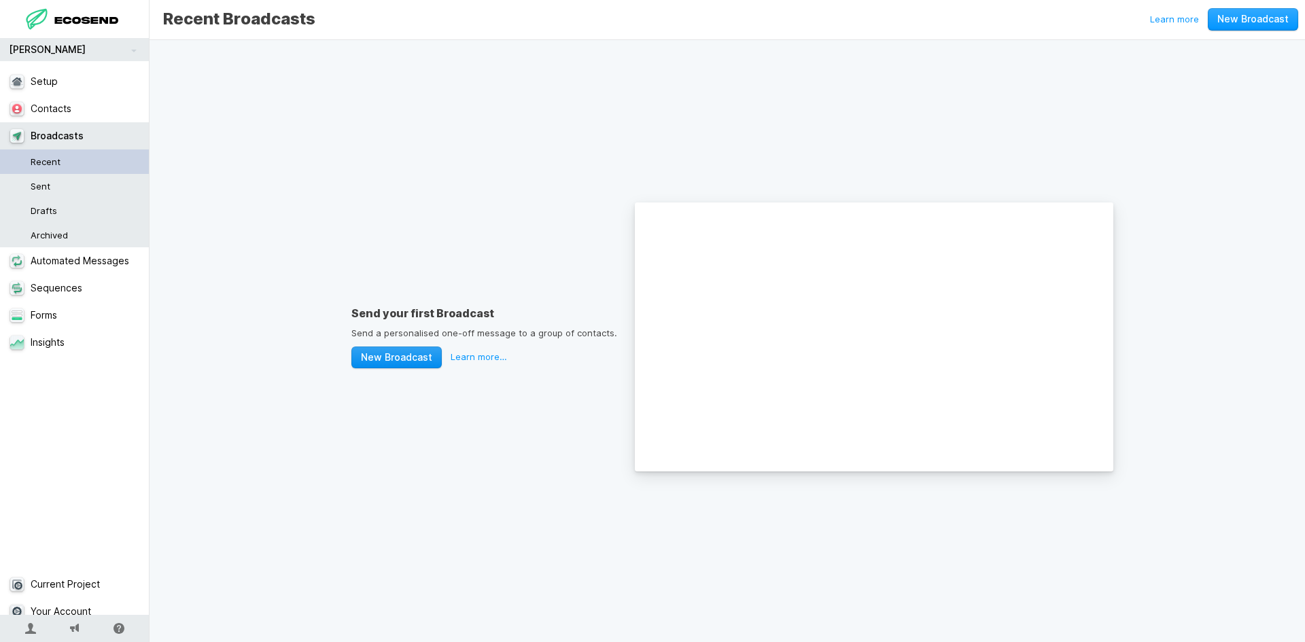
click at [379, 355] on link "New Broadcast" at bounding box center [396, 358] width 90 height 22
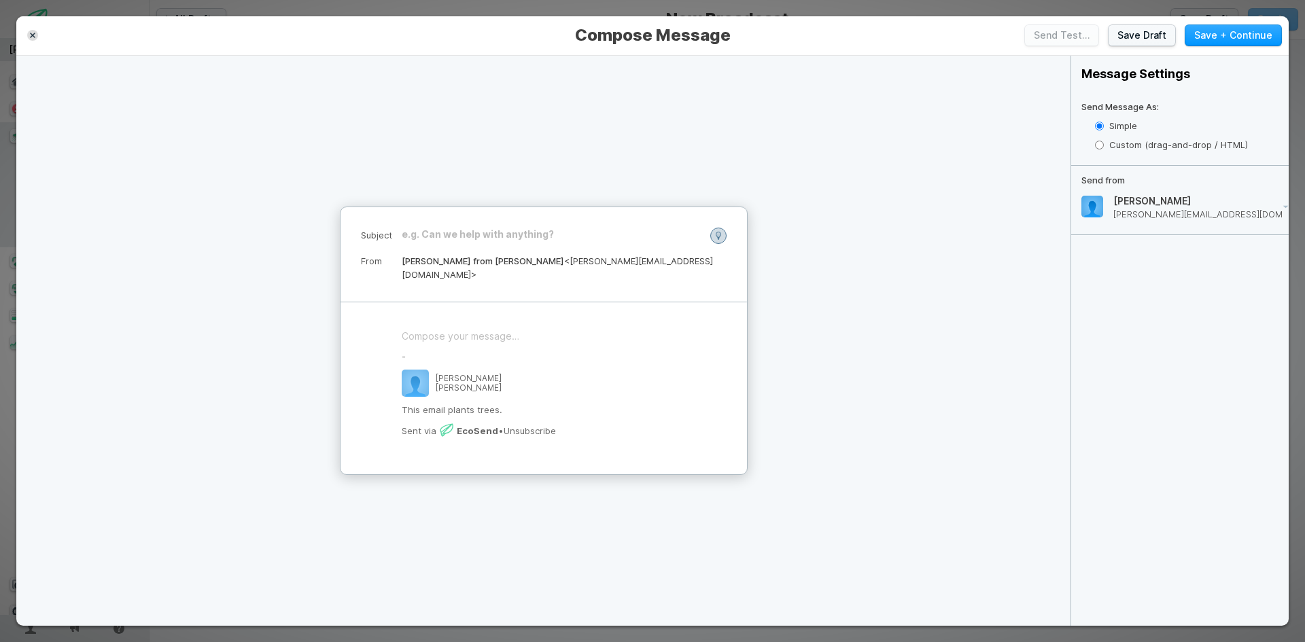
click at [1144, 143] on label "Custom (drag-and-drop / HTML)" at bounding box center [1192, 145] width 194 height 20
click at [1104, 143] on input "Custom (drag-and-drop / HTML)" at bounding box center [1099, 145] width 9 height 9
radio input "true"
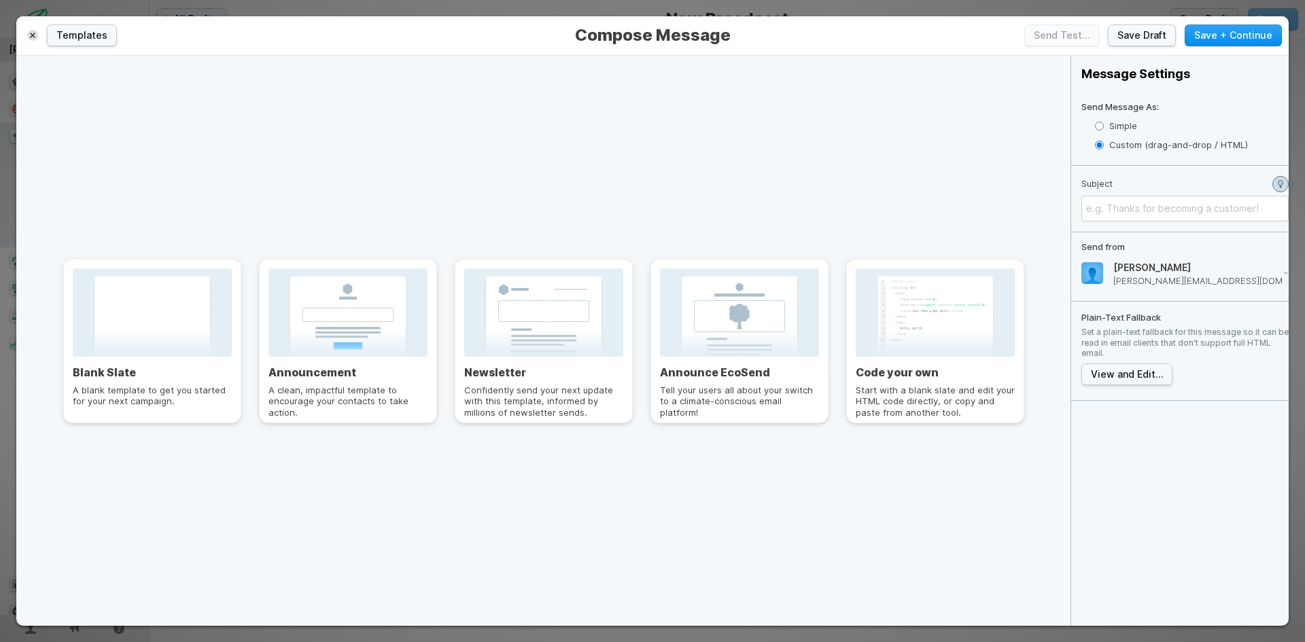
click at [1248, 37] on button "Save + Continue" at bounding box center [1232, 35] width 97 height 22
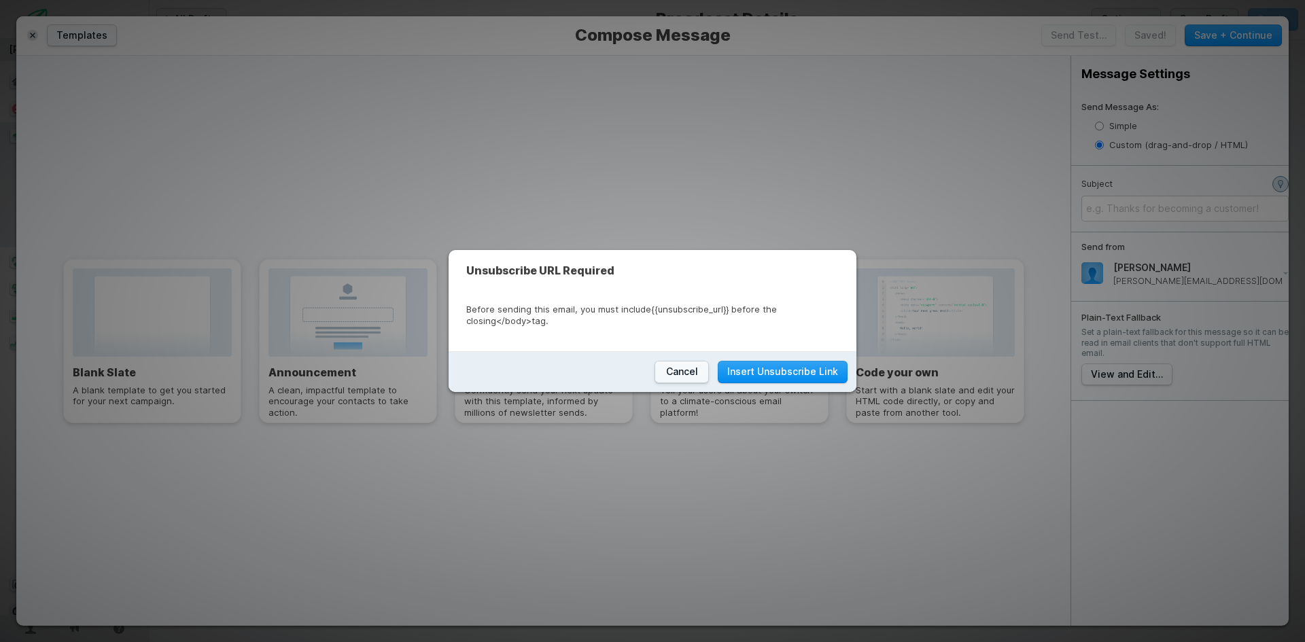
click at [794, 372] on button "Insert Unsubscribe Link" at bounding box center [783, 372] width 130 height 22
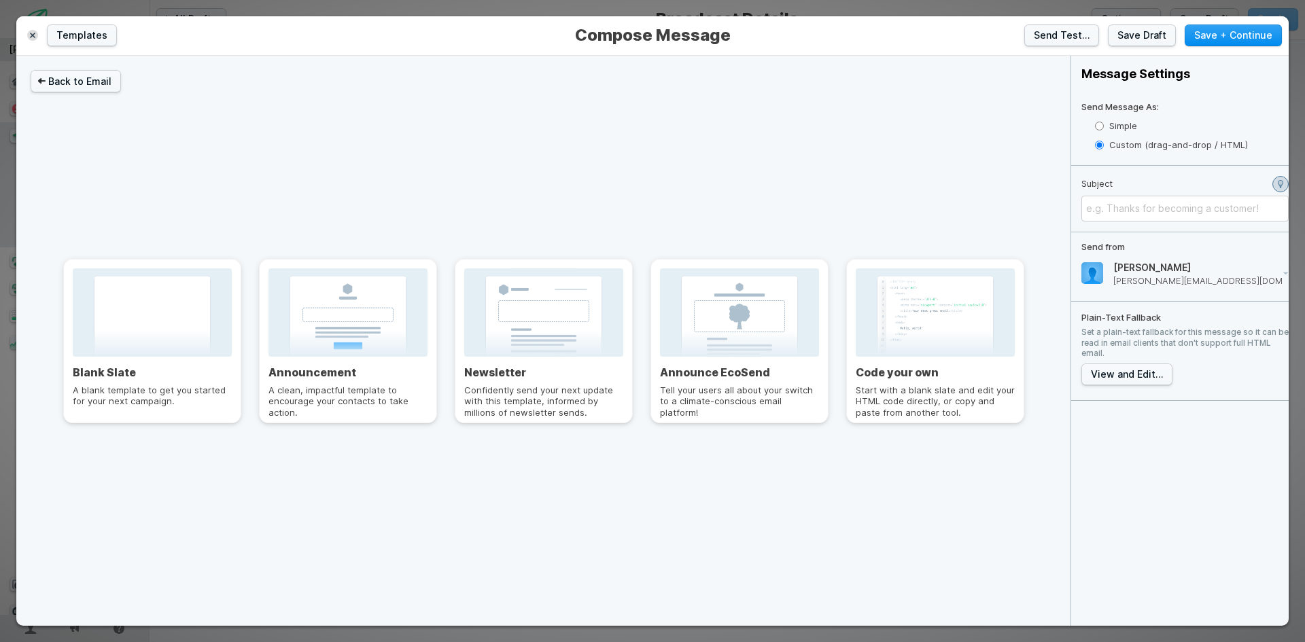
click at [1225, 38] on button "Save + Continue" at bounding box center [1232, 35] width 97 height 22
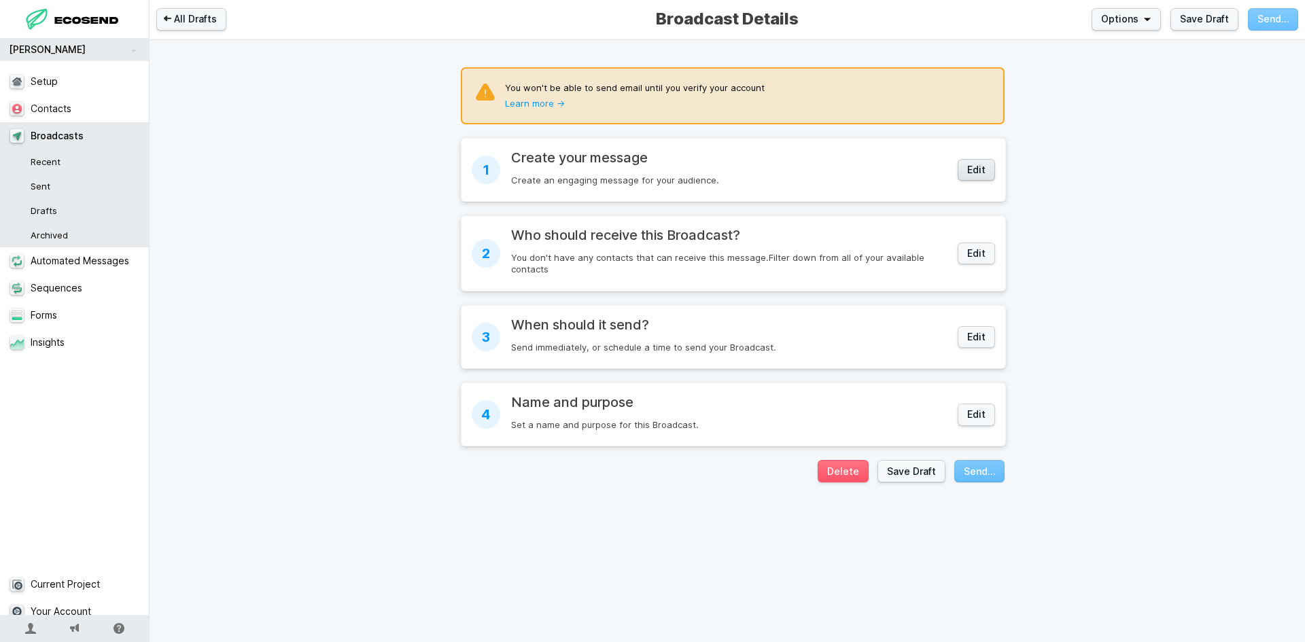
click at [969, 169] on button "Edit" at bounding box center [975, 170] width 37 height 22
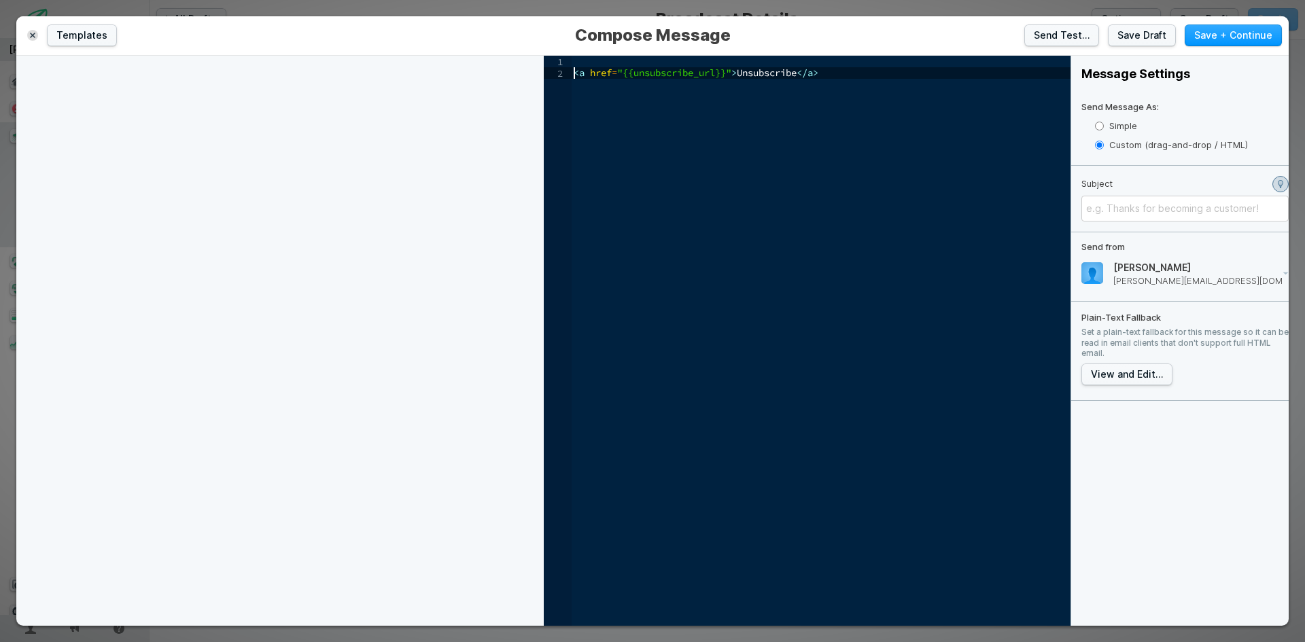
click at [576, 72] on div "< a href = "{{unsubscribe_url}}" > Unsubscribe </ a >" at bounding box center [820, 352] width 499 height 593
paste textarea "<p>&nbsp;</p>"
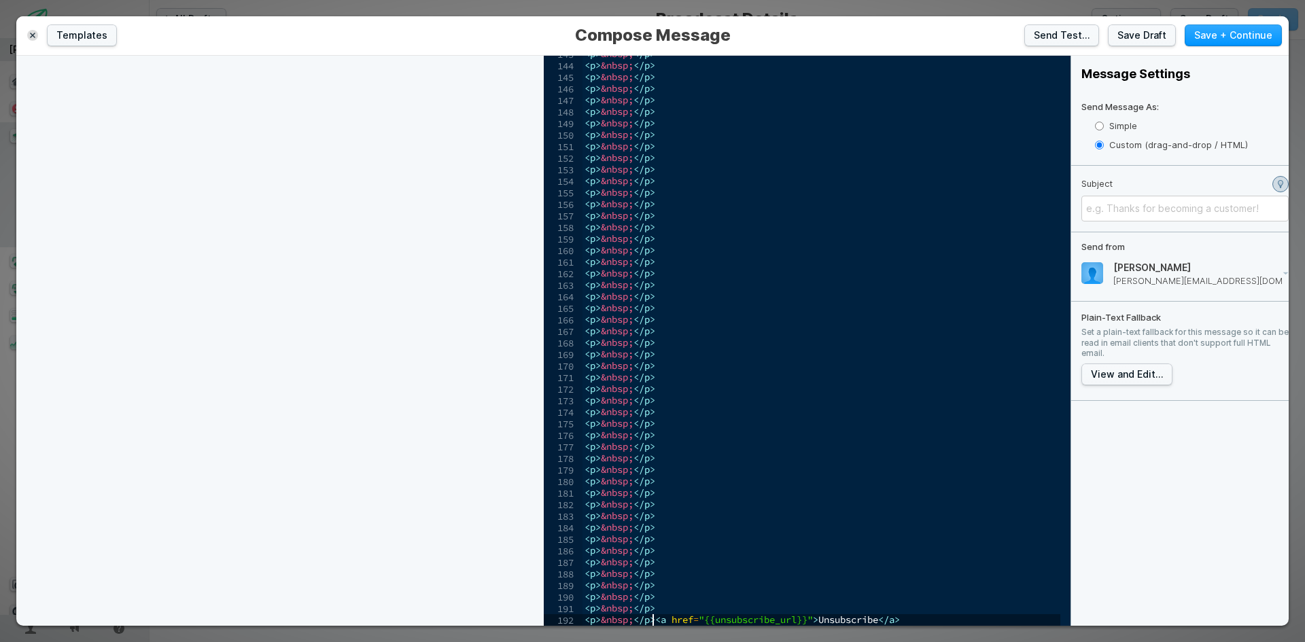
type textarea "<p>&nbsp;</p><a href="{{unsubscribe_url}}">Unsubscribe</a>"
click at [1240, 35] on button "Save + Continue" at bounding box center [1232, 35] width 97 height 22
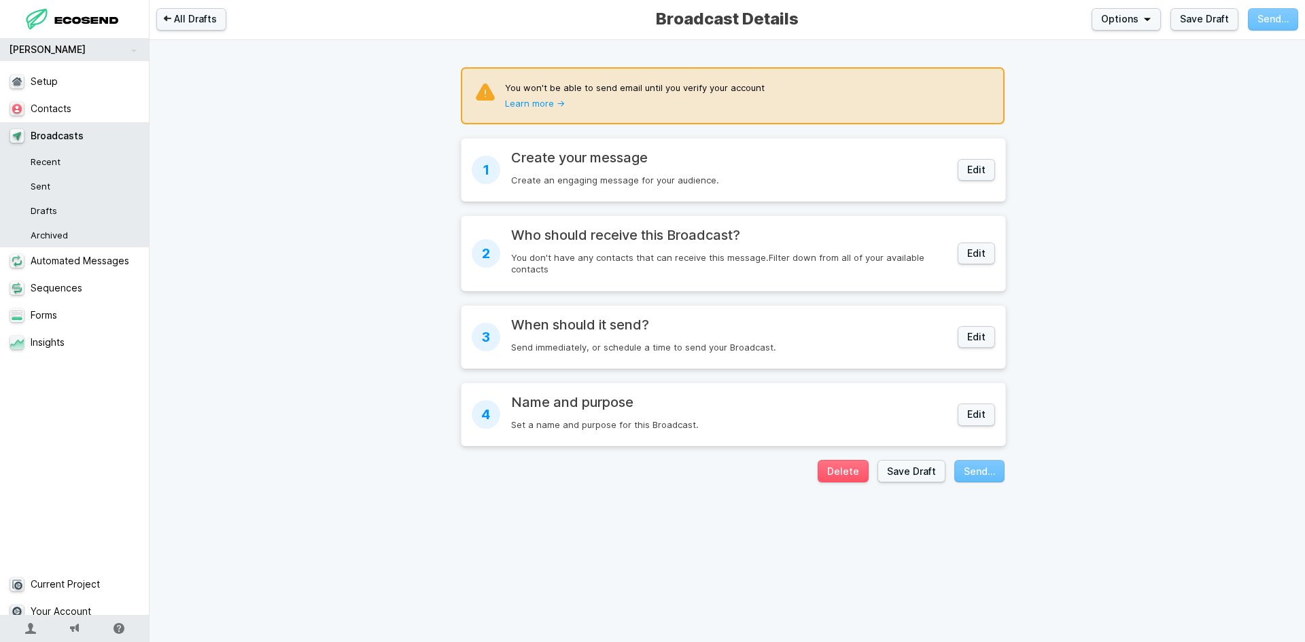
click at [598, 82] on p "You won't be able to send email until you verify your account" at bounding box center [635, 88] width 260 height 12
drag, startPoint x: 521, startPoint y: 104, endPoint x: 716, endPoint y: 76, distance: 197.0
click at [521, 104] on link "Learn more →" at bounding box center [535, 103] width 60 height 11
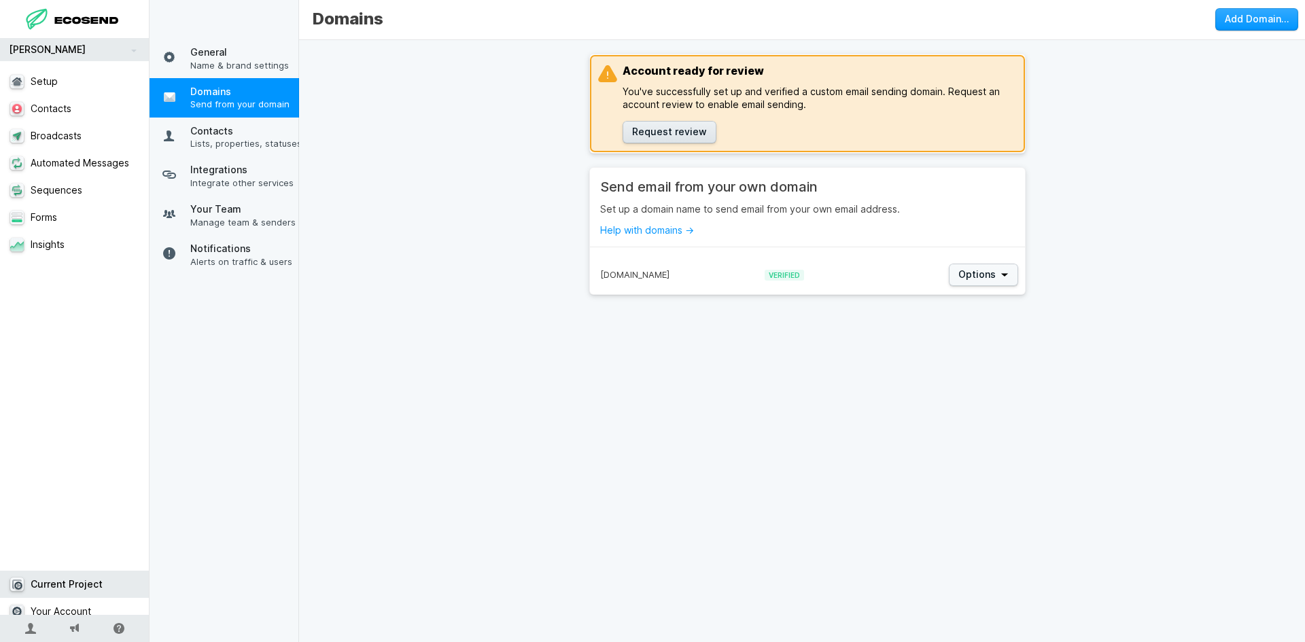
click at [676, 133] on button "Request review" at bounding box center [669, 132] width 94 height 22
click at [983, 269] on span "Options" at bounding box center [976, 275] width 37 height 14
click at [656, 371] on div "Account ready for review You've successfully set up and verified a custom email…" at bounding box center [807, 346] width 1016 height 612
click at [245, 145] on span "Lists, properties, statuses" at bounding box center [246, 143] width 112 height 12
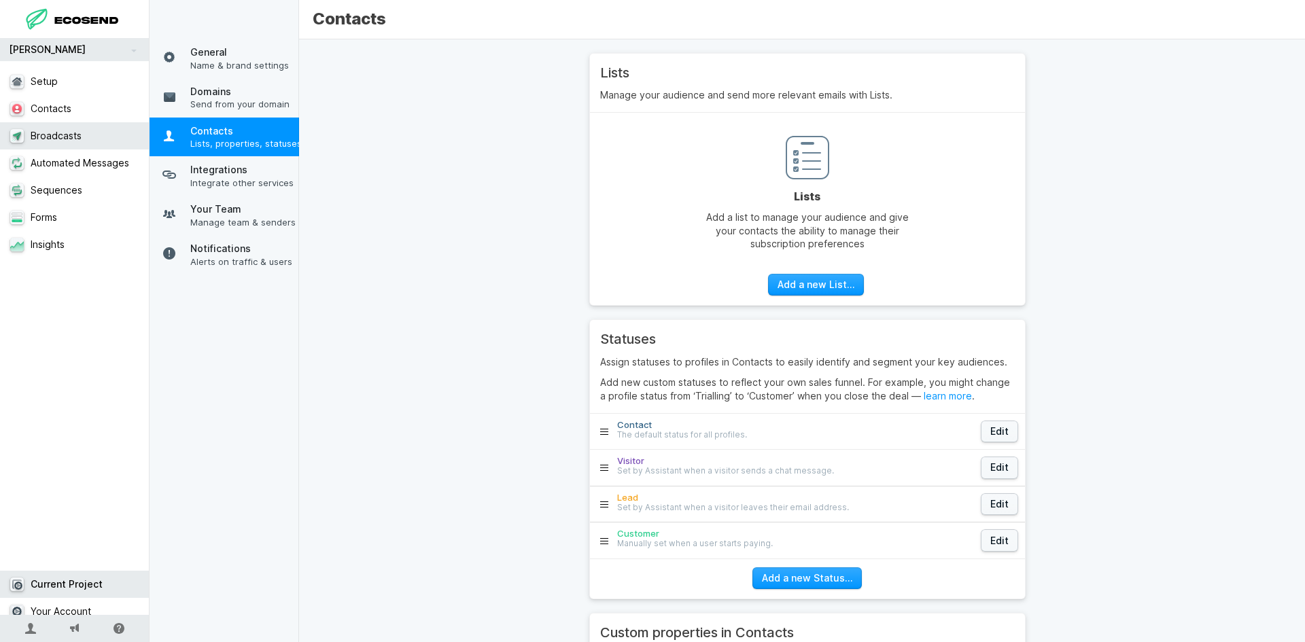
click at [54, 125] on link "Broadcasts" at bounding box center [80, 135] width 160 height 27
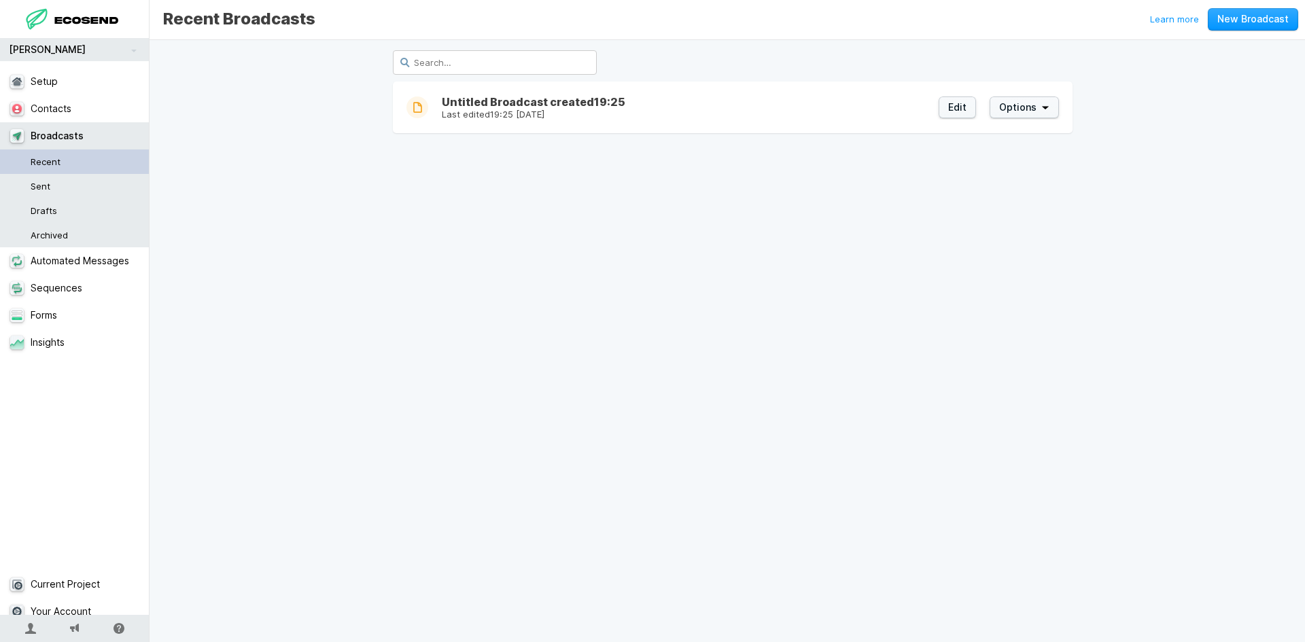
drag, startPoint x: 60, startPoint y: 146, endPoint x: 67, endPoint y: 139, distance: 9.7
click at [62, 146] on link "Broadcasts" at bounding box center [80, 135] width 160 height 27
click at [67, 249] on link "Automated Messages" at bounding box center [80, 260] width 160 height 27
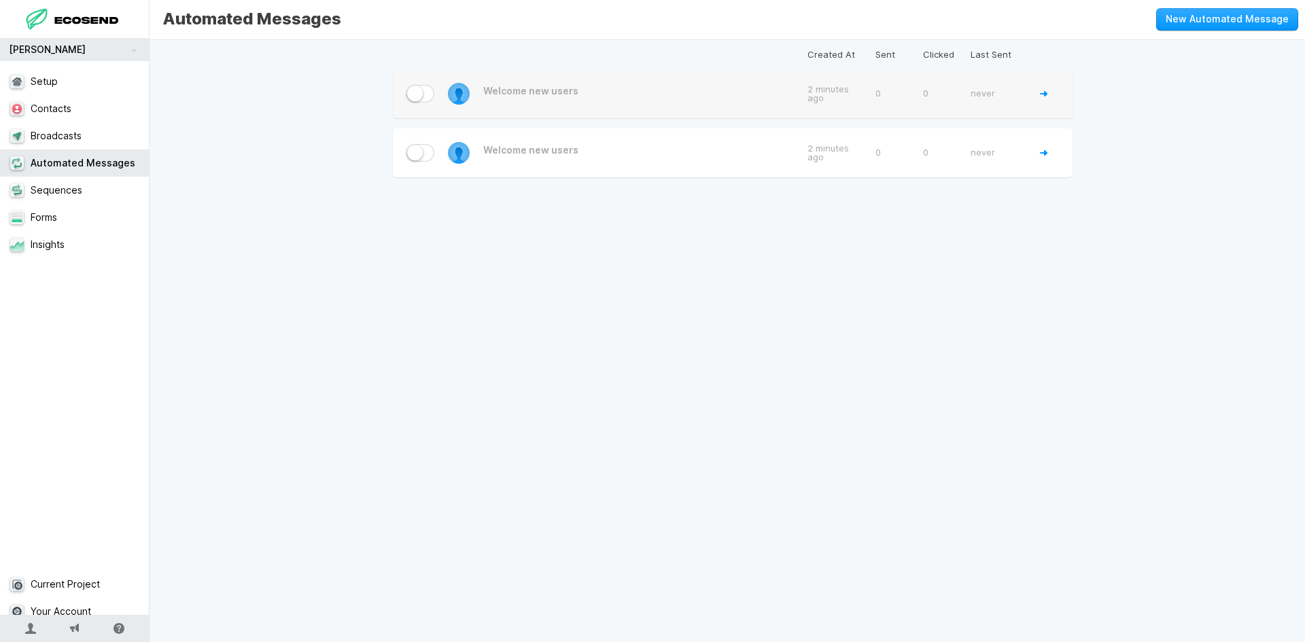
click at [964, 85] on div "never" at bounding box center [998, 94] width 68 height 22
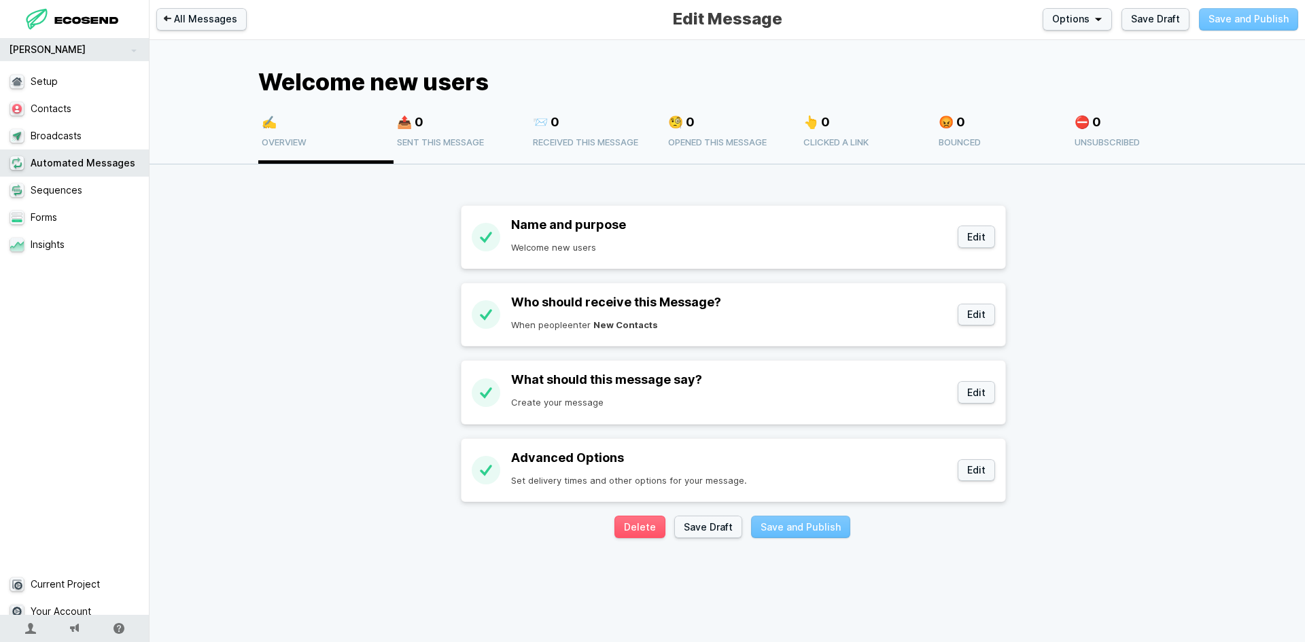
click at [57, 46] on link "[PERSON_NAME]" at bounding box center [74, 49] width 149 height 23
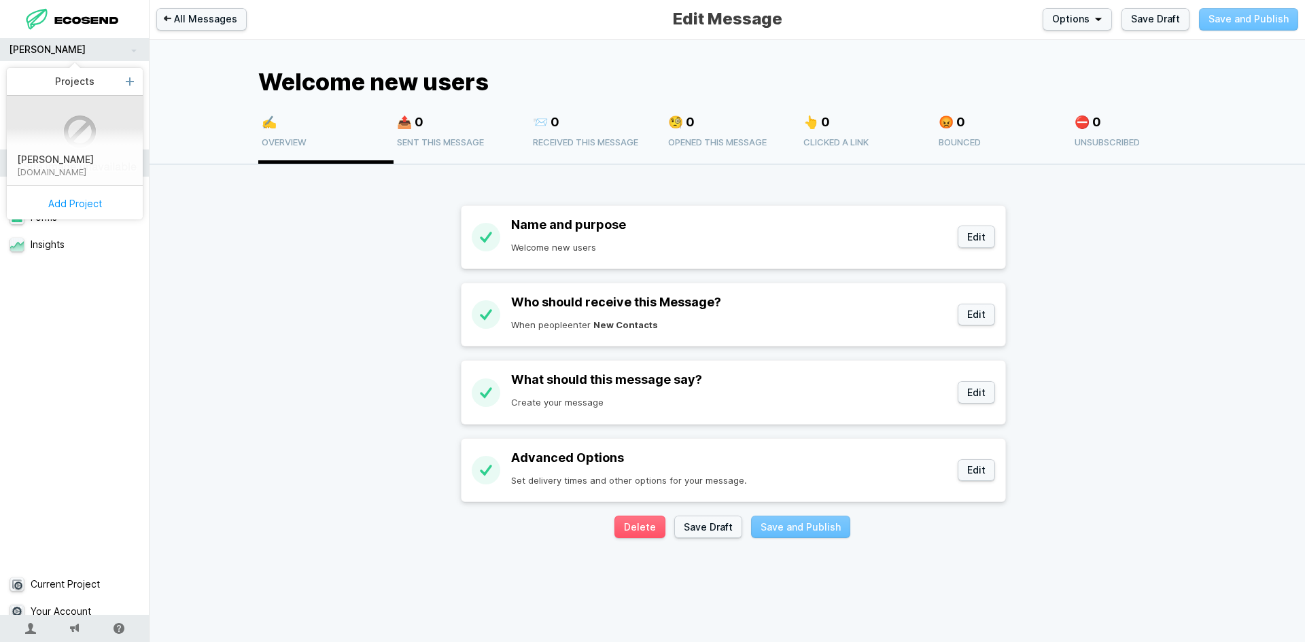
click at [47, 54] on link "[PERSON_NAME]" at bounding box center [74, 49] width 149 height 23
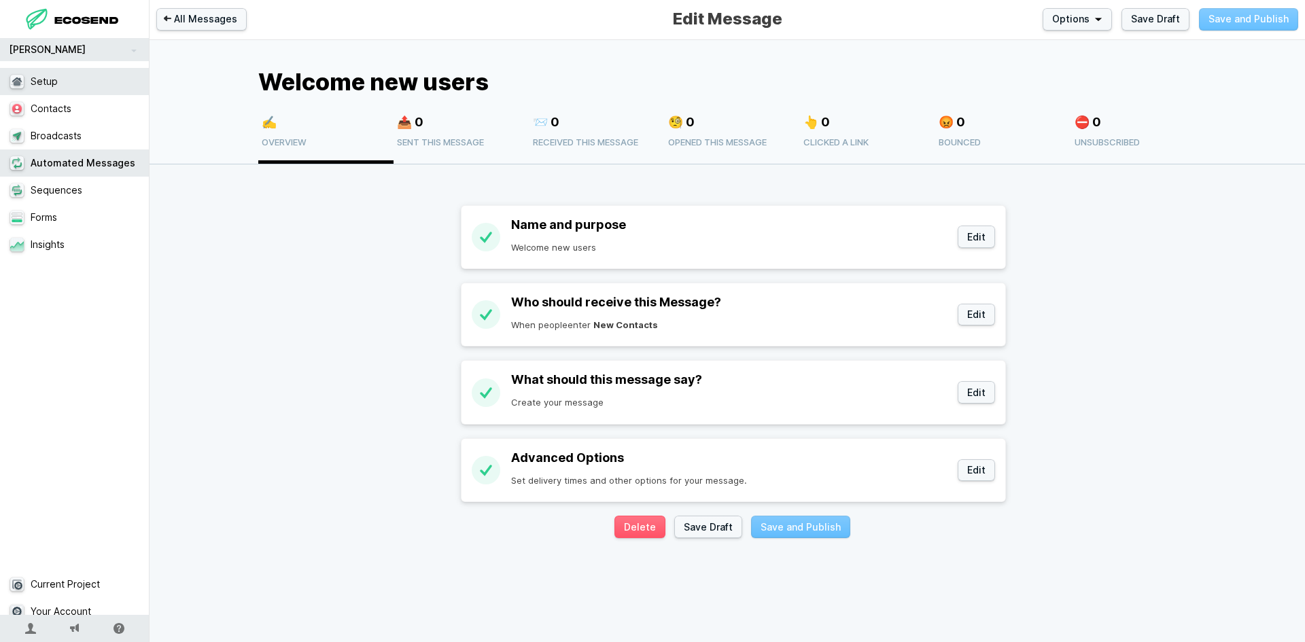
click at [54, 86] on link "Setup" at bounding box center [80, 81] width 160 height 27
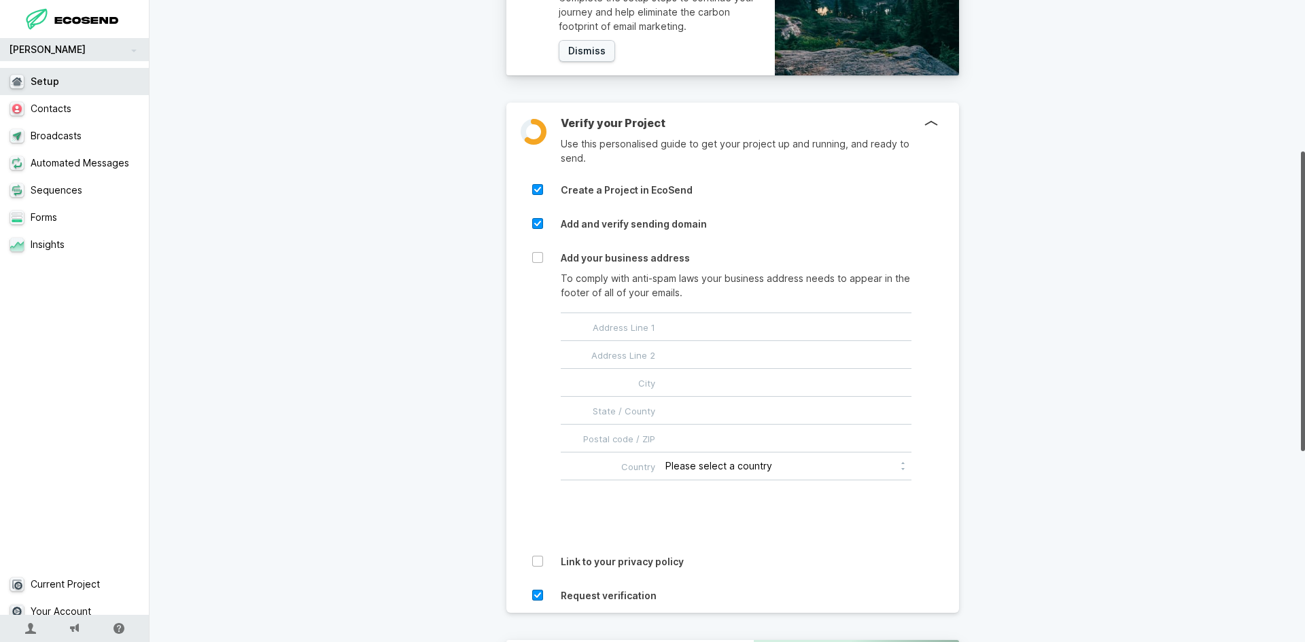
scroll to position [408, 0]
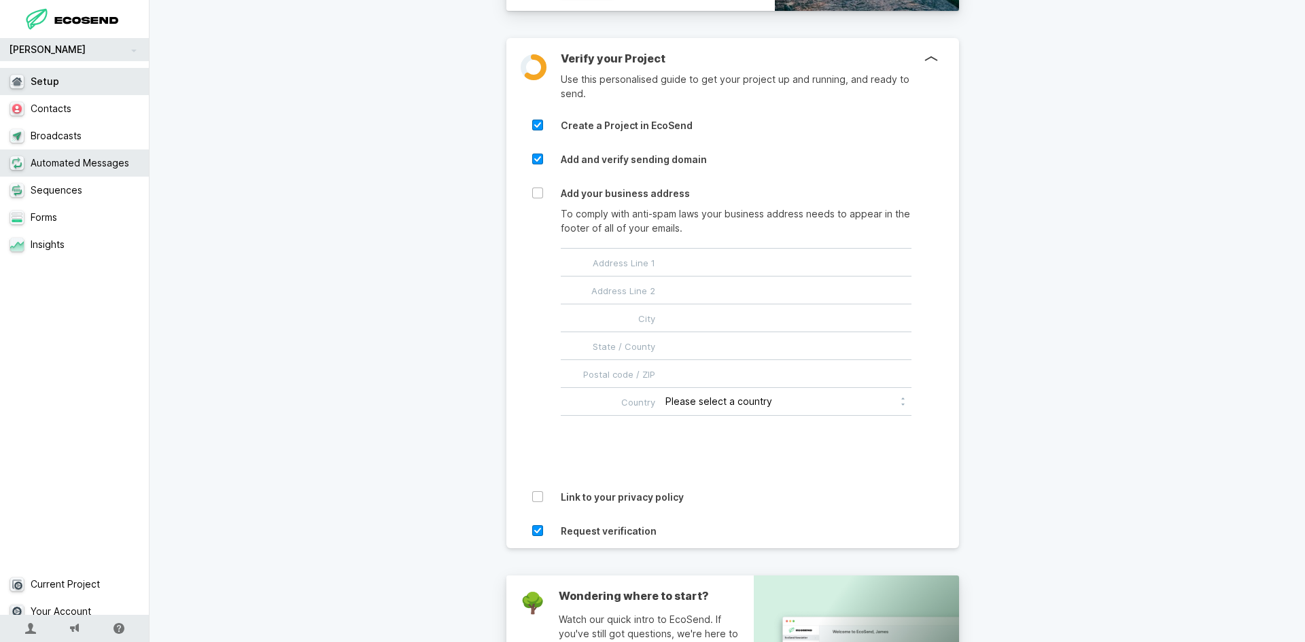
click at [63, 162] on link "Automated Messages" at bounding box center [80, 162] width 160 height 27
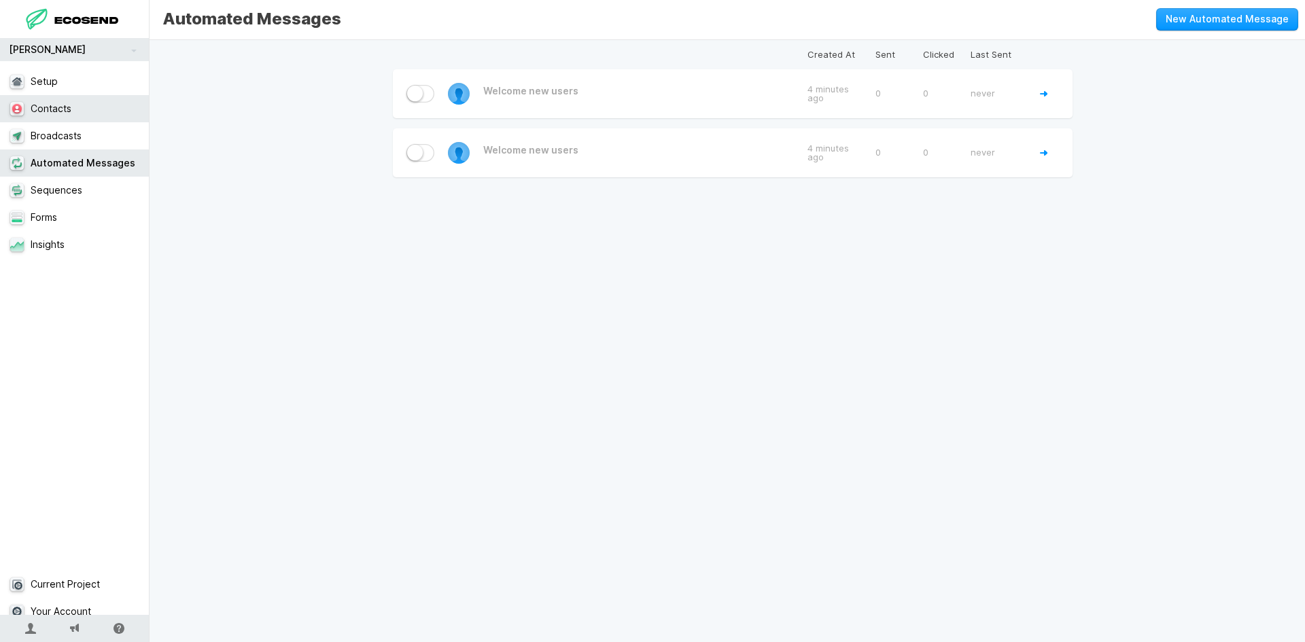
click at [54, 105] on link "Contacts" at bounding box center [80, 108] width 160 height 27
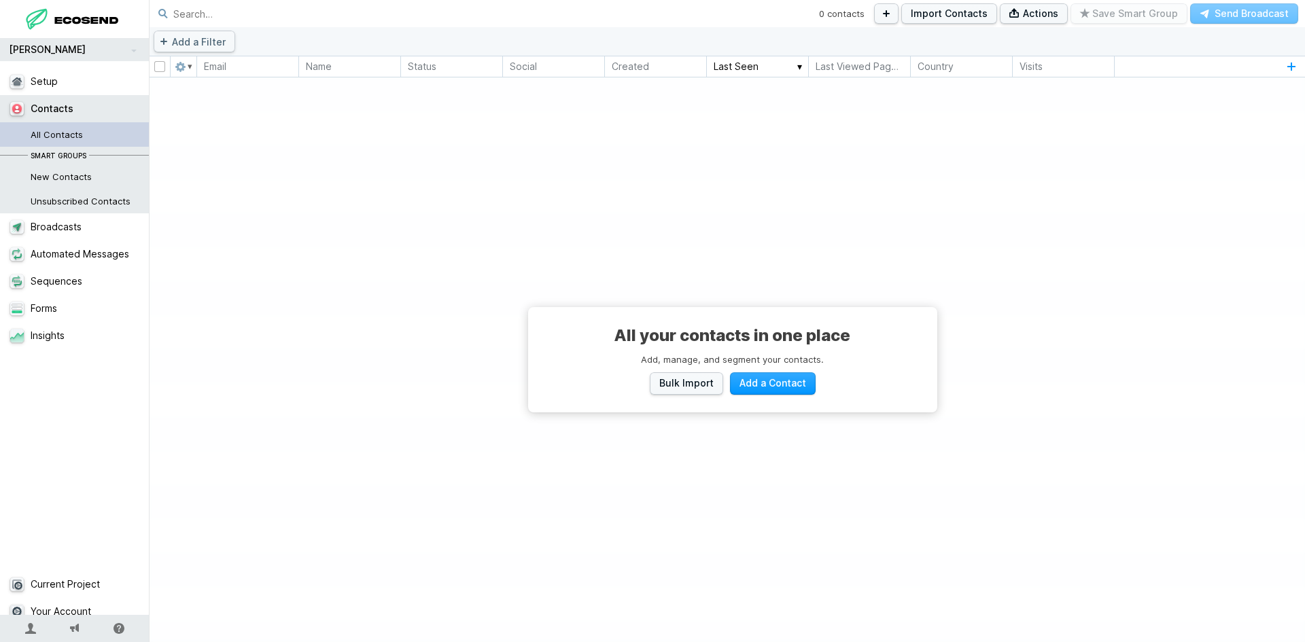
click at [72, 135] on link "All Contacts" at bounding box center [80, 134] width 160 height 24
click at [70, 231] on link "Broadcasts" at bounding box center [80, 226] width 160 height 27
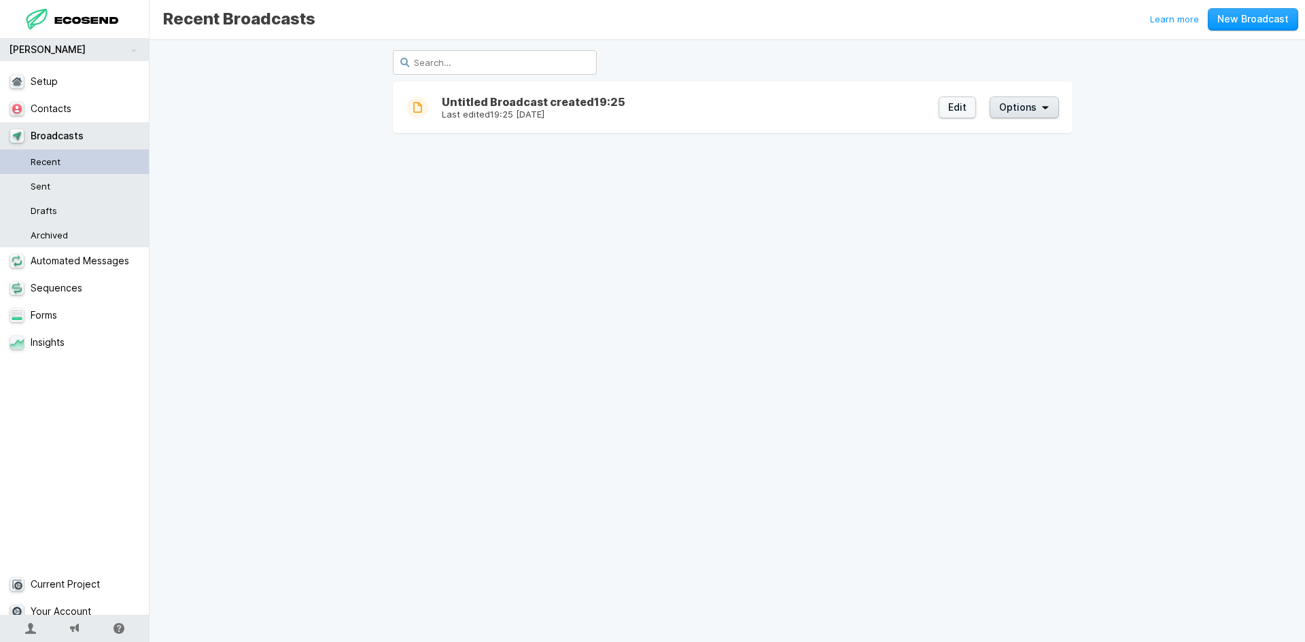
click at [1025, 110] on span "Options" at bounding box center [1017, 108] width 37 height 14
click at [947, 106] on button "Edit" at bounding box center [956, 107] width 37 height 22
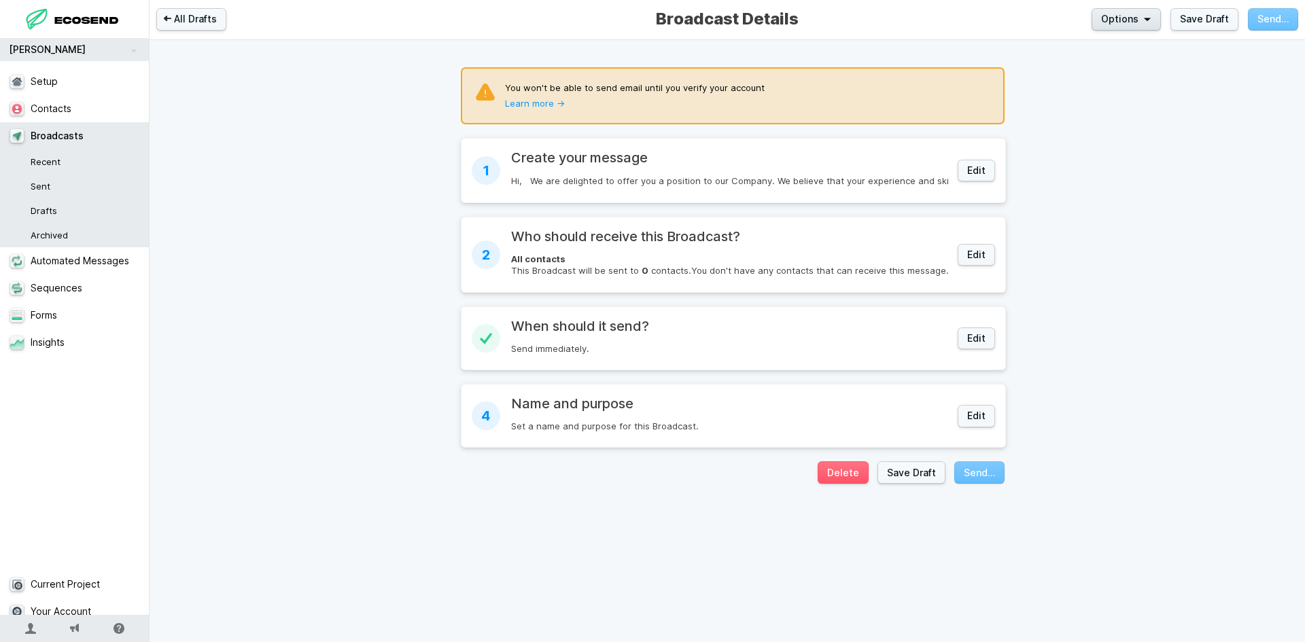
click at [1150, 28] on button "Options" at bounding box center [1125, 19] width 69 height 22
